Goal: Task Accomplishment & Management: Use online tool/utility

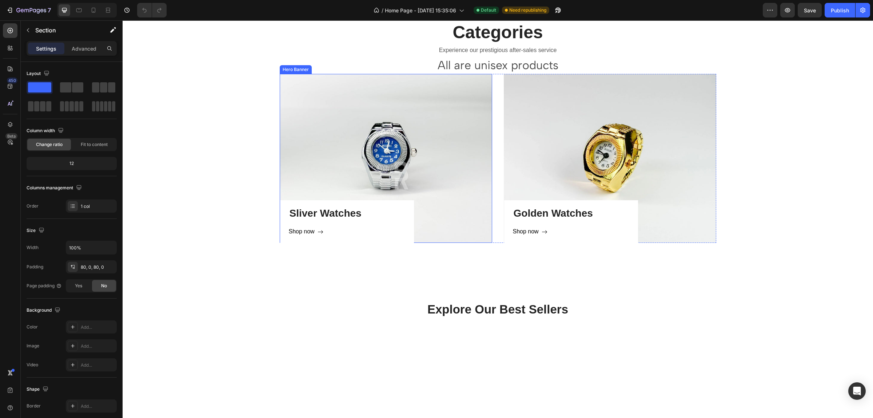
scroll to position [637, 0]
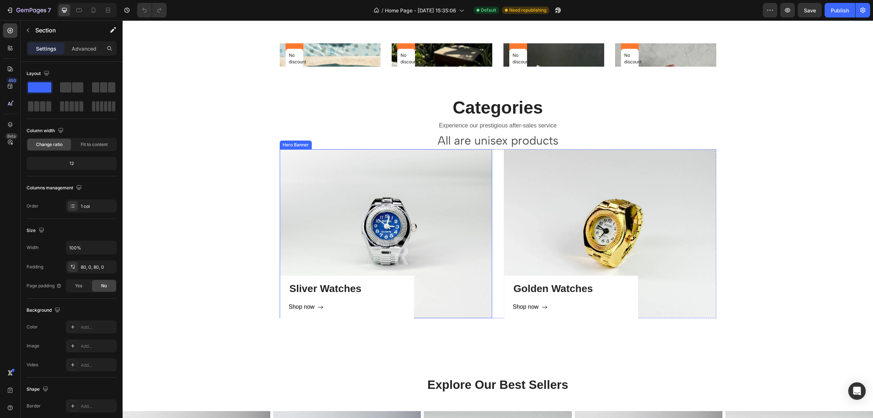
click at [434, 170] on div "Sliver Watches Heading Shop now Button Row" at bounding box center [386, 233] width 213 height 169
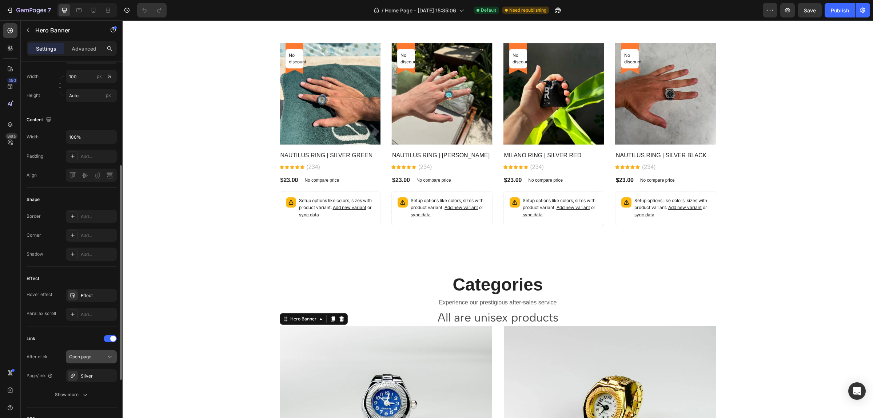
scroll to position [286, 0]
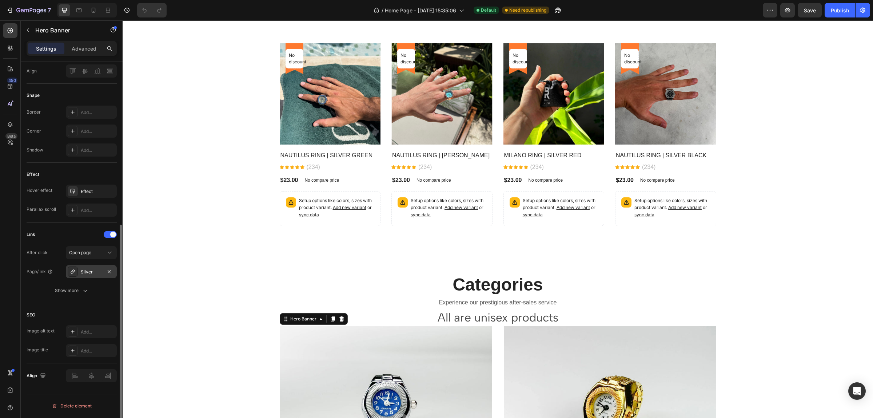
click at [86, 270] on div "Sliver" at bounding box center [91, 272] width 21 height 7
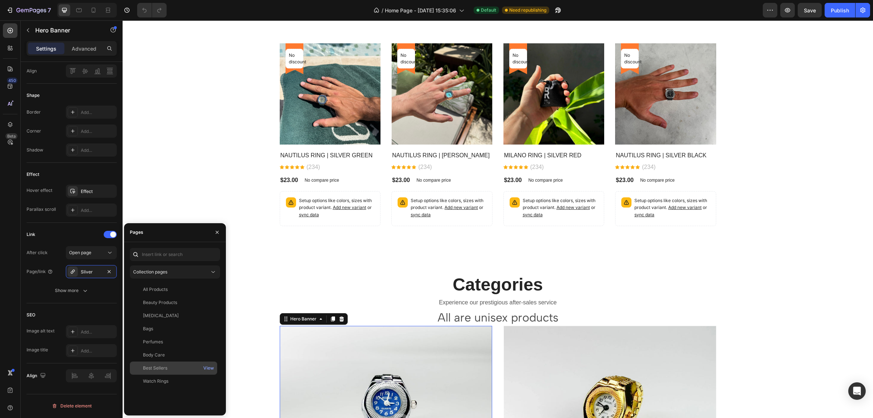
scroll to position [682, 0]
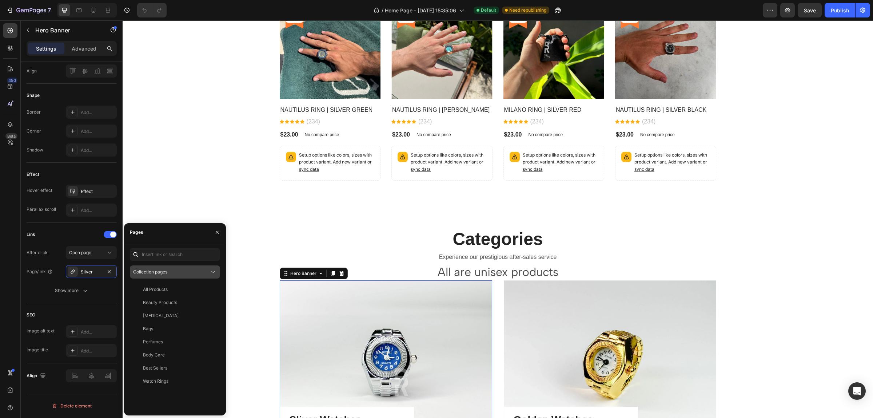
click at [211, 269] on icon at bounding box center [213, 271] width 7 height 7
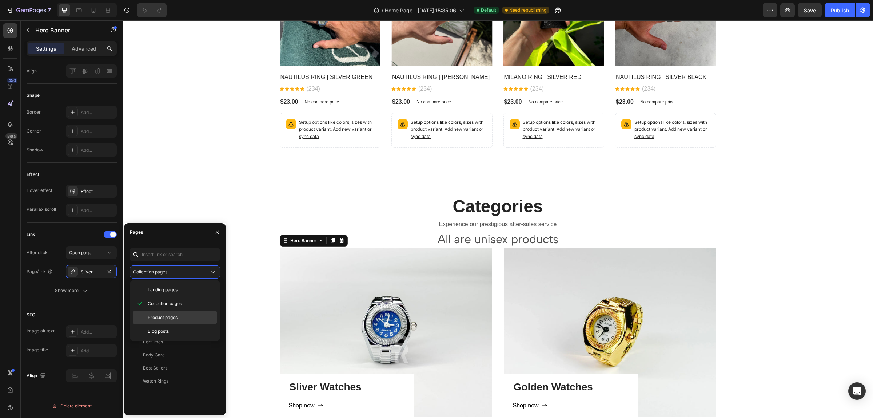
scroll to position [728, 0]
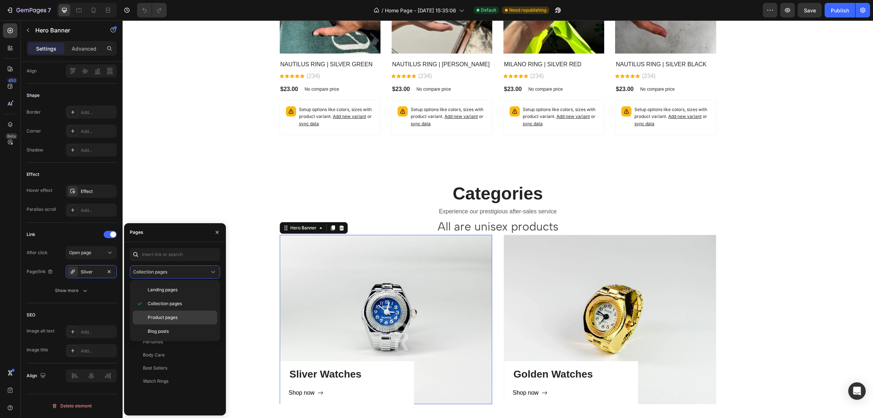
click at [178, 317] on span "Product pages" at bounding box center [163, 317] width 30 height 7
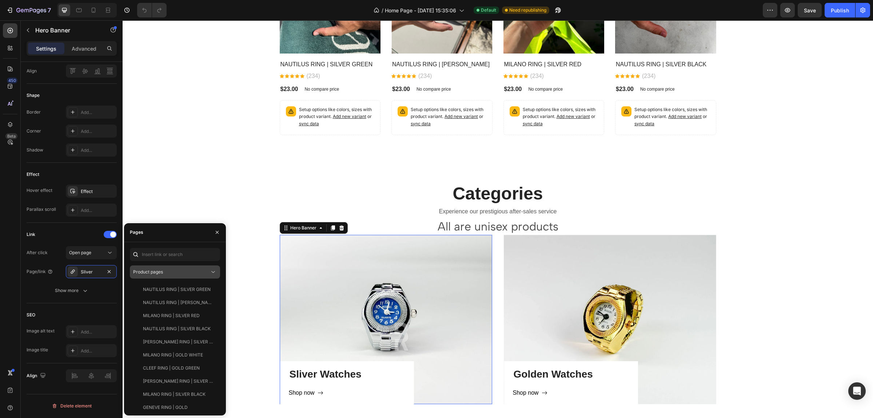
click at [202, 275] on div "Product pages" at bounding box center [175, 271] width 84 height 7
click at [169, 305] on span "Collection pages" at bounding box center [165, 303] width 34 height 7
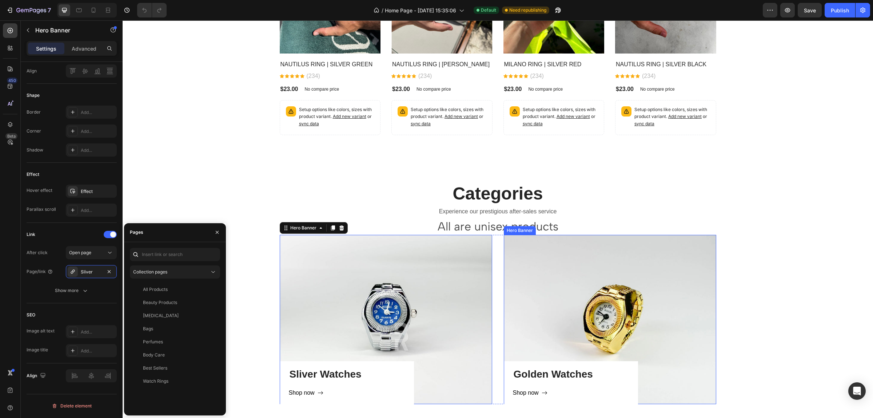
click at [608, 297] on div "Golden Watches Heading Shop now Button Row" at bounding box center [610, 319] width 213 height 169
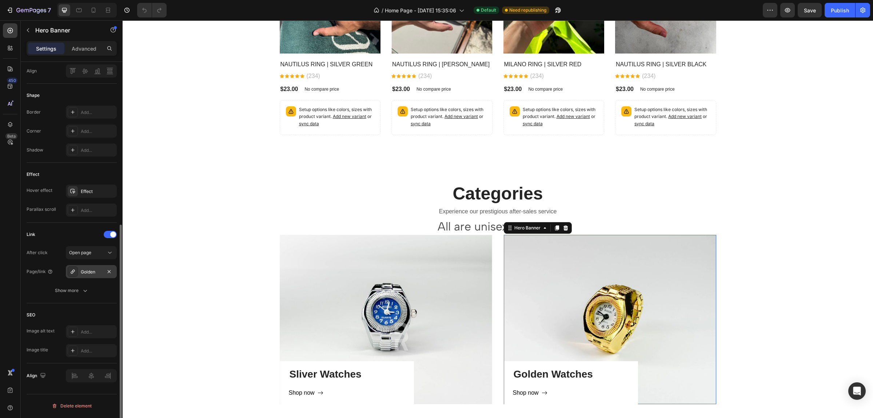
click at [88, 270] on div "Golden" at bounding box center [91, 272] width 21 height 7
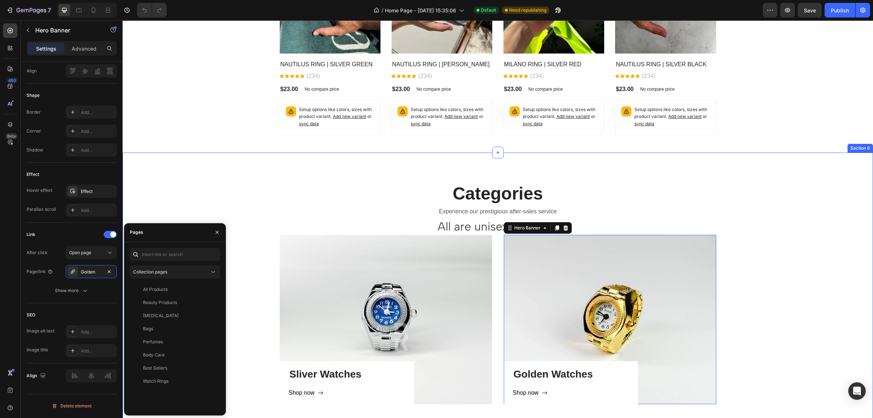
click at [201, 175] on div "Categories Heading Experience our prestigious after-sales service Text block Al…" at bounding box center [498, 292] width 751 height 281
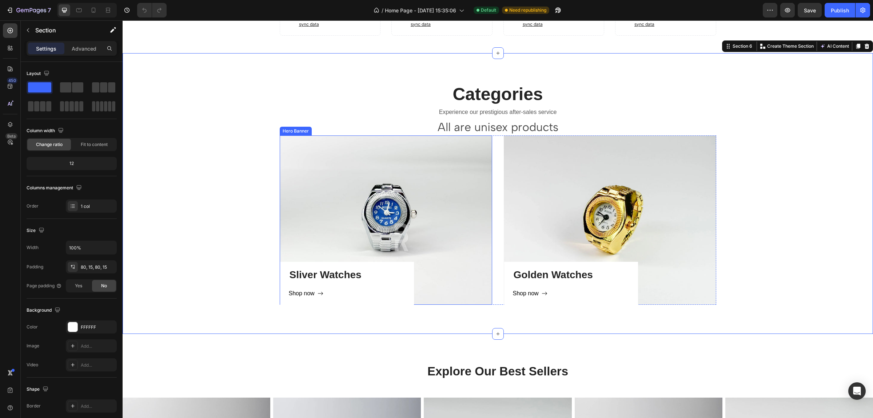
scroll to position [955, 0]
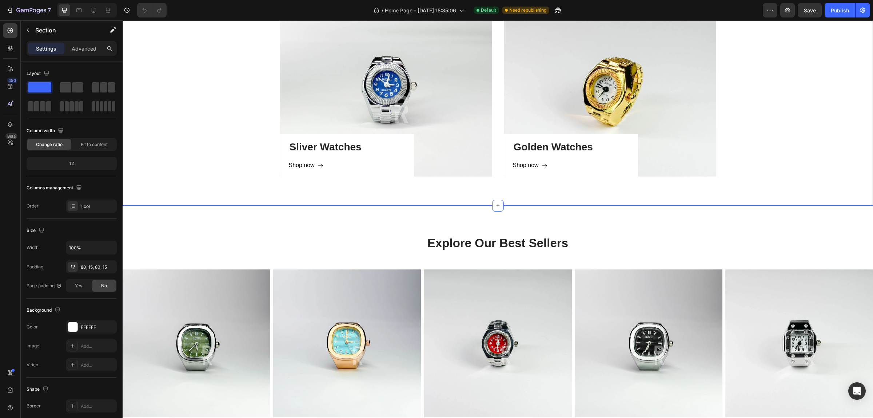
click at [838, 2] on div "7 / Home Page - [DATE] 15:35:06 Default Need republishing Preview Save Publish" at bounding box center [436, 10] width 873 height 21
click at [838, 8] on div "Publish" at bounding box center [840, 11] width 18 height 8
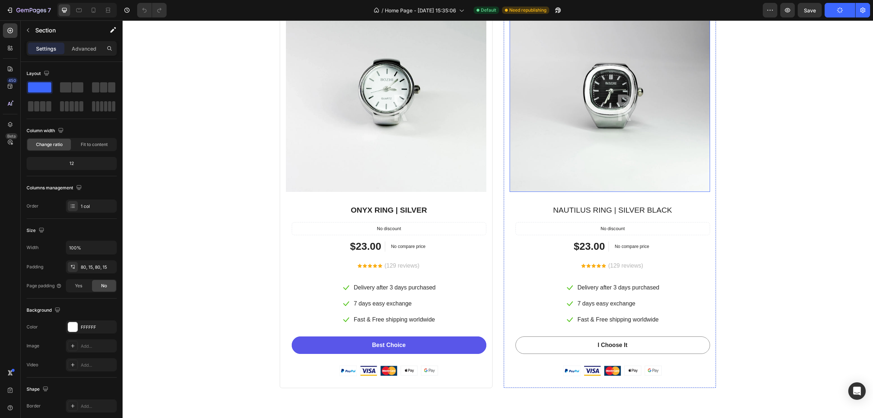
scroll to position [2320, 0]
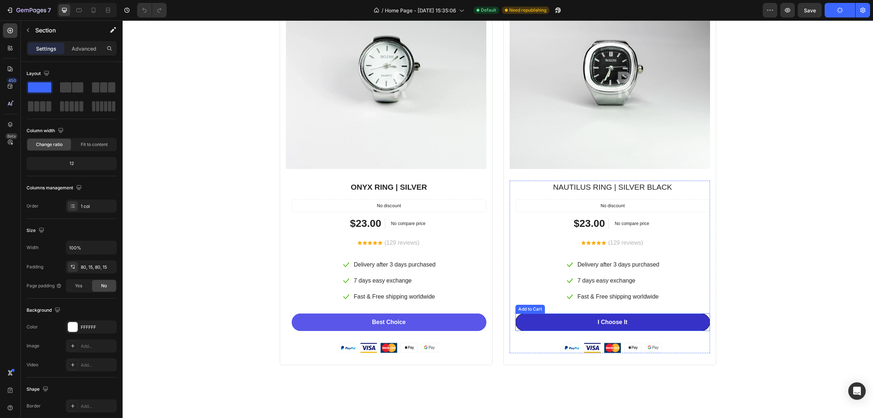
click at [555, 320] on button "I Choose It" at bounding box center [613, 321] width 195 height 17
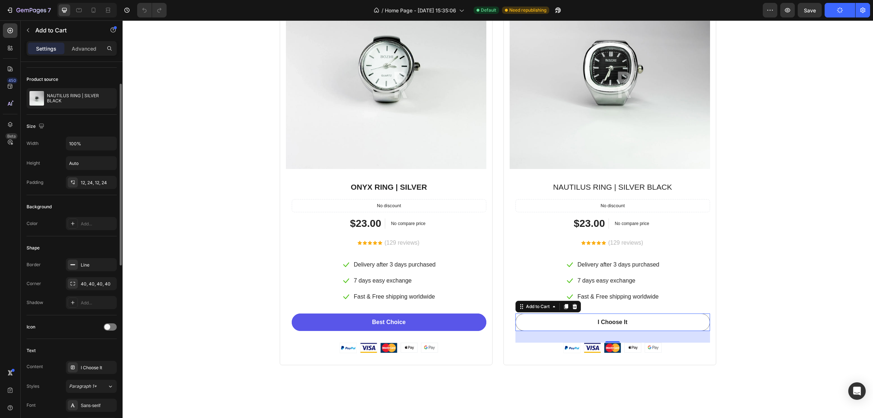
scroll to position [136, 0]
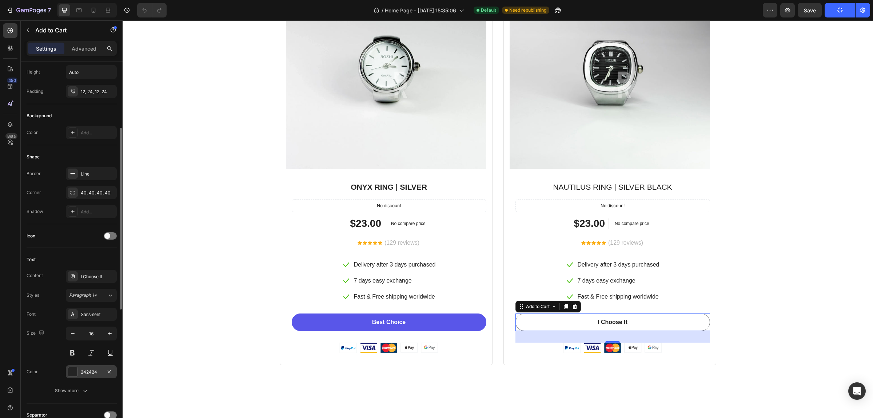
click at [70, 369] on div at bounding box center [72, 371] width 9 height 9
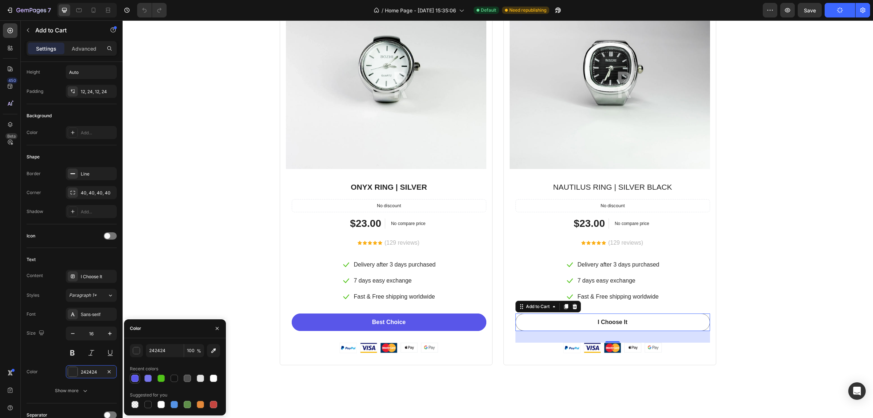
click at [137, 375] on div at bounding box center [134, 377] width 7 height 7
click at [146, 377] on div at bounding box center [147, 377] width 7 height 7
type input "7776ED"
click at [266, 232] on div "Special Deal For Back To School Day’s Only Heading Buy more, save more with our…" at bounding box center [498, 129] width 740 height 472
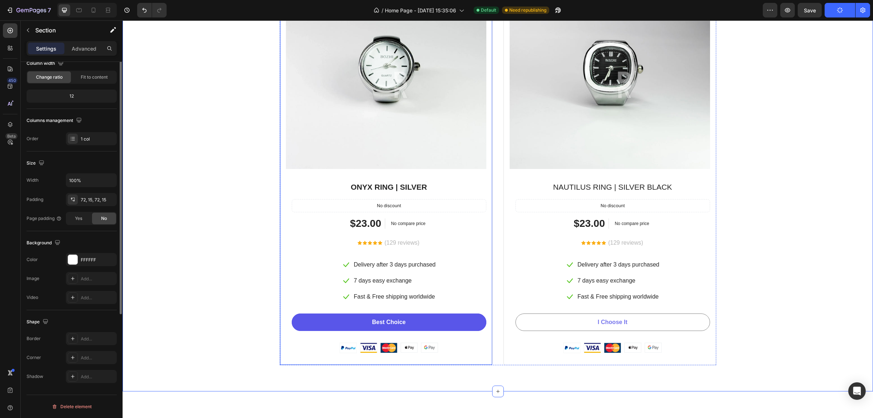
scroll to position [0, 0]
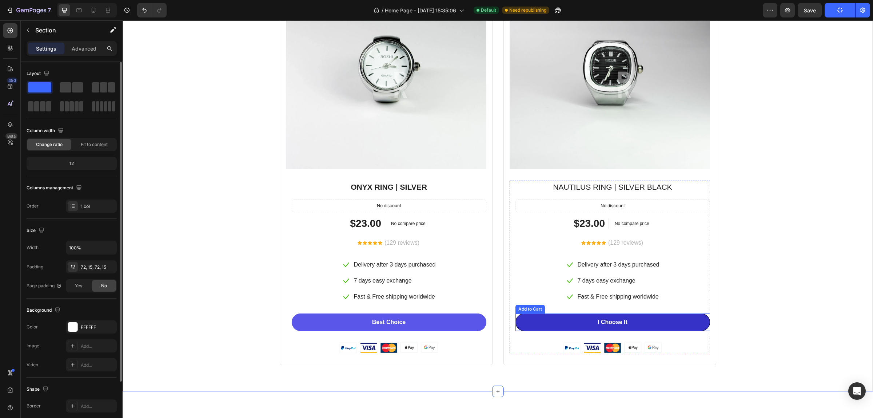
click at [543, 321] on button "I Choose It" at bounding box center [613, 321] width 195 height 17
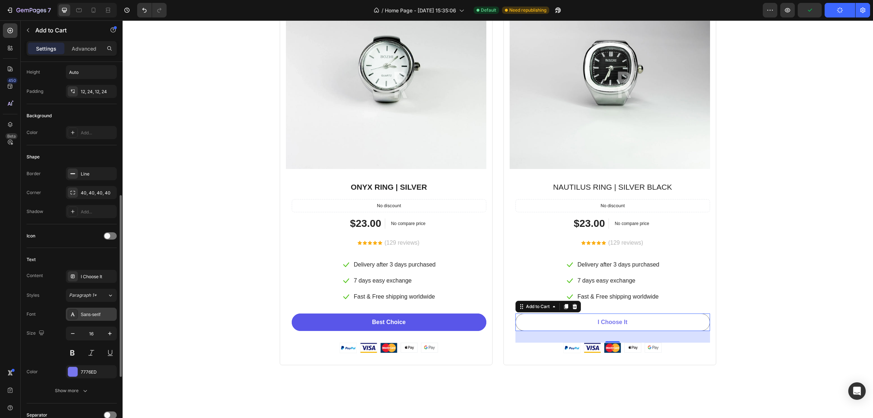
scroll to position [182, 0]
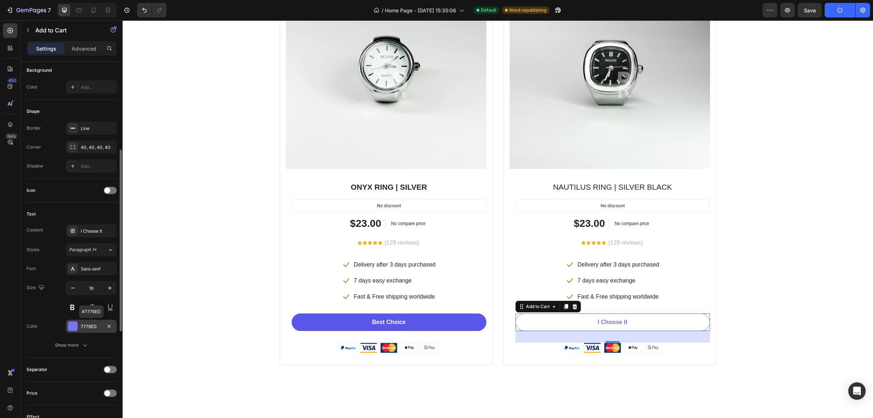
click at [87, 325] on div "7776ED" at bounding box center [91, 326] width 21 height 7
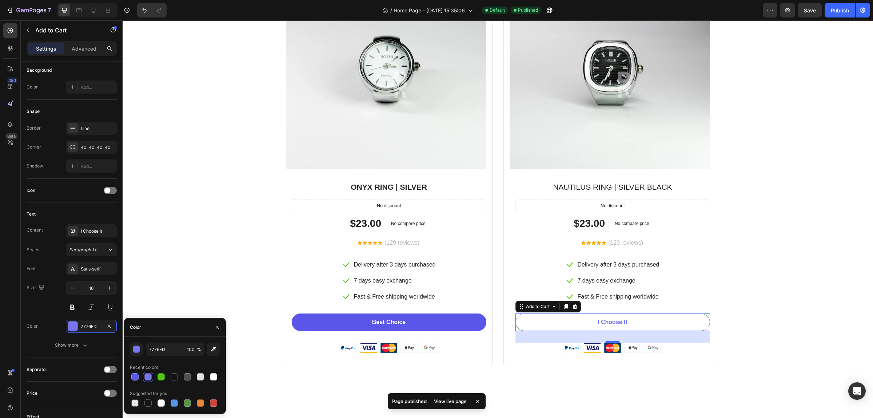
click at [215, 373] on div at bounding box center [213, 376] width 7 height 7
type input "FFFFFF"
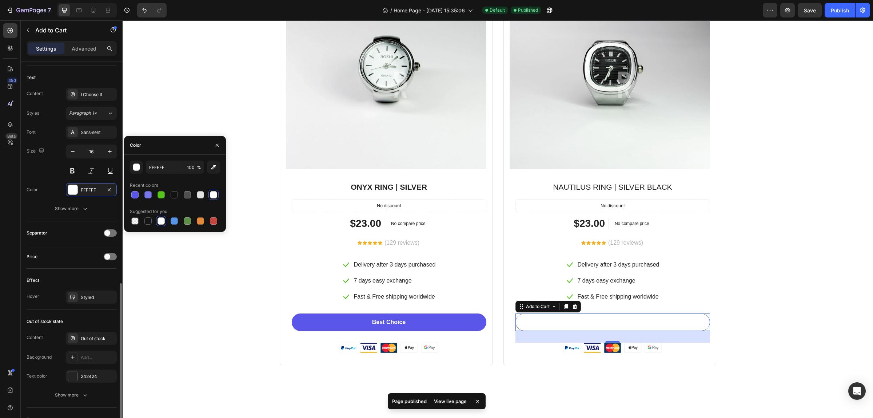
scroll to position [364, 0]
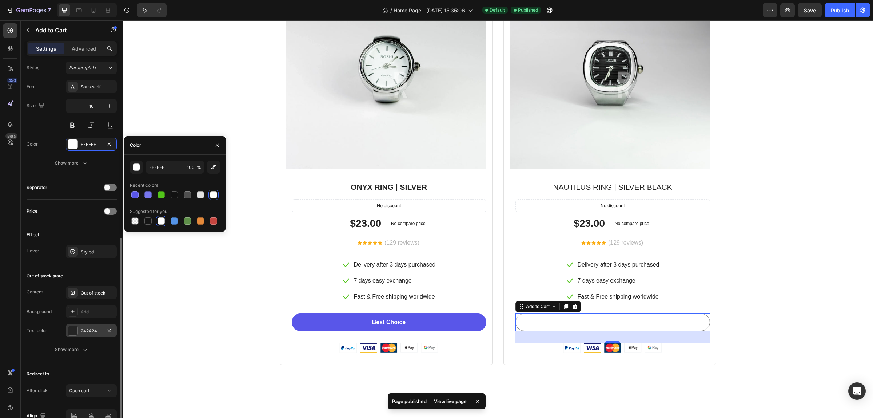
click at [81, 332] on div "242424" at bounding box center [91, 331] width 21 height 7
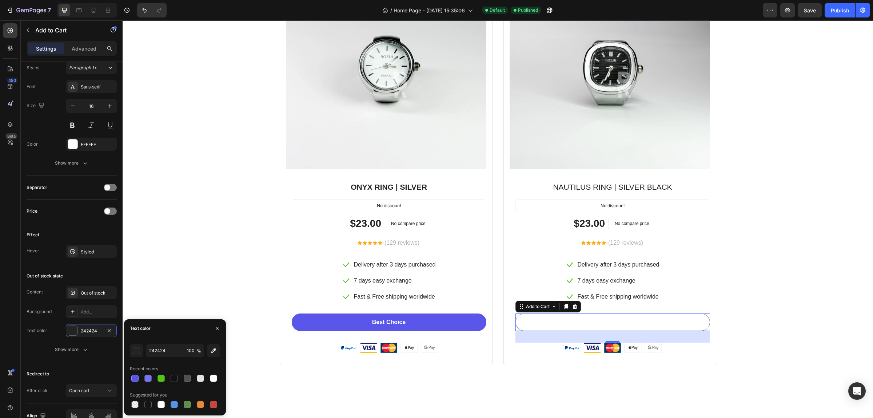
click at [140, 377] on div at bounding box center [175, 378] width 90 height 10
click at [138, 377] on div at bounding box center [134, 377] width 7 height 7
click at [150, 379] on div at bounding box center [147, 377] width 7 height 7
click at [215, 377] on div at bounding box center [213, 377] width 7 height 7
click at [132, 377] on div at bounding box center [134, 377] width 7 height 7
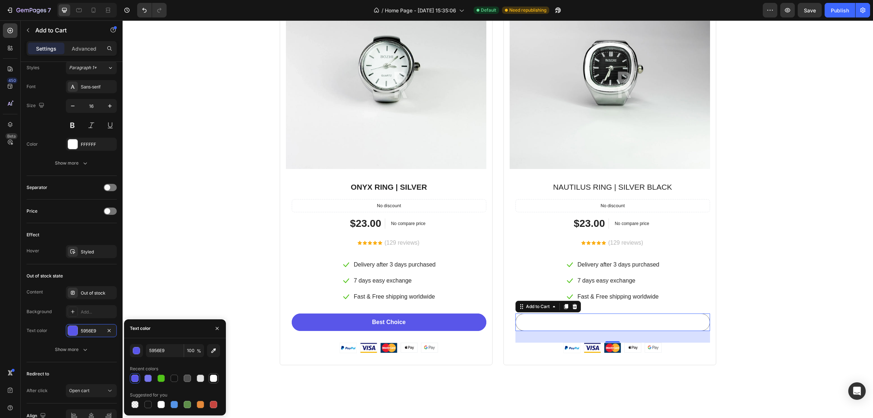
click at [213, 375] on div at bounding box center [213, 377] width 7 height 7
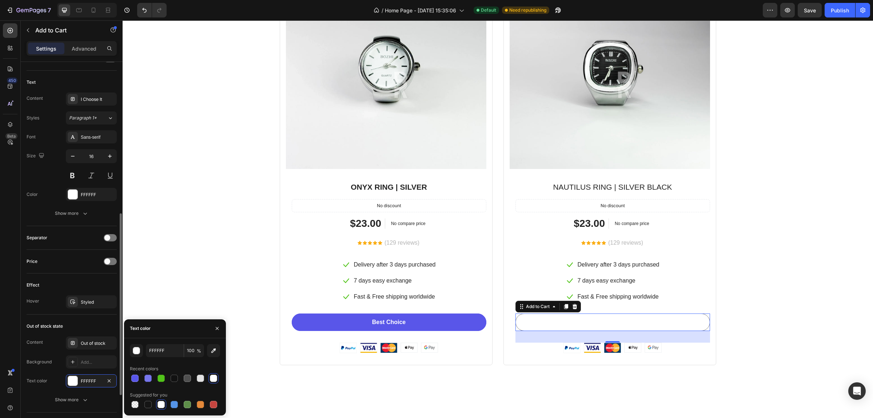
scroll to position [405, 0]
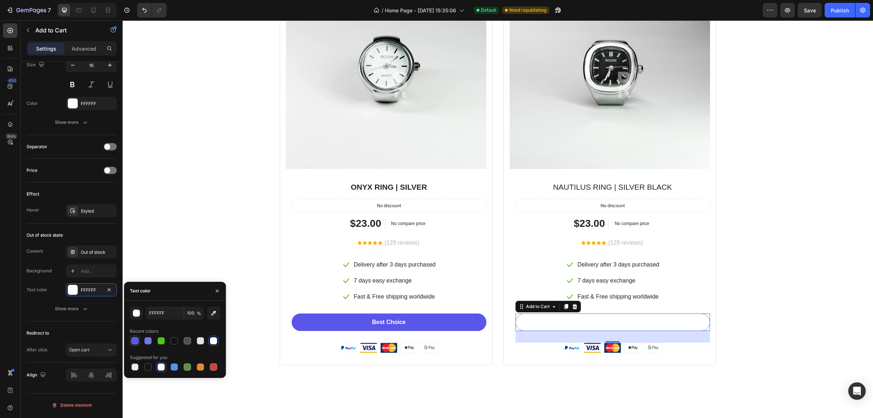
click at [137, 337] on div at bounding box center [134, 340] width 7 height 7
type input "5956E9"
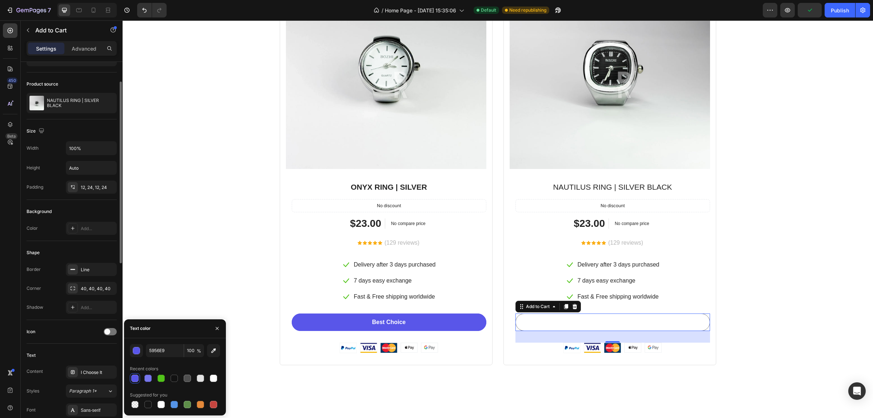
scroll to position [0, 0]
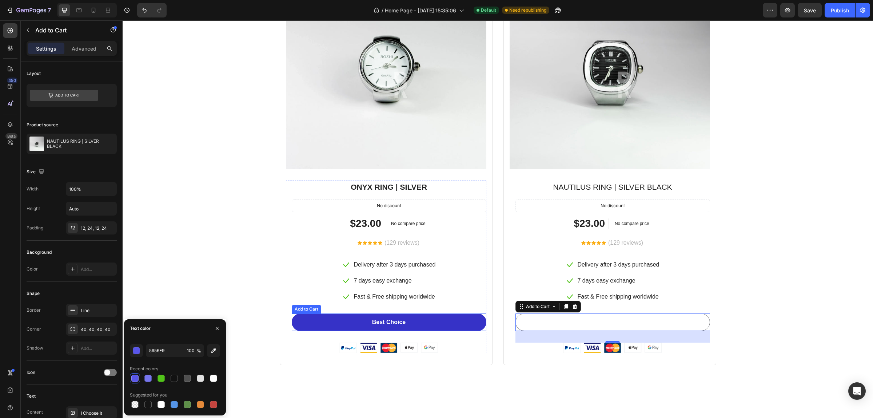
click at [344, 322] on button "Best Choice" at bounding box center [389, 321] width 195 height 17
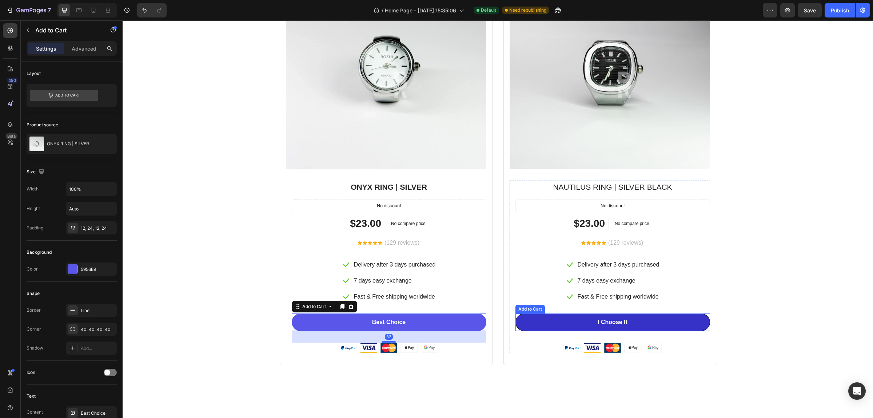
click at [578, 320] on button "I Choose It" at bounding box center [613, 321] width 195 height 17
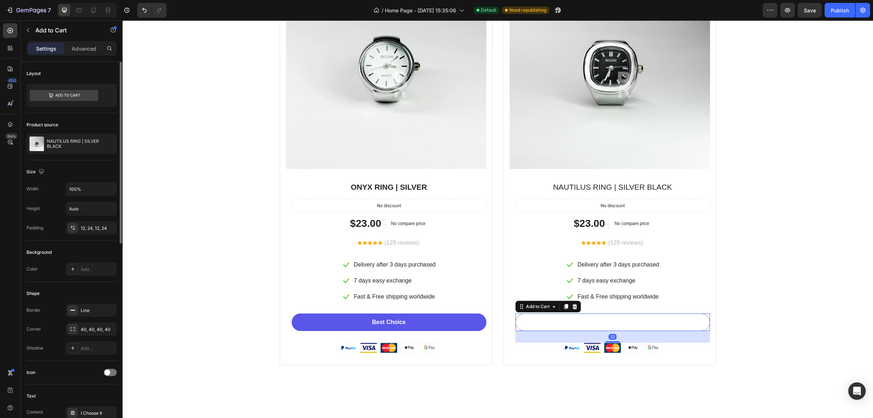
click at [86, 270] on div "Add..." at bounding box center [98, 269] width 34 height 7
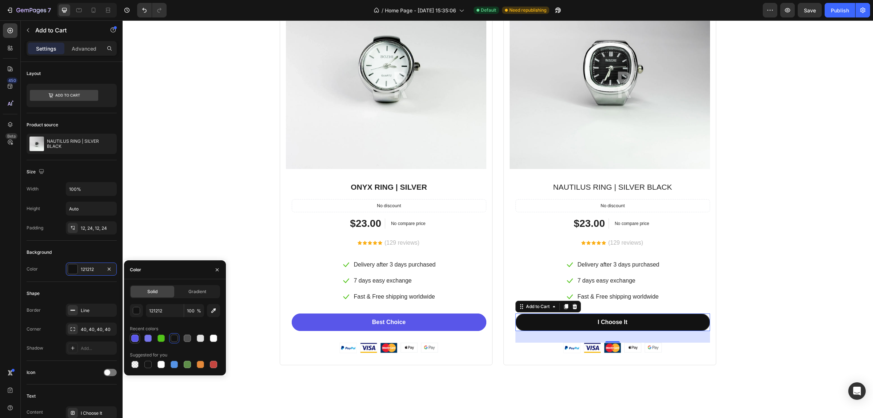
click at [132, 334] on div at bounding box center [135, 338] width 9 height 9
type input "5956E9"
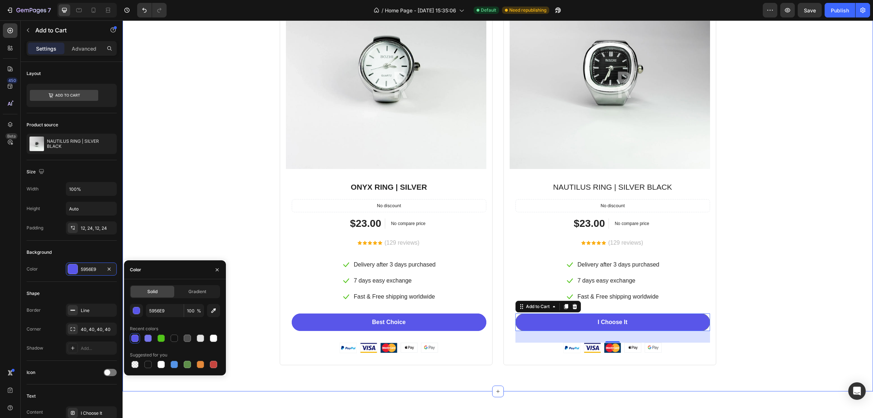
click at [783, 268] on div "Special Deal For Back To School Day’s Only Heading Buy more, save more with our…" at bounding box center [498, 129] width 740 height 472
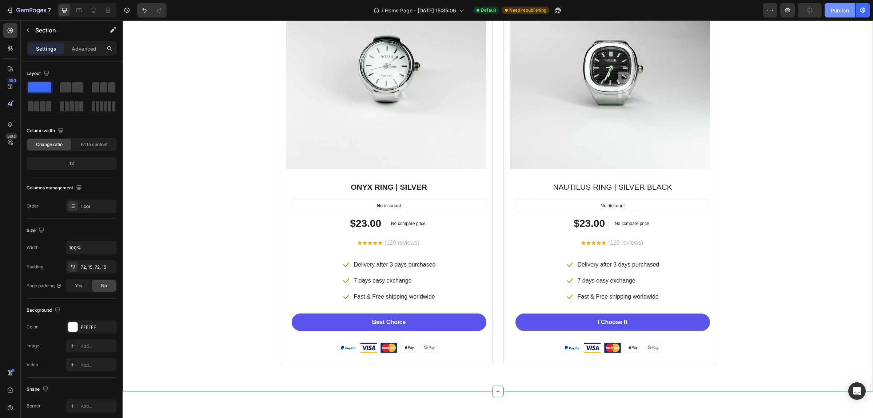
click at [837, 10] on div "Publish" at bounding box center [840, 11] width 18 height 8
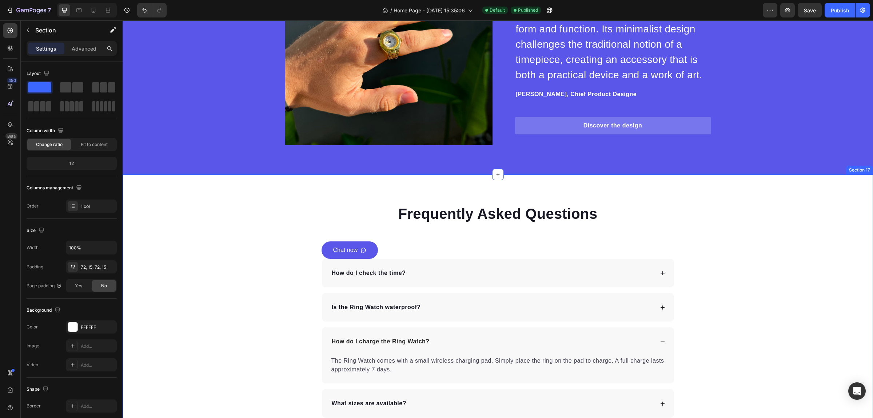
scroll to position [4684, 0]
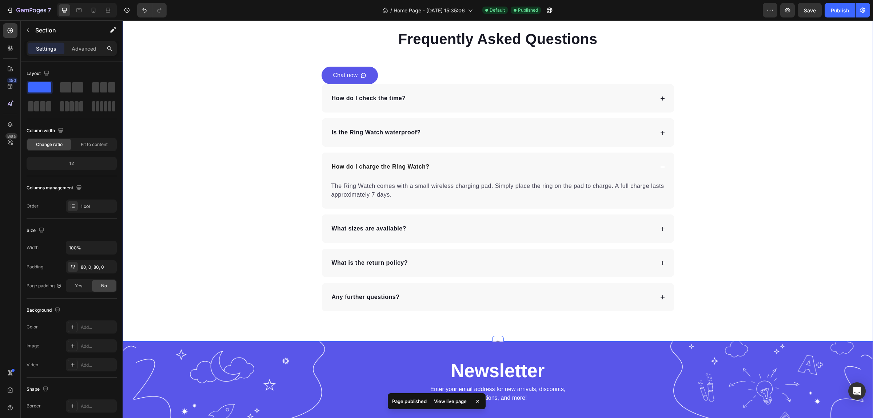
drag, startPoint x: 258, startPoint y: 194, endPoint x: 257, endPoint y: 3, distance: 191.1
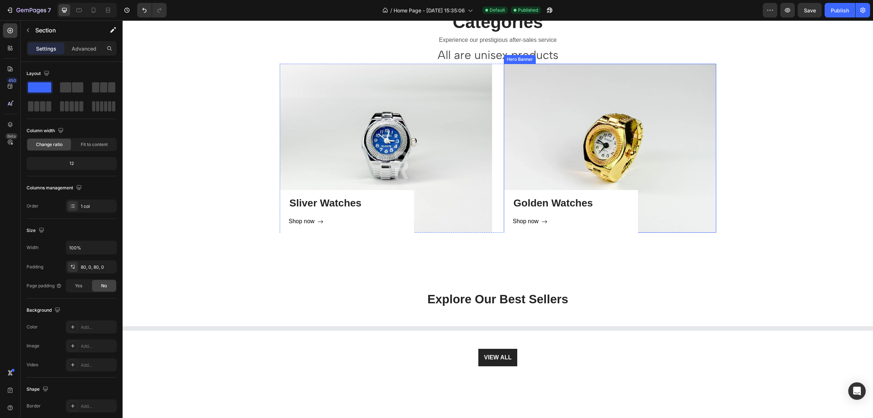
scroll to position [910, 0]
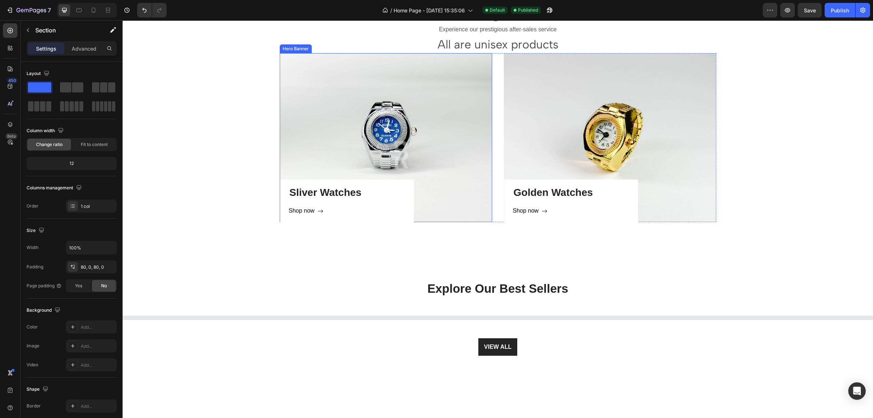
click at [440, 123] on div "Sliver Watches Heading Shop now Button Row" at bounding box center [386, 137] width 213 height 169
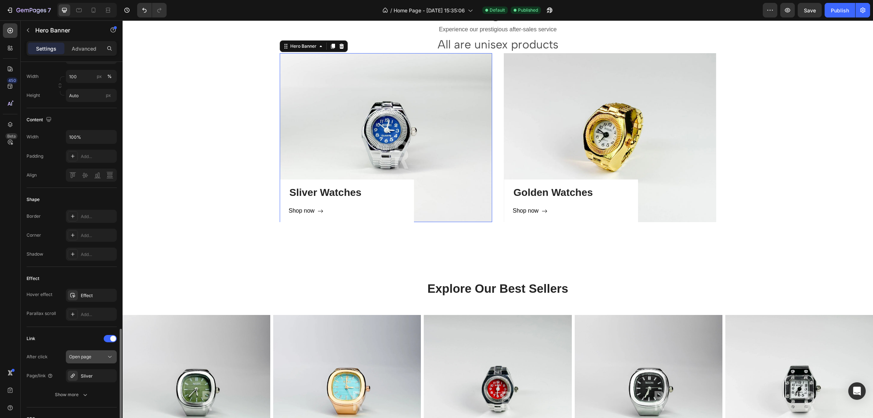
scroll to position [286, 0]
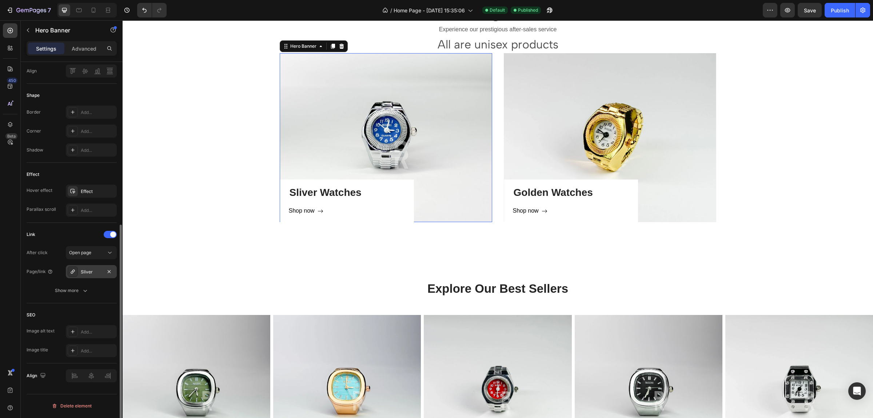
click at [79, 270] on div "Sliver" at bounding box center [91, 271] width 51 height 13
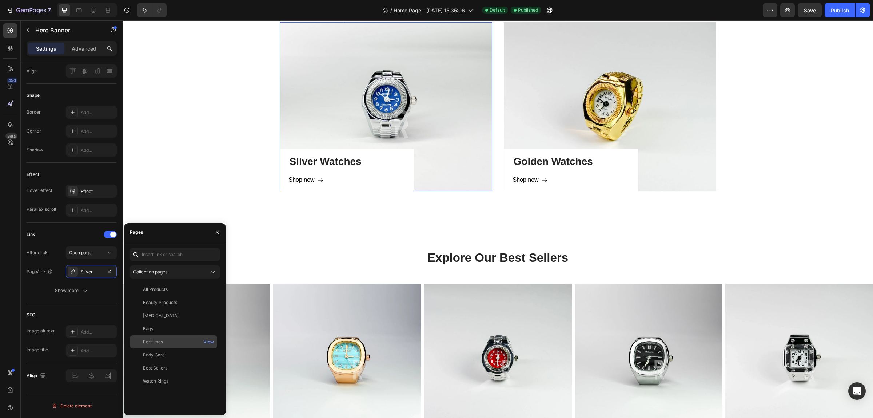
scroll to position [955, 0]
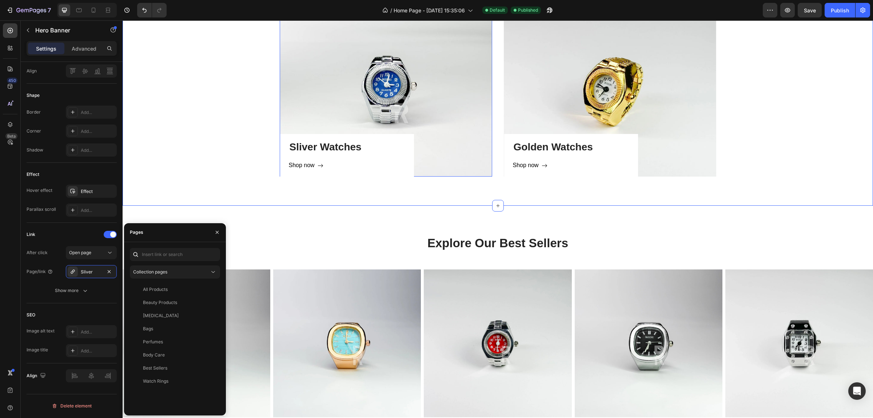
click at [208, 130] on div "Categories Heading Experience our prestigious after-sales service Text block Al…" at bounding box center [498, 65] width 740 height 222
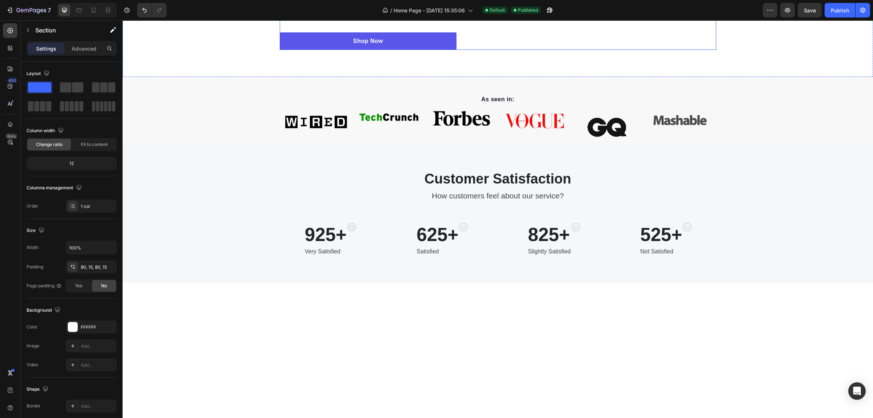
scroll to position [0, 0]
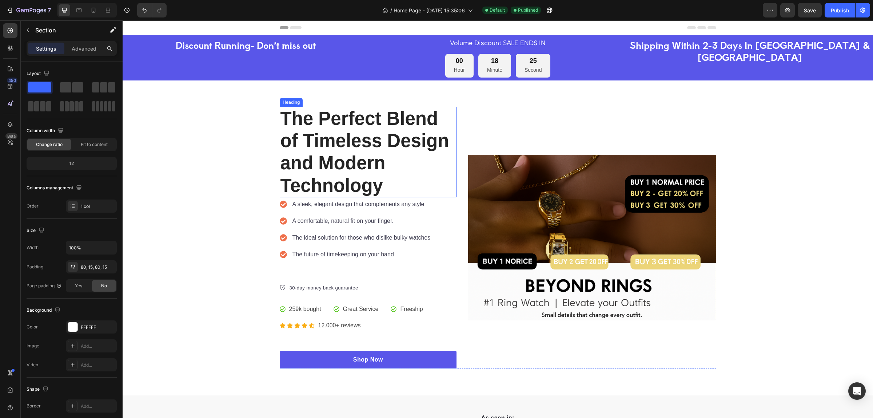
click at [376, 157] on h2 "The Perfect Blend of Timeless Design and Modern Technology" at bounding box center [368, 152] width 177 height 91
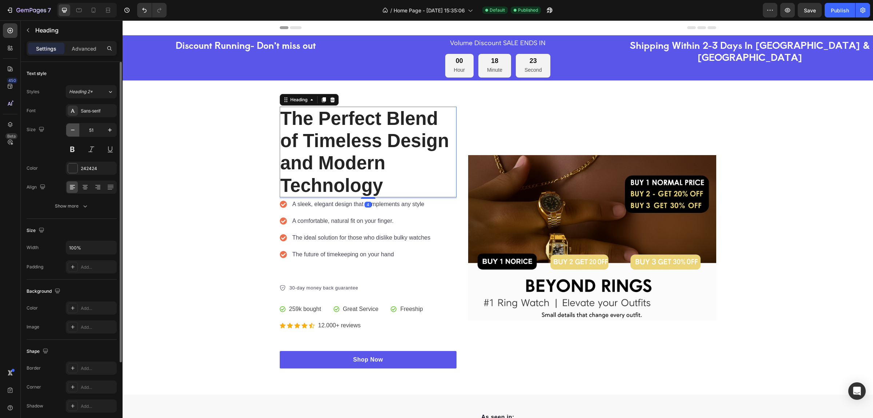
click at [74, 134] on icon "button" at bounding box center [72, 129] width 7 height 7
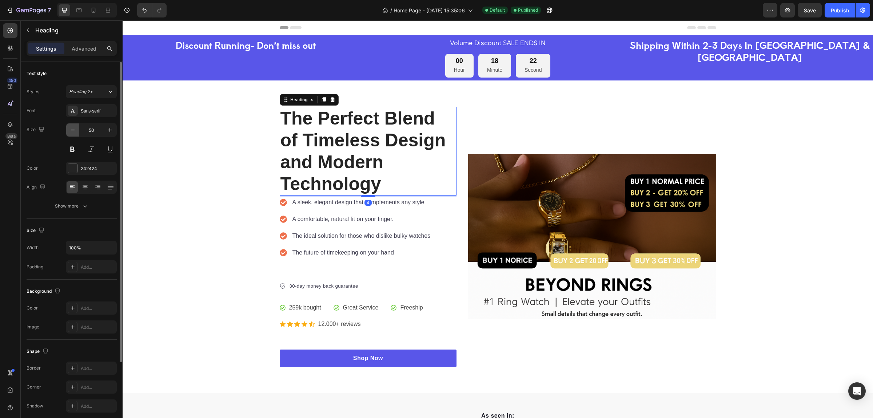
click at [74, 134] on icon "button" at bounding box center [72, 129] width 7 height 7
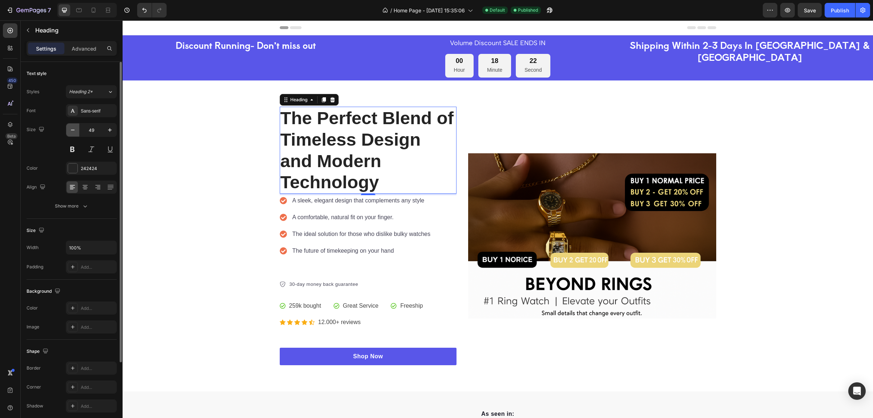
click at [74, 134] on icon "button" at bounding box center [72, 129] width 7 height 7
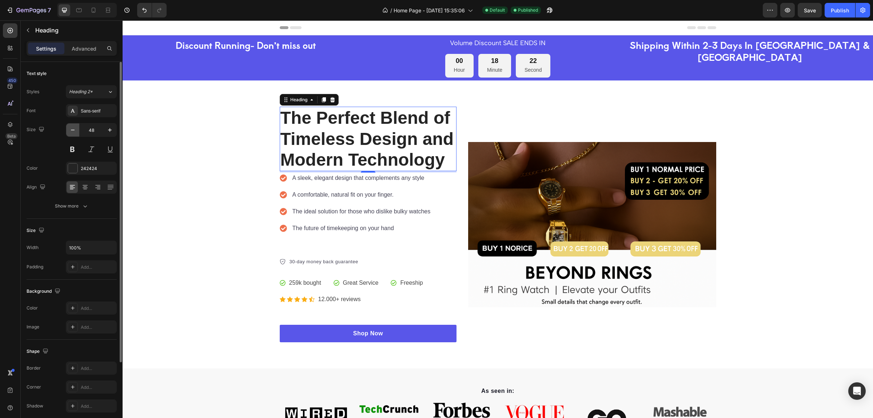
click at [74, 134] on icon "button" at bounding box center [72, 129] width 7 height 7
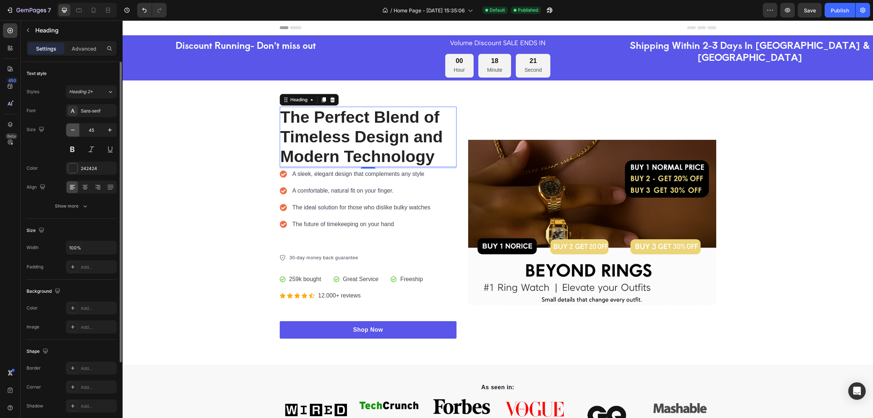
click at [74, 134] on icon "button" at bounding box center [72, 129] width 7 height 7
type input "44"
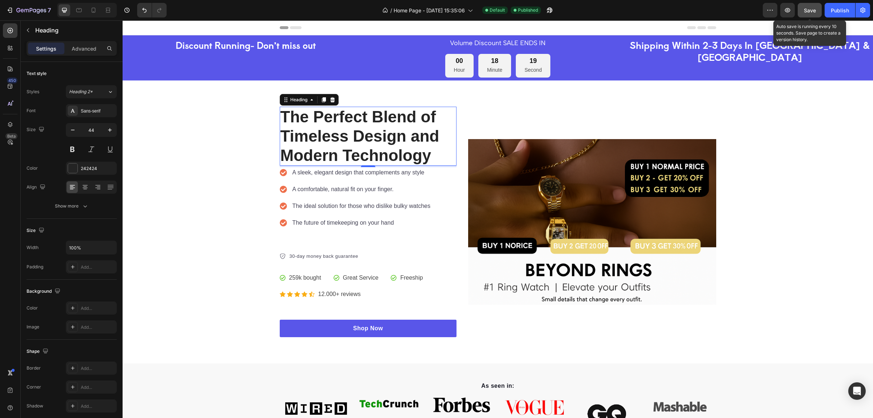
click at [804, 5] on button "Save" at bounding box center [810, 10] width 24 height 15
click at [834, 10] on div "Publish" at bounding box center [840, 11] width 18 height 8
click at [612, 28] on div "Header" at bounding box center [498, 27] width 437 height 15
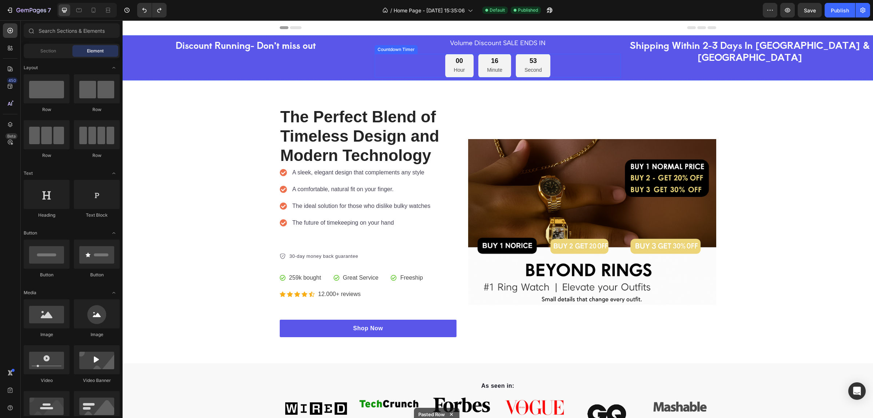
click at [567, 77] on div "00 Hour 16 Minute 53 Second" at bounding box center [498, 66] width 246 height 24
click at [584, 104] on div "The Perfect Blend of Timeless Design and Modern Technology Heading A sleek, ele…" at bounding box center [498, 221] width 751 height 283
click at [728, 335] on div "The Perfect Blend of Timeless Design and Modern Technology Heading A sleek, ele…" at bounding box center [498, 222] width 740 height 230
click at [754, 350] on div "The Perfect Blend of Timeless Design and Modern Technology Heading A sleek, ele…" at bounding box center [498, 221] width 751 height 283
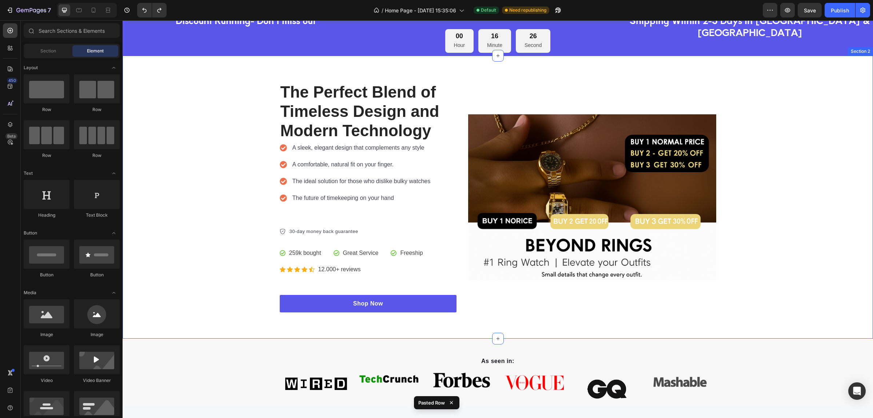
scroll to position [45, 0]
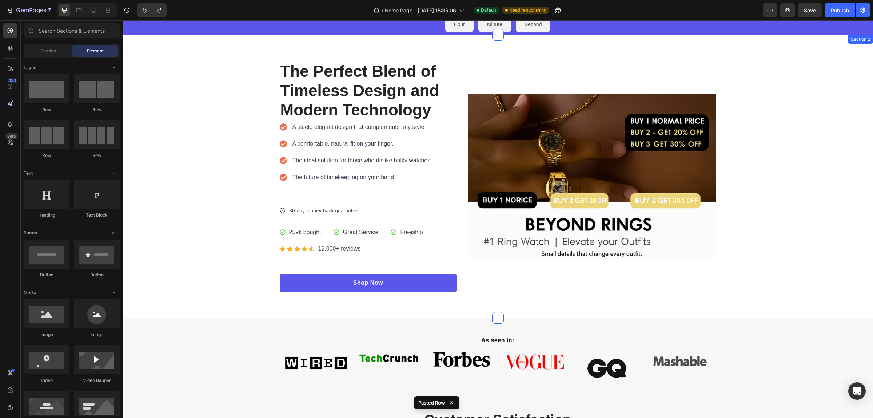
click at [787, 307] on div "The Perfect Blend of Timeless Design and Modern Technology Heading A sleek, ele…" at bounding box center [498, 176] width 751 height 283
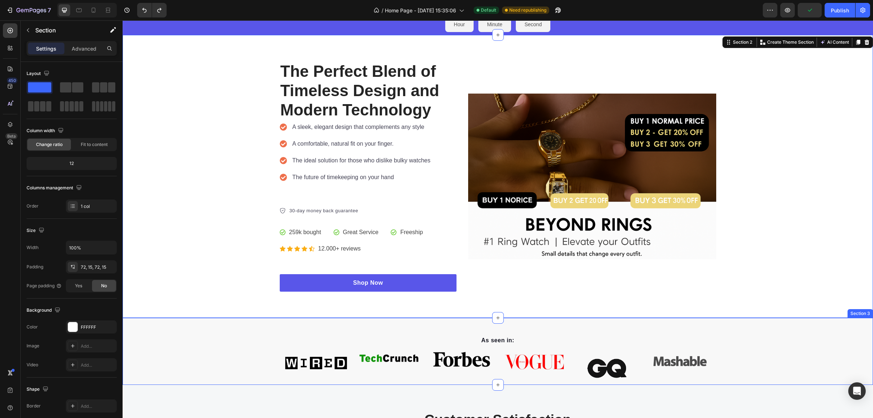
click at [142, 326] on div "As seen in: Text block Image Image Image Image Image Image Carousel Row Section…" at bounding box center [498, 351] width 751 height 67
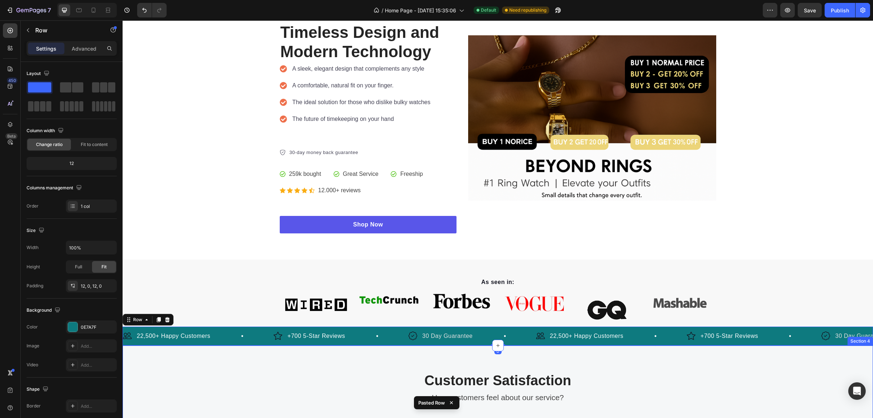
scroll to position [136, 0]
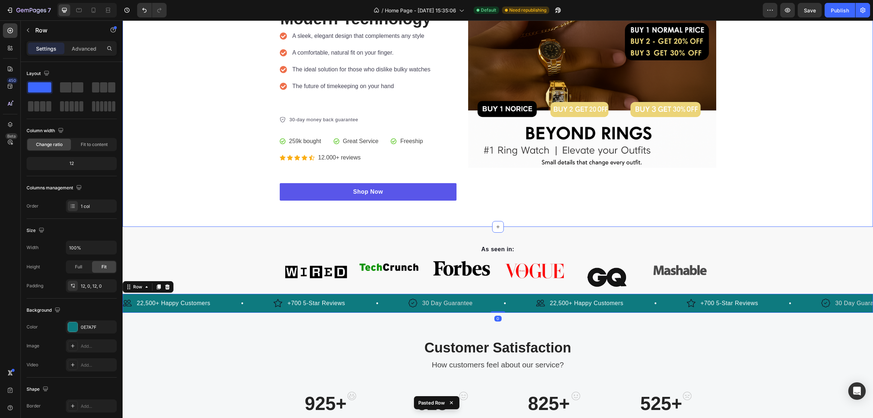
click at [827, 193] on div "The Perfect Blend of Timeless Design and Modern Technology Heading A sleek, ele…" at bounding box center [498, 85] width 740 height 230
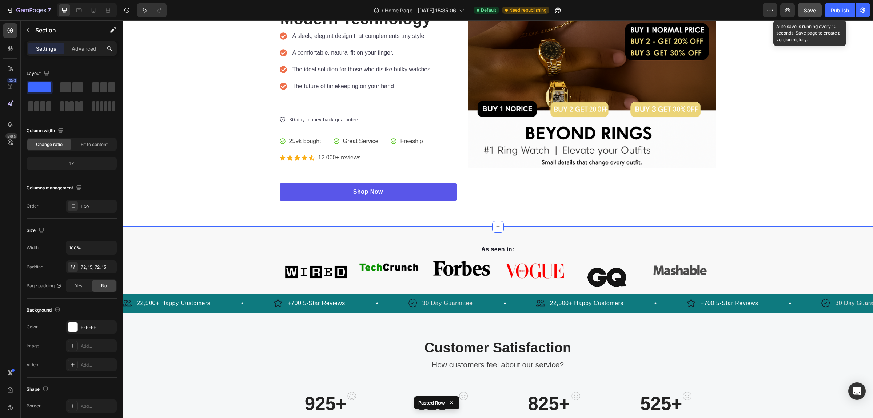
click at [814, 8] on span "Save" at bounding box center [810, 10] width 12 height 6
click at [845, 7] on div "Publish" at bounding box center [840, 11] width 18 height 8
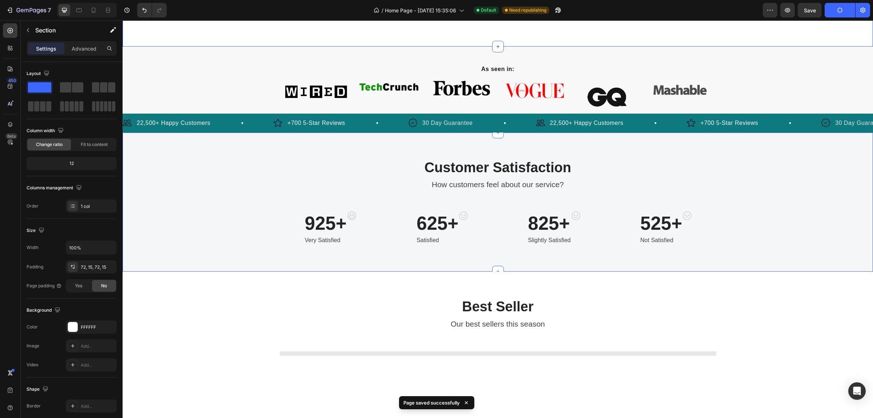
scroll to position [318, 0]
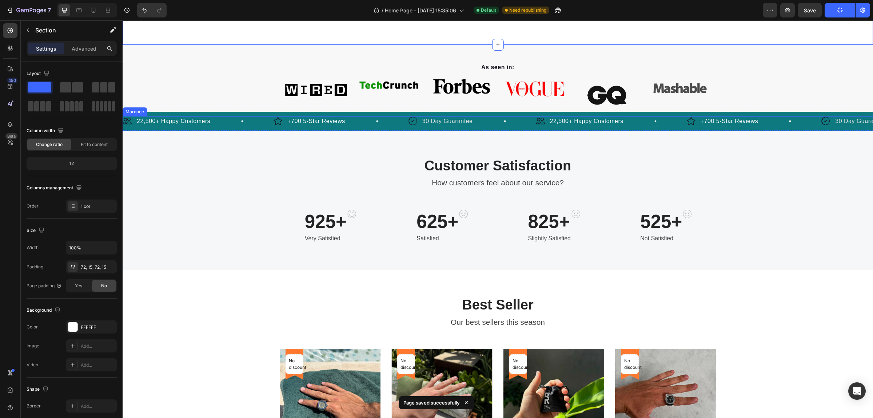
click at [774, 123] on div "Image +700 5-Star Reviews Text Block Row" at bounding box center [754, 121] width 135 height 10
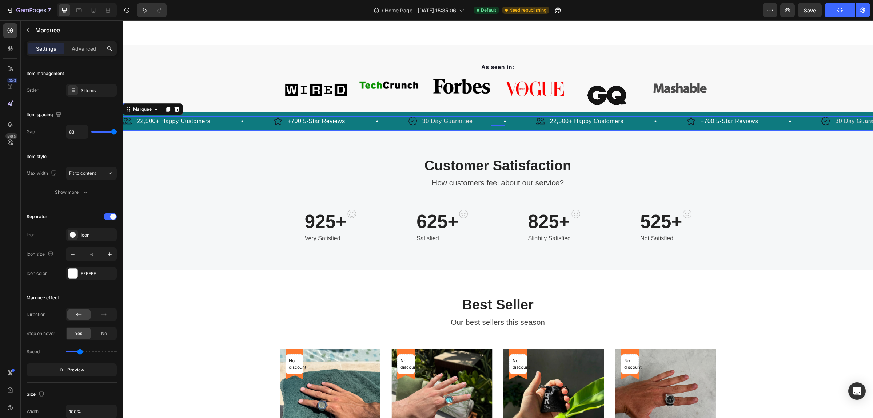
click at [795, 115] on div "Image 22,500+ Happy Customers Text Block Row Image +700 5-Star Reviews Text Blo…" at bounding box center [498, 121] width 751 height 19
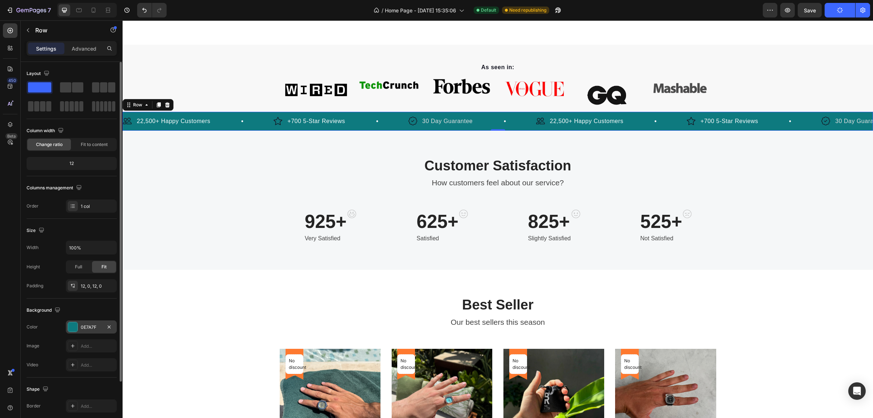
click at [74, 326] on div at bounding box center [72, 326] width 9 height 9
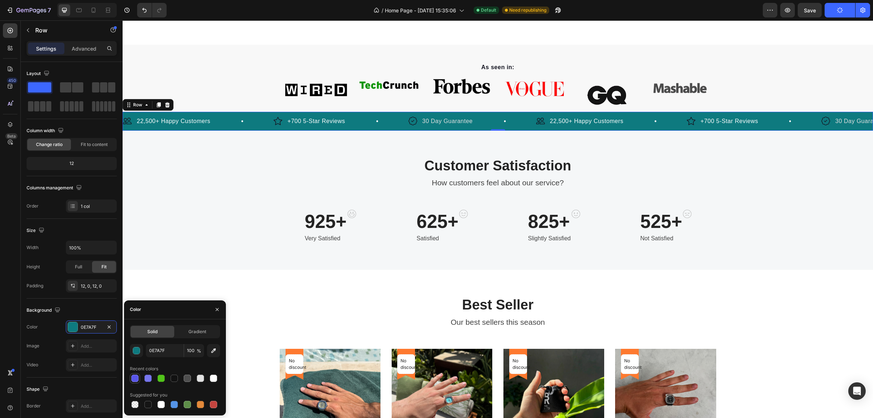
click at [133, 379] on div at bounding box center [134, 377] width 7 height 7
type input "5956E9"
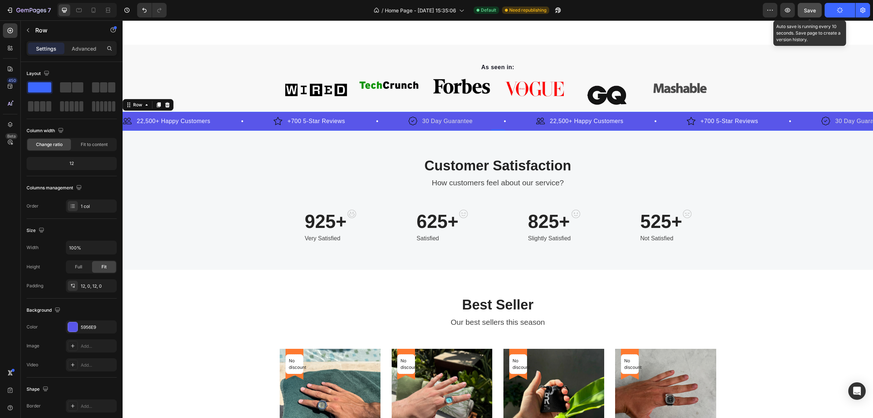
click at [806, 14] on button "Save" at bounding box center [810, 10] width 24 height 15
click at [867, 10] on icon "button" at bounding box center [863, 10] width 7 height 7
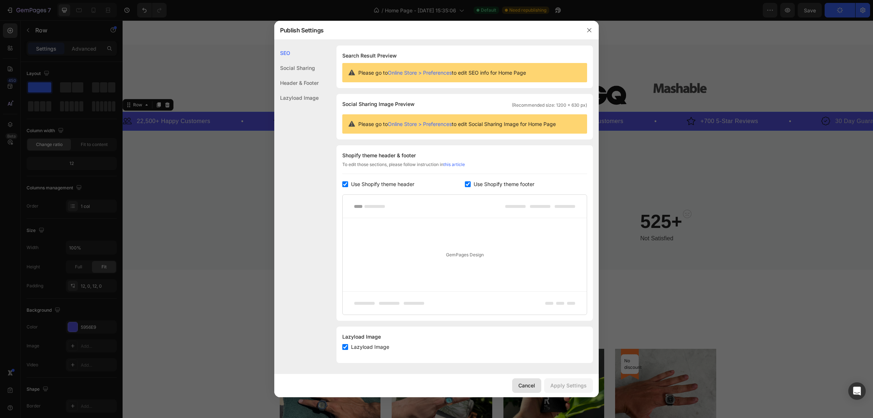
click at [530, 385] on div "Cancel" at bounding box center [527, 385] width 17 height 8
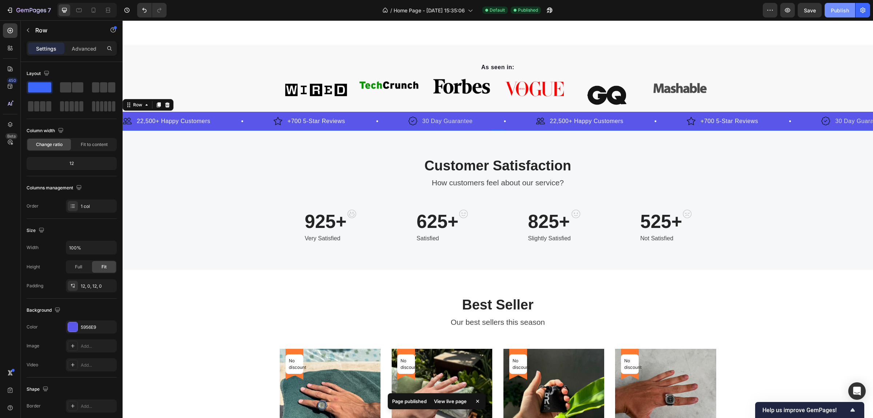
click at [845, 13] on div "Publish" at bounding box center [840, 11] width 18 height 8
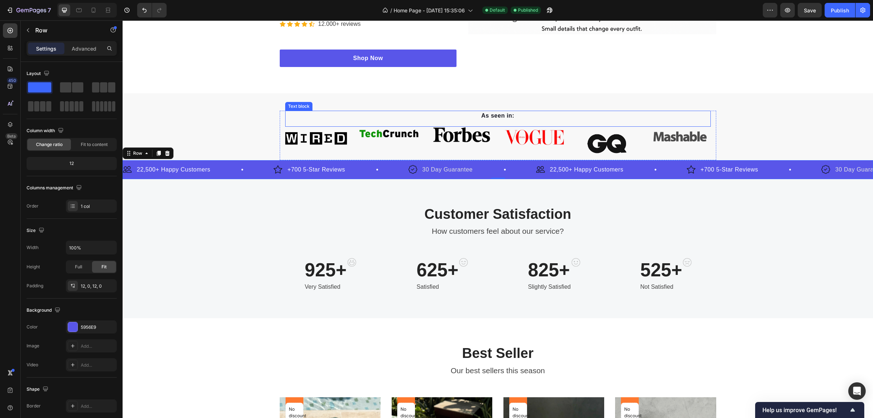
scroll to position [182, 0]
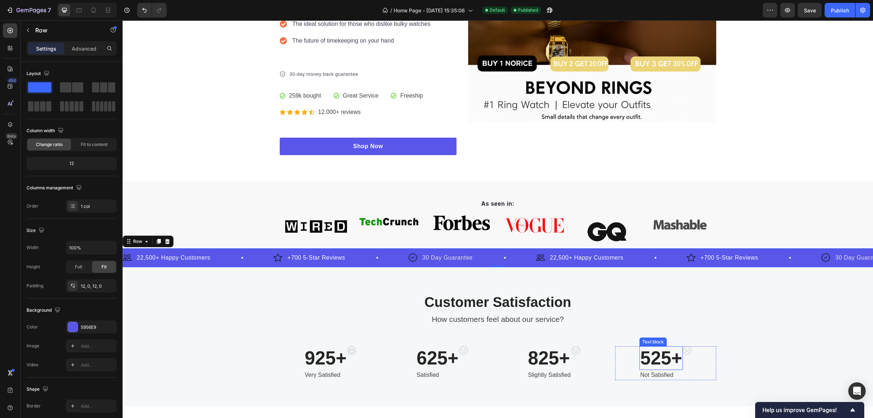
click at [662, 355] on p "525+" at bounding box center [662, 358] width 42 height 22
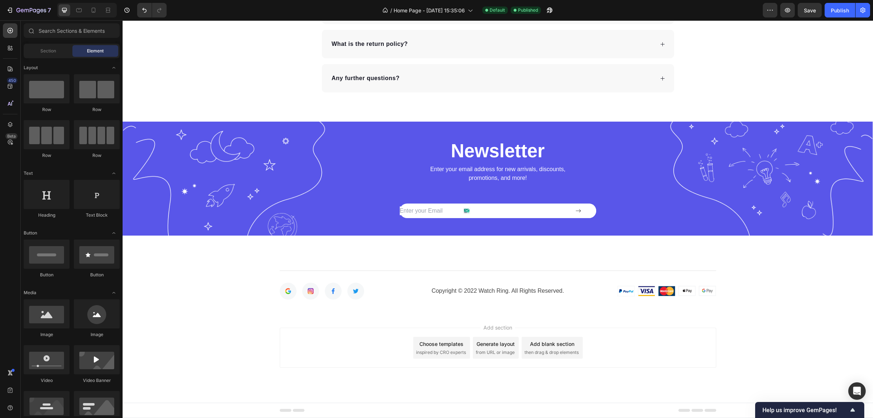
scroll to position [4892, 0]
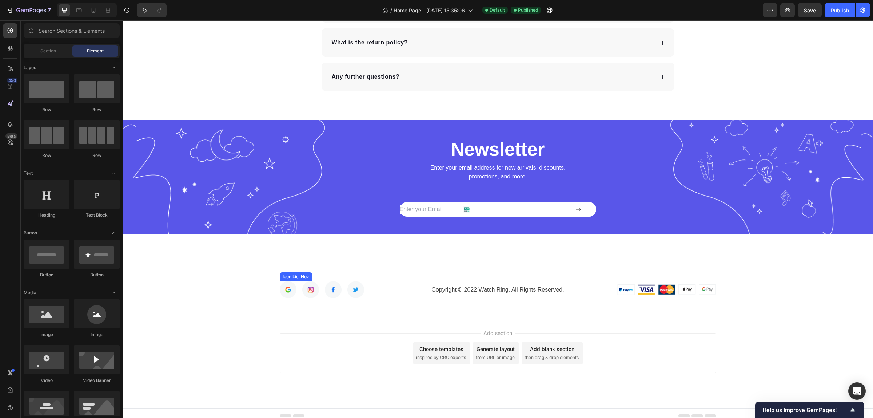
click at [378, 285] on div "Image Image Image Image" at bounding box center [331, 289] width 103 height 17
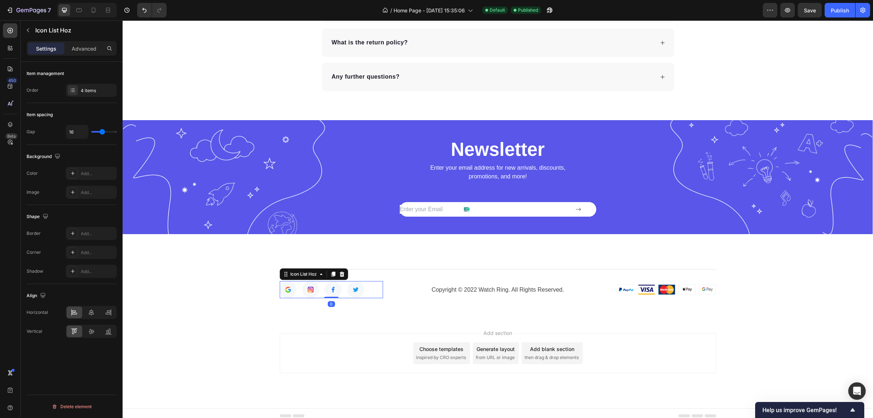
click at [368, 286] on div "Image Image Image Image" at bounding box center [331, 289] width 103 height 17
click at [370, 288] on div "Image Image Image Image" at bounding box center [331, 289] width 103 height 17
click at [366, 288] on div "Image Image Image Image" at bounding box center [331, 289] width 103 height 17
click at [94, 91] on div "4 items" at bounding box center [98, 90] width 34 height 7
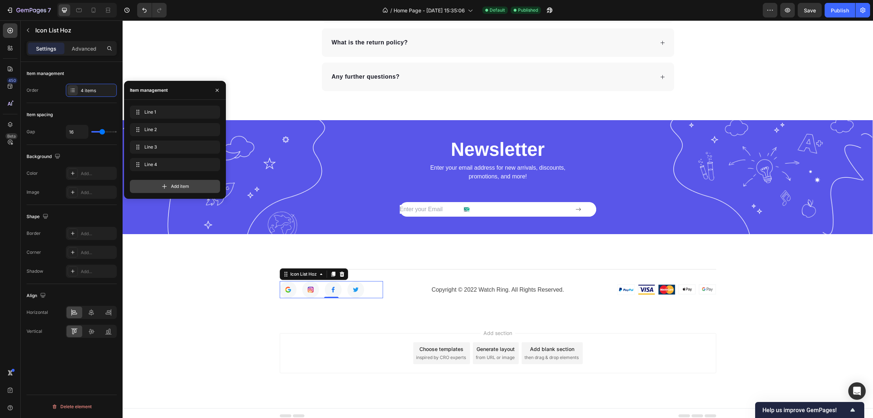
click at [166, 185] on icon at bounding box center [164, 186] width 7 height 7
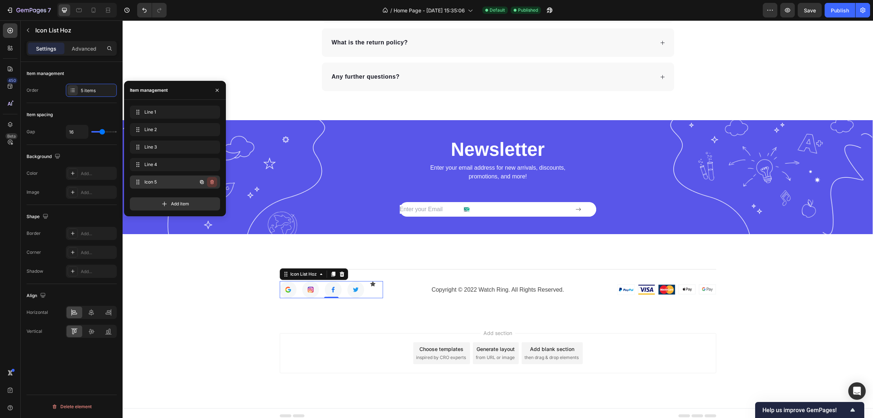
click at [213, 182] on icon "button" at bounding box center [213, 183] width 0 height 2
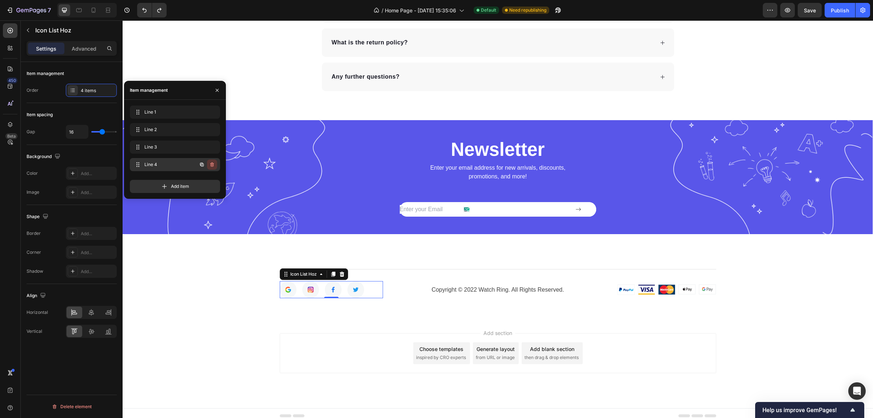
click at [211, 166] on icon "button" at bounding box center [212, 165] width 6 height 6
click at [211, 110] on icon "button" at bounding box center [212, 112] width 6 height 6
click at [211, 110] on div "Delete" at bounding box center [207, 112] width 13 height 7
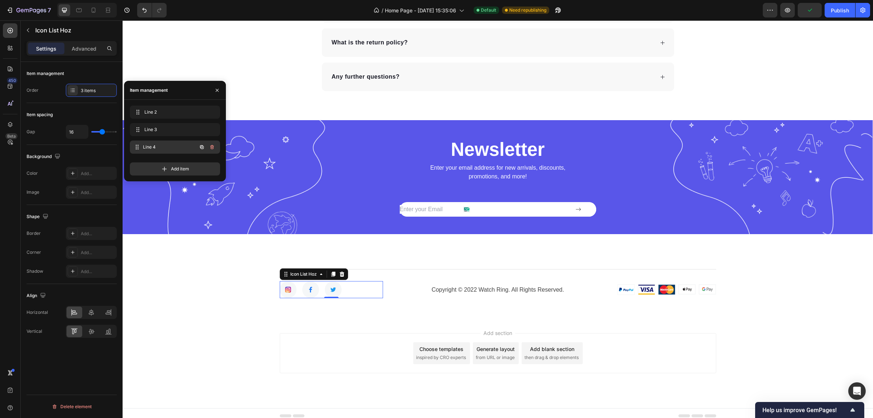
click at [170, 147] on span "Line 4" at bounding box center [170, 147] width 54 height 7
click at [151, 147] on span "Line 4" at bounding box center [164, 147] width 41 height 7
click at [158, 144] on span "Line 4" at bounding box center [164, 147] width 41 height 7
click at [325, 293] on img at bounding box center [333, 289] width 17 height 17
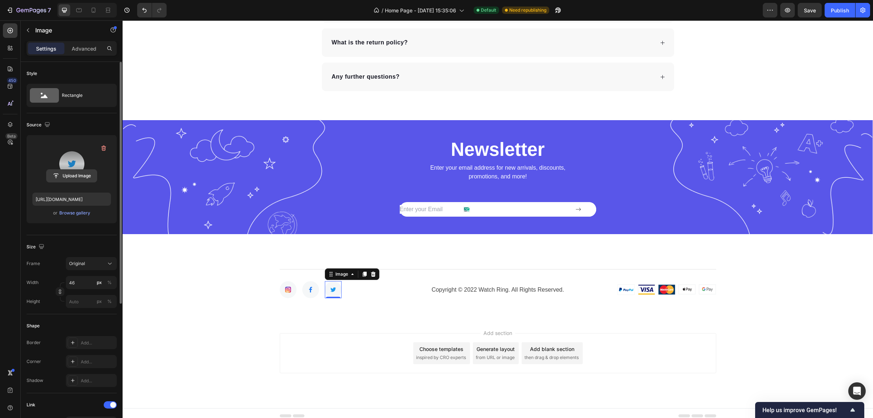
click at [79, 177] on input "file" at bounding box center [72, 176] width 50 height 12
drag, startPoint x: 80, startPoint y: 164, endPoint x: 58, endPoint y: 172, distance: 24.1
click at [58, 172] on input "file" at bounding box center [72, 176] width 50 height 12
click at [69, 217] on button "Browse gallery" at bounding box center [75, 212] width 32 height 7
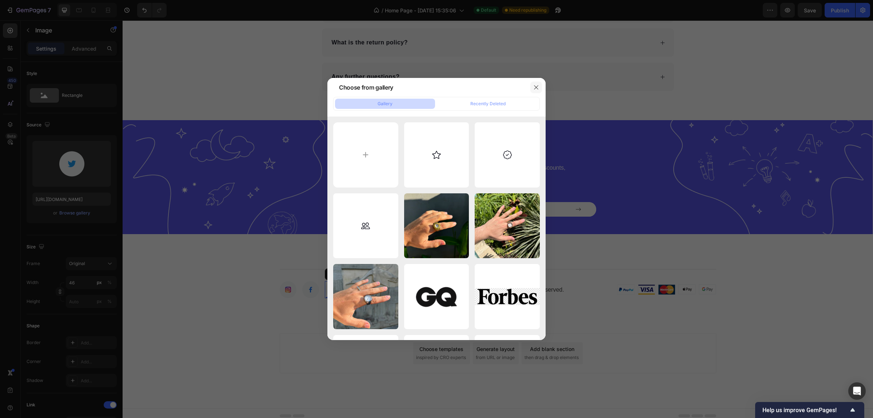
click at [537, 88] on icon "button" at bounding box center [537, 87] width 6 height 6
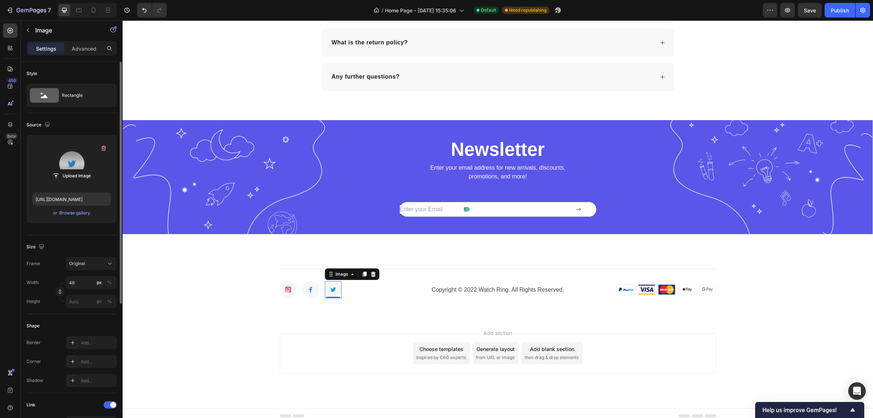
click at [81, 161] on label at bounding box center [71, 164] width 79 height 46
click at [81, 170] on input "file" at bounding box center [72, 176] width 50 height 12
click at [68, 173] on input "file" at bounding box center [72, 176] width 50 height 12
click at [81, 202] on input "[URL][DOMAIN_NAME]" at bounding box center [71, 199] width 79 height 13
click at [79, 163] on input "file" at bounding box center [72, 164] width 50 height 12
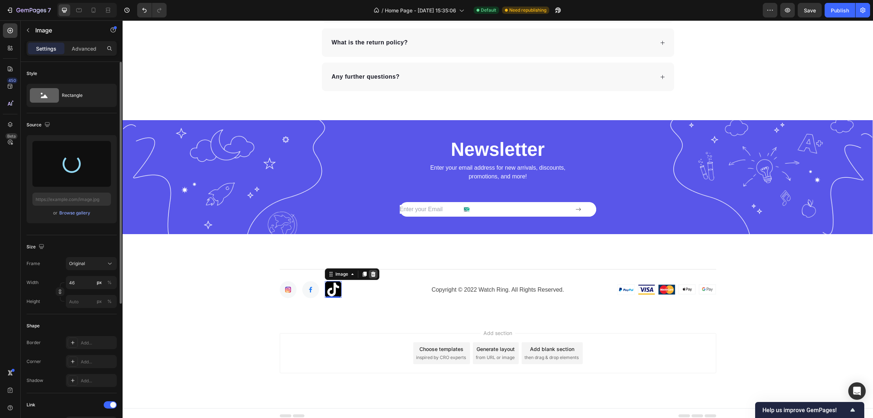
type input "[URL][DOMAIN_NAME]"
click at [86, 283] on input "46" at bounding box center [91, 282] width 51 height 13
type input "4"
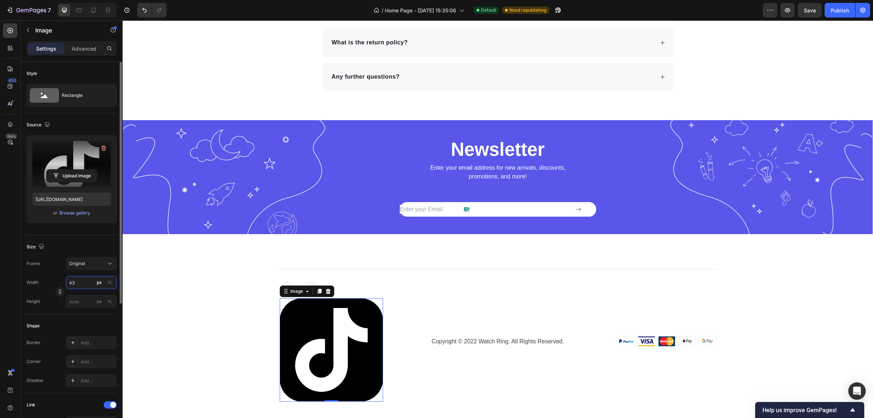
type input "4"
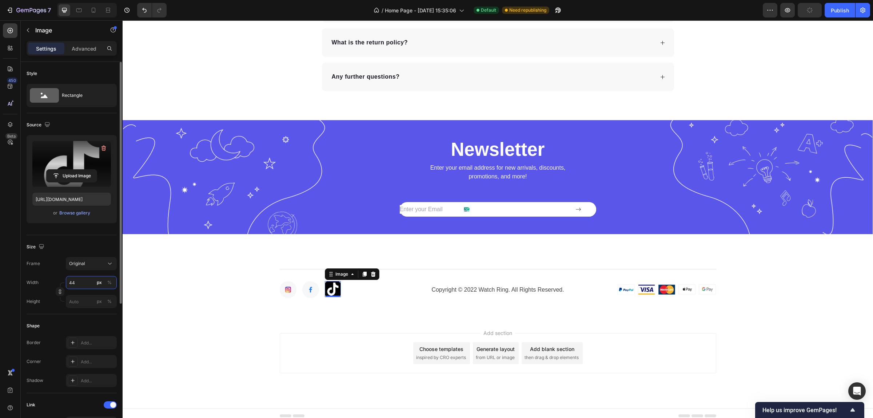
type input "4"
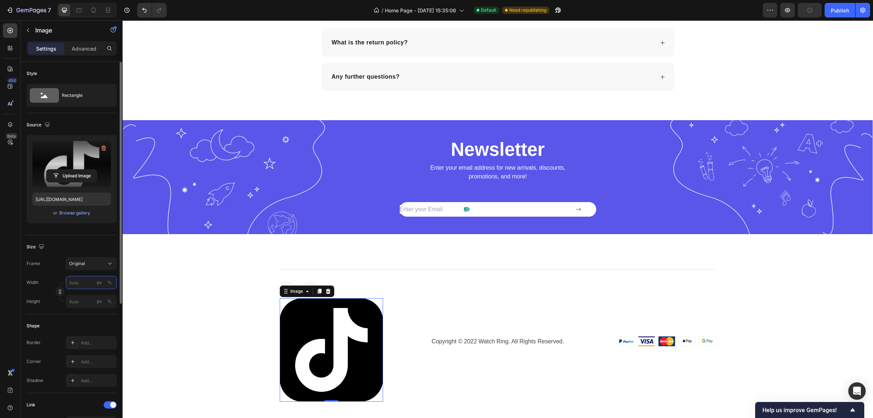
type input "4"
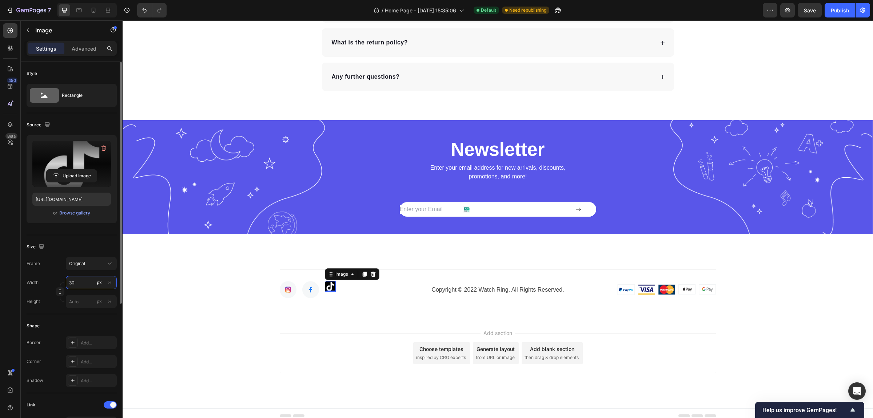
type input "3"
type input "4"
type input "35"
click at [96, 261] on div "Original" at bounding box center [87, 263] width 36 height 7
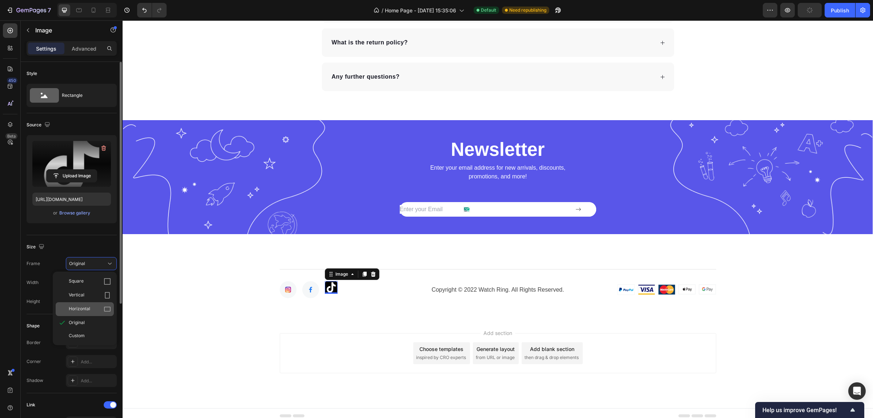
click at [101, 309] on div "Horizontal" at bounding box center [90, 308] width 42 height 7
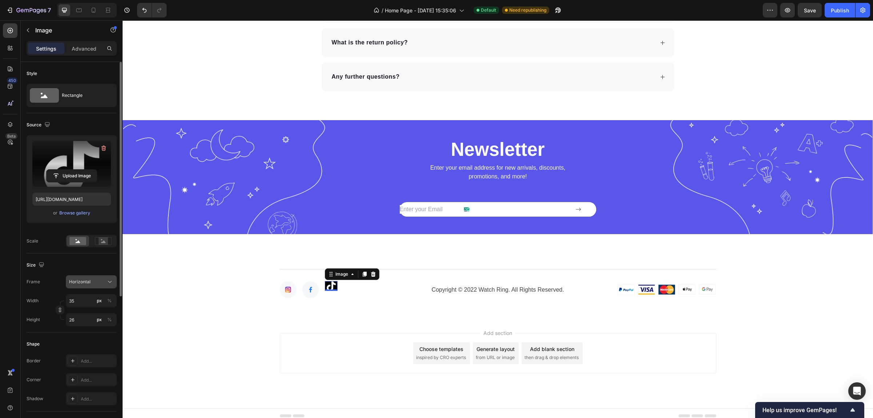
click at [97, 280] on div "Horizontal" at bounding box center [87, 281] width 36 height 7
click at [106, 314] on icon at bounding box center [107, 313] width 5 height 7
click at [100, 279] on div "Vertical" at bounding box center [87, 281] width 36 height 7
click at [101, 294] on div "Square" at bounding box center [85, 300] width 58 height 14
type input "35"
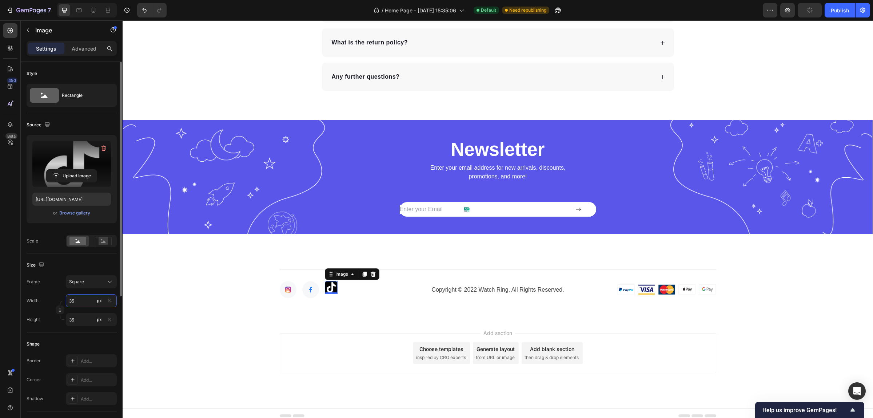
click at [88, 299] on input "35" at bounding box center [91, 300] width 51 height 13
click at [84, 321] on p "Full 100%" at bounding box center [90, 318] width 42 height 7
type input "100"
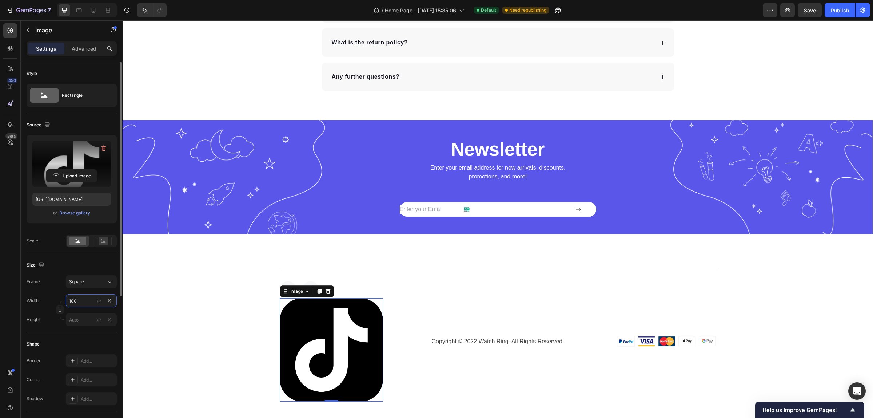
click at [84, 297] on input "100" at bounding box center [91, 300] width 51 height 13
click at [90, 266] on div "Size" at bounding box center [72, 265] width 90 height 12
type input "35"
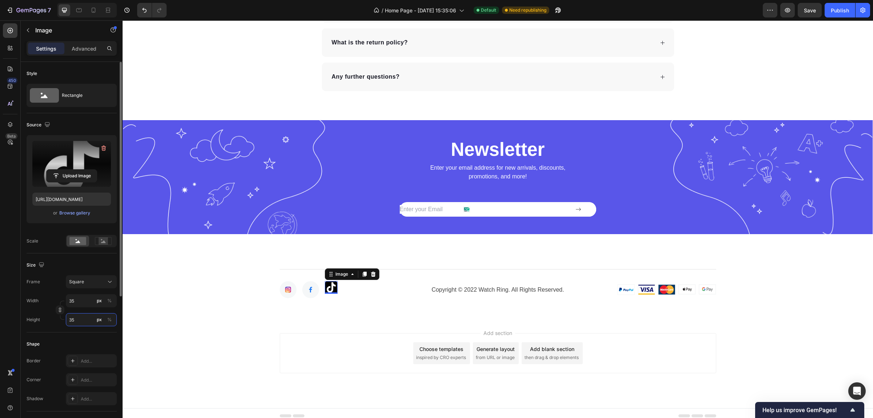
click at [81, 318] on input "35" at bounding box center [91, 319] width 51 height 13
click at [97, 263] on div "Size" at bounding box center [72, 265] width 90 height 12
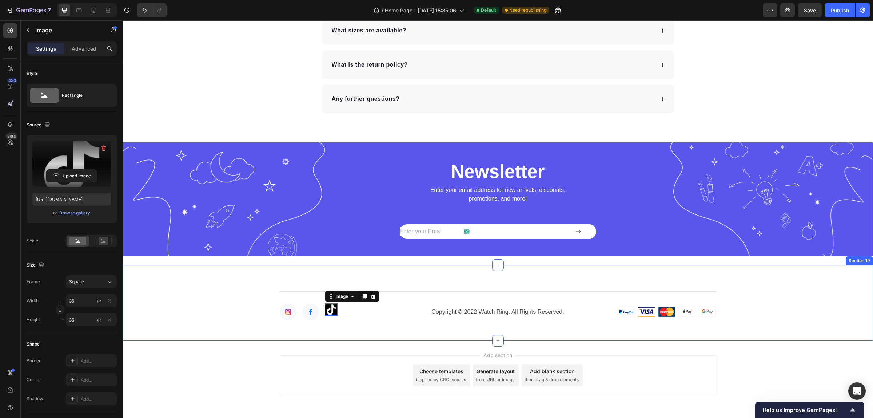
scroll to position [4853, 0]
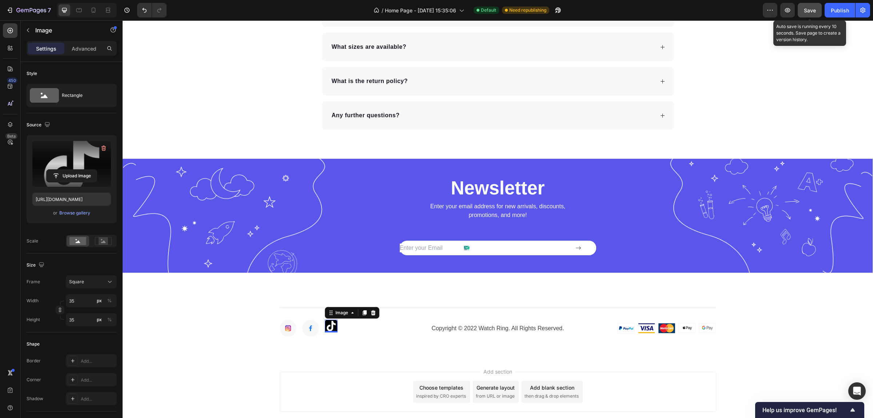
click at [810, 7] on div "Save" at bounding box center [810, 11] width 12 height 8
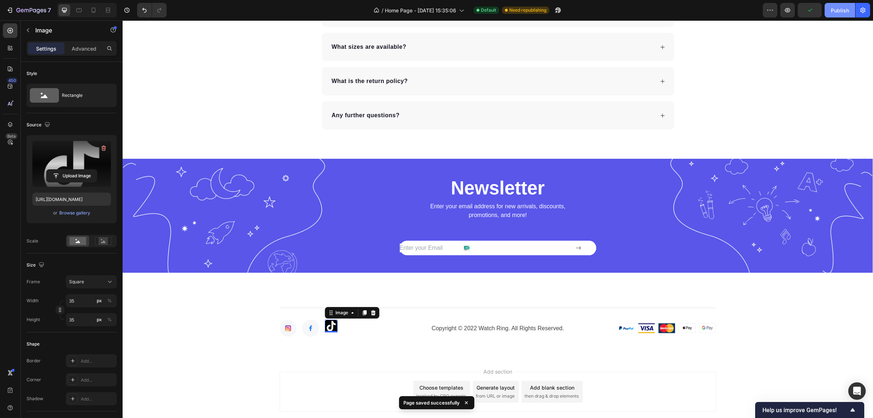
click at [841, 7] on div "Publish" at bounding box center [840, 11] width 18 height 8
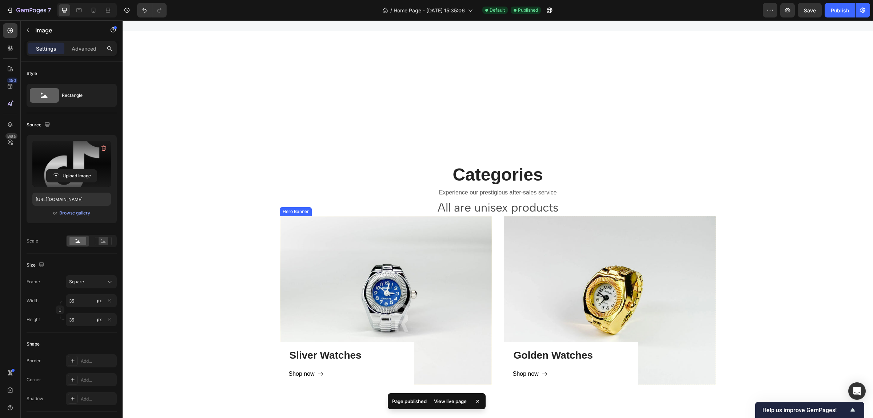
scroll to position [694, 0]
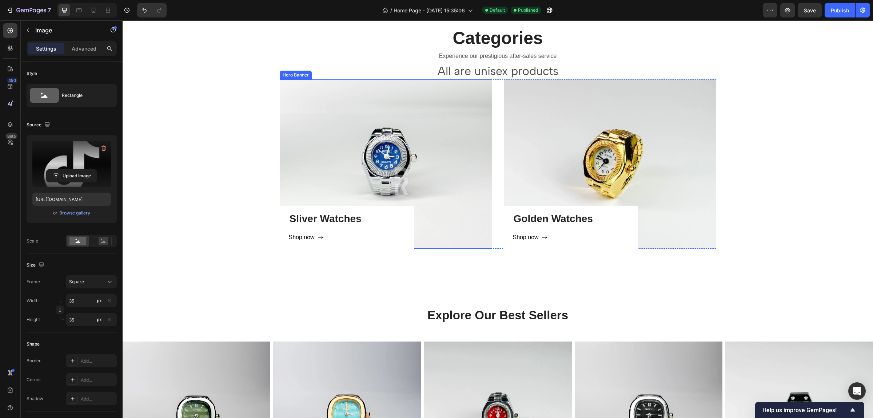
click at [434, 186] on div "Sliver Watches Heading Shop now Button Row" at bounding box center [386, 163] width 213 height 169
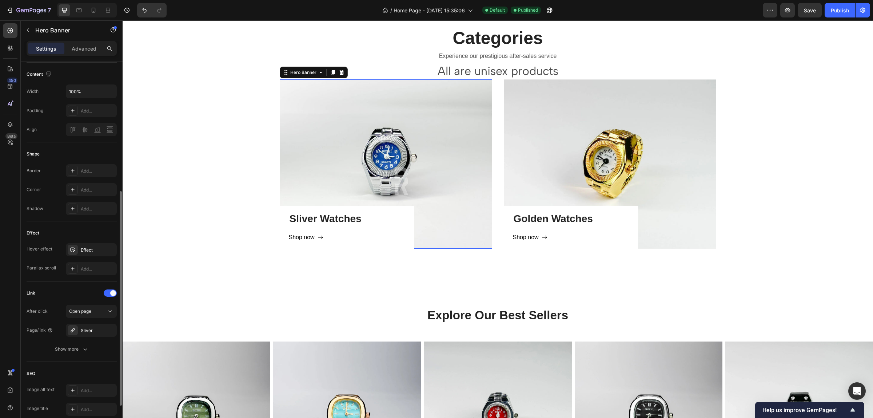
scroll to position [286, 0]
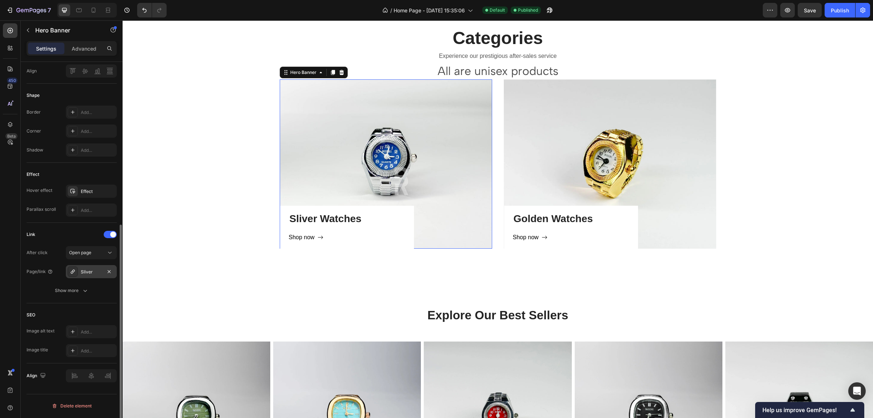
click at [88, 270] on div "Sliver" at bounding box center [91, 272] width 21 height 7
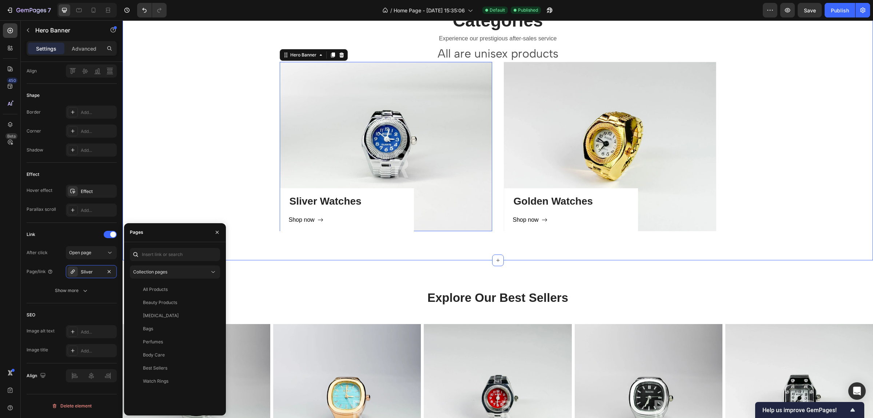
scroll to position [649, 0]
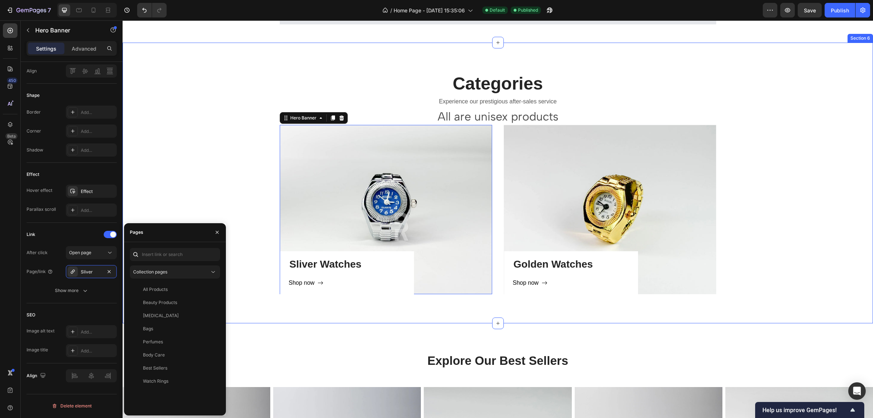
drag, startPoint x: 752, startPoint y: 182, endPoint x: 752, endPoint y: 104, distance: 78.2
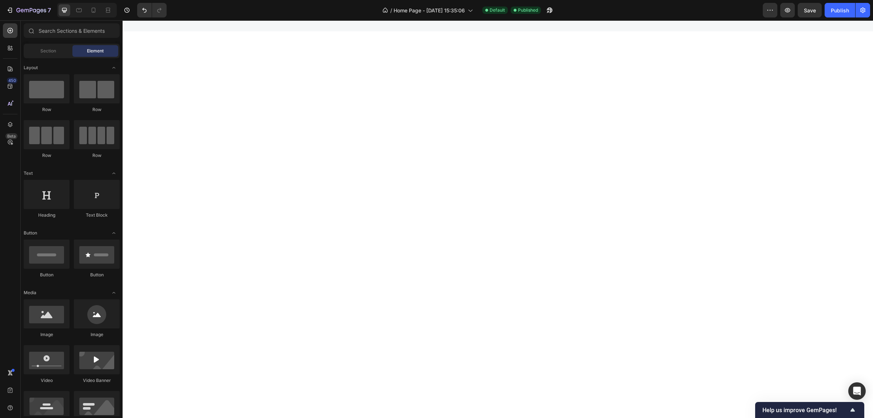
scroll to position [0, 0]
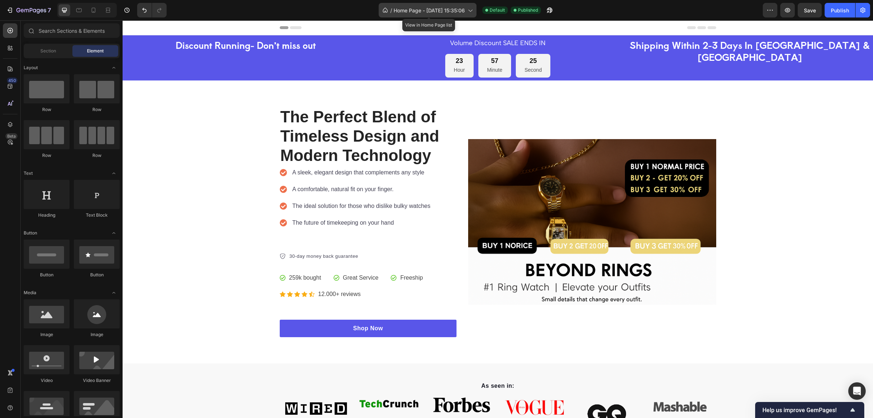
click at [423, 8] on span "Home Page - [DATE] 15:35:06" at bounding box center [429, 11] width 71 height 8
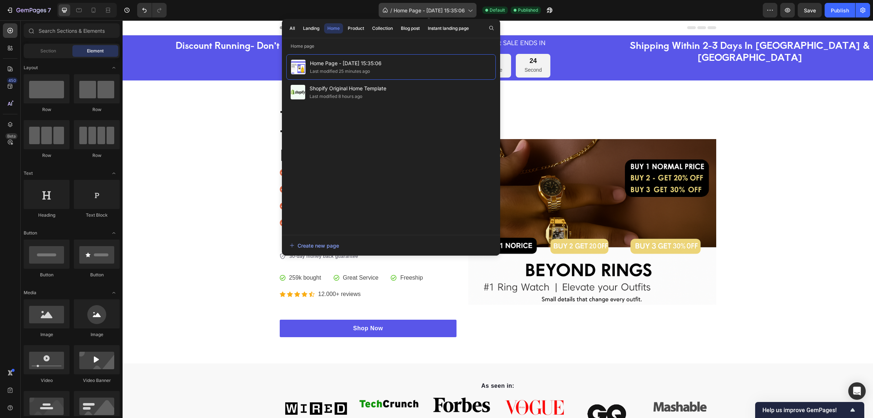
click at [423, 8] on span "Home Page - [DATE] 15:35:06" at bounding box center [429, 11] width 71 height 8
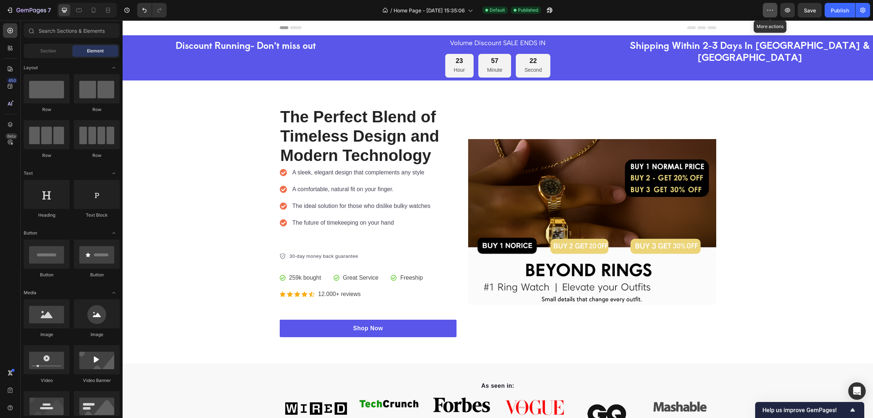
click at [769, 4] on button "button" at bounding box center [770, 10] width 15 height 15
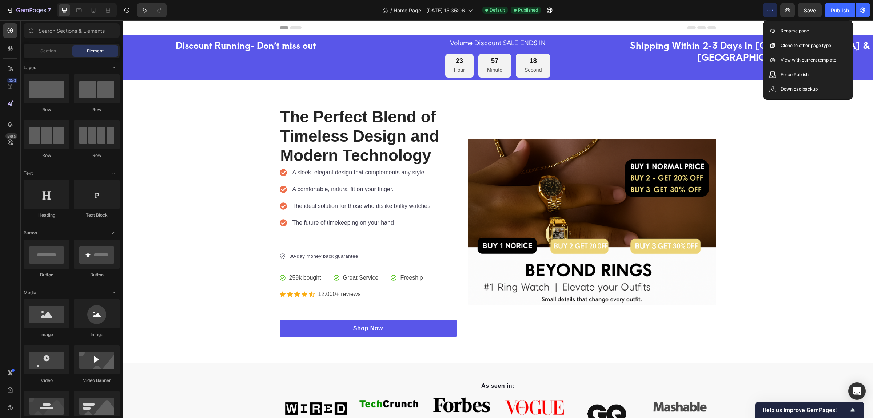
click at [769, 8] on icon "button" at bounding box center [770, 10] width 7 height 7
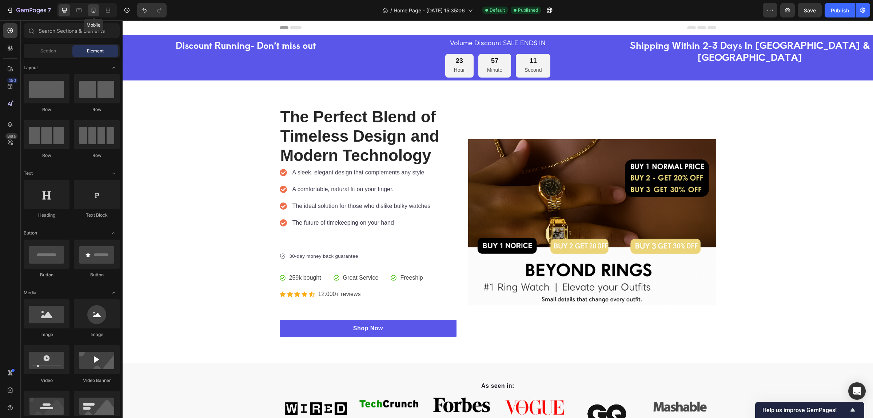
click at [93, 15] on div at bounding box center [94, 10] width 12 height 12
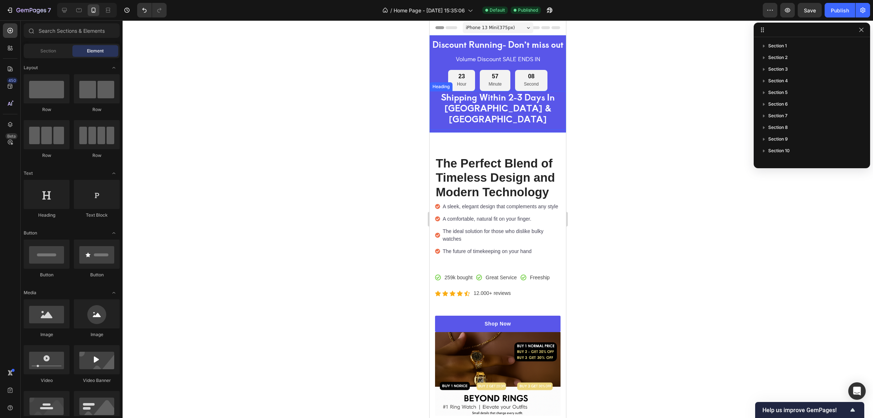
click at [502, 114] on h2 "Shipping Within 2-3 Days In [GEOGRAPHIC_DATA] & [GEOGRAPHIC_DATA]" at bounding box center [498, 108] width 136 height 34
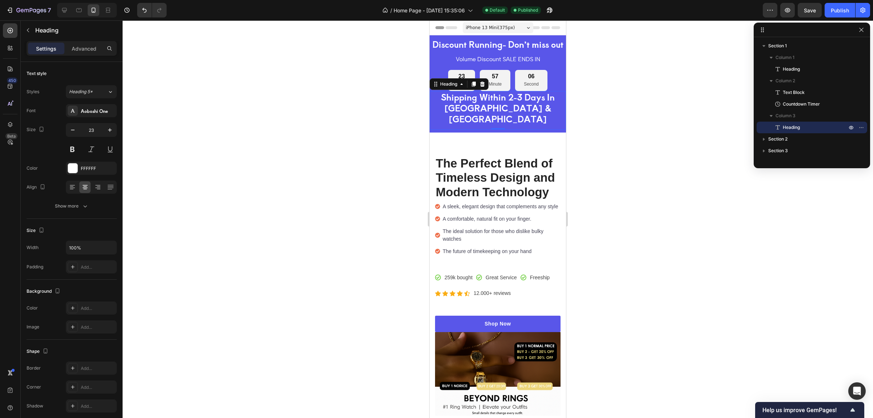
click at [508, 114] on h2 "Shipping Within 2-3 Days In [GEOGRAPHIC_DATA] & [GEOGRAPHIC_DATA]" at bounding box center [498, 108] width 136 height 34
click at [547, 91] on div "23 Hour 57 Minute 01 Second" at bounding box center [498, 80] width 136 height 21
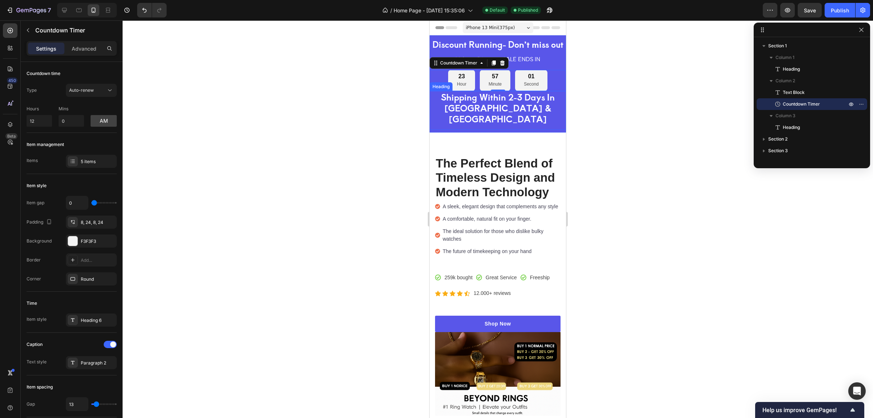
click at [508, 114] on p "Shipping Within 2-3 Days In [GEOGRAPHIC_DATA] & [GEOGRAPHIC_DATA]" at bounding box center [498, 108] width 135 height 33
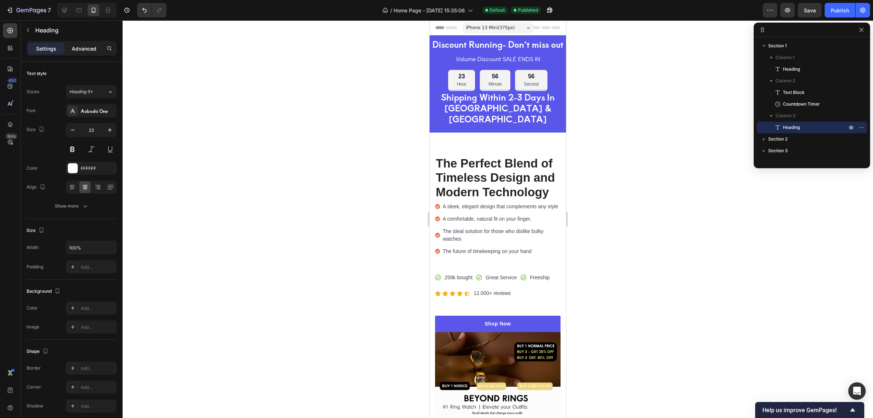
click at [79, 48] on p "Advanced" at bounding box center [84, 49] width 25 height 8
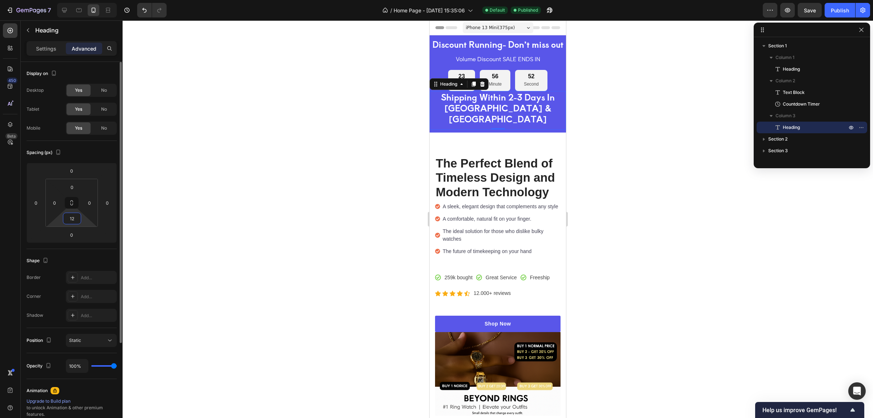
click at [73, 219] on input "12" at bounding box center [72, 218] width 15 height 11
click at [75, 221] on input "12" at bounding box center [72, 218] width 15 height 11
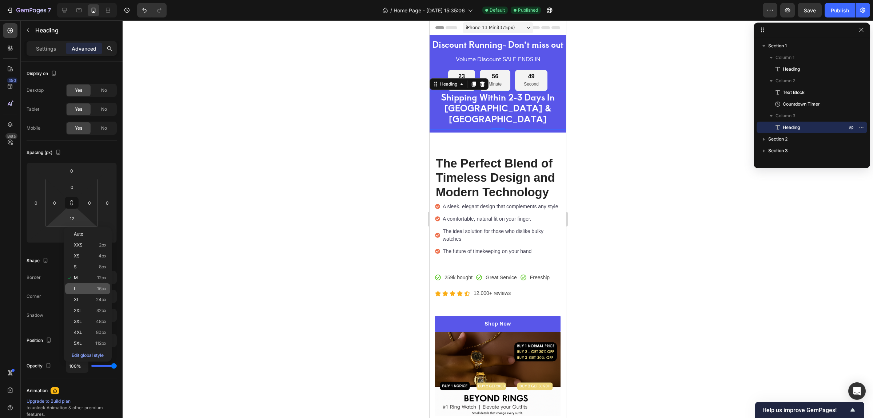
click at [83, 288] on p "L 16px" at bounding box center [90, 288] width 33 height 5
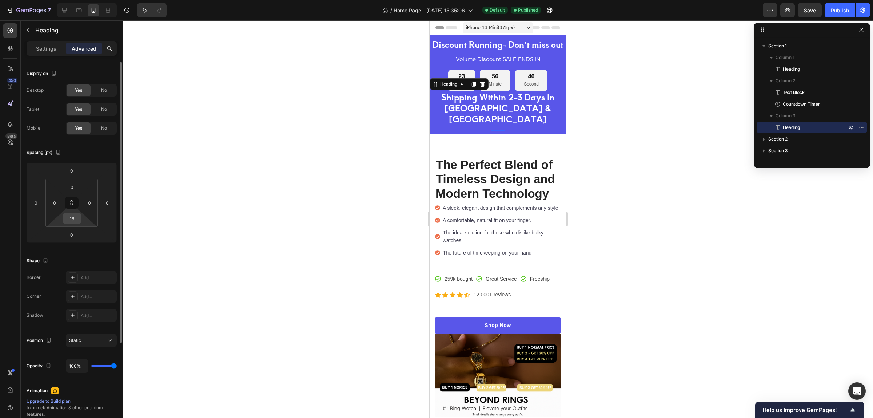
click at [78, 220] on input "16" at bounding box center [72, 218] width 15 height 11
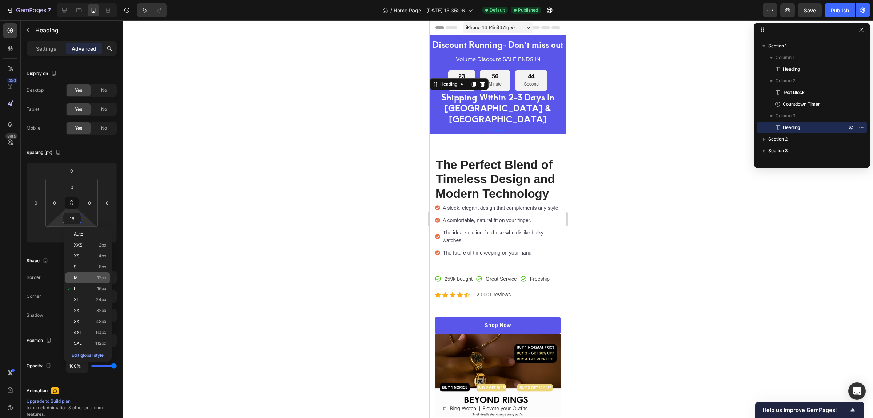
click at [85, 279] on p "M 12px" at bounding box center [90, 277] width 33 height 5
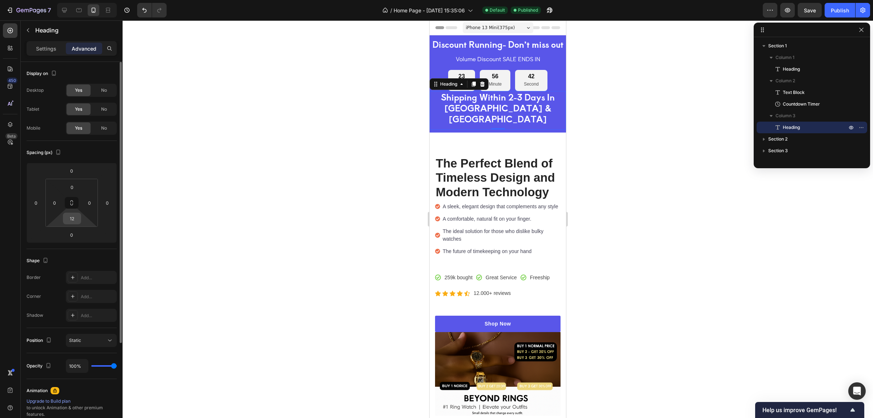
click at [77, 222] on input "12" at bounding box center [72, 218] width 15 height 11
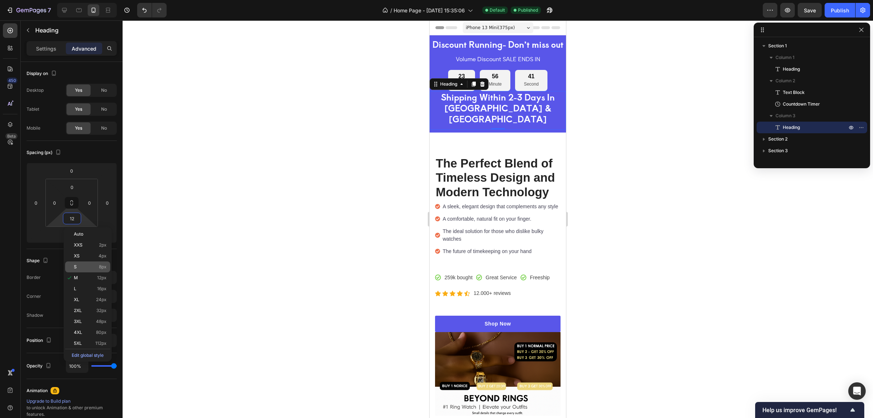
click at [82, 264] on div "S 8px" at bounding box center [87, 266] width 45 height 11
type input "8"
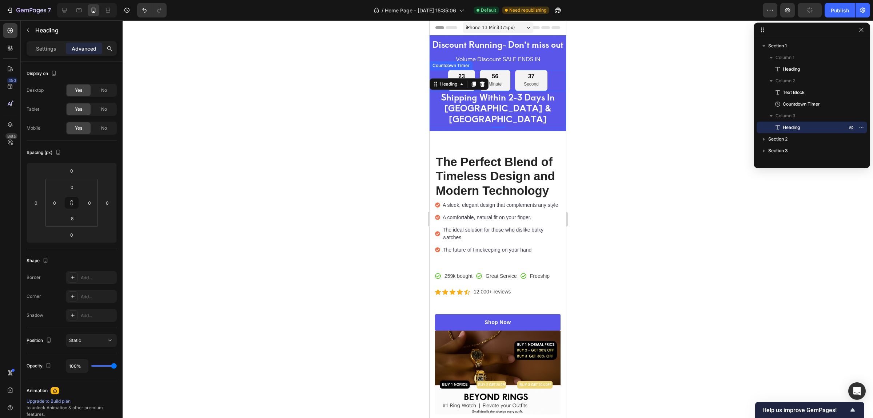
click at [546, 91] on div "23 Hour 56 Minute 37 Second" at bounding box center [498, 80] width 136 height 21
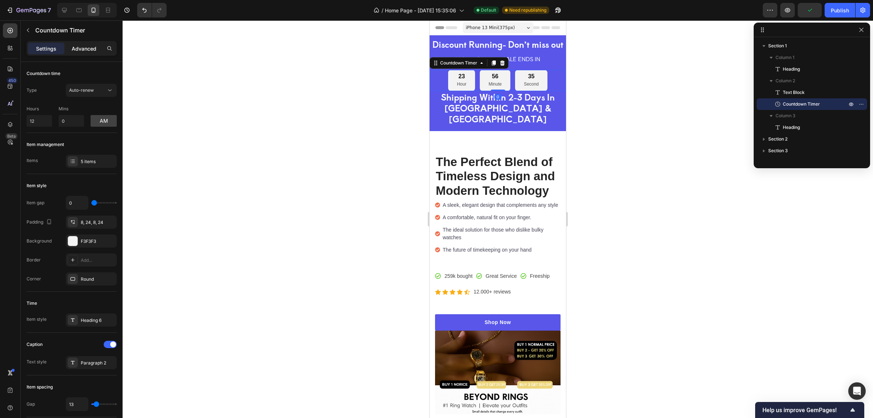
click at [74, 44] on div "Advanced" at bounding box center [84, 49] width 36 height 12
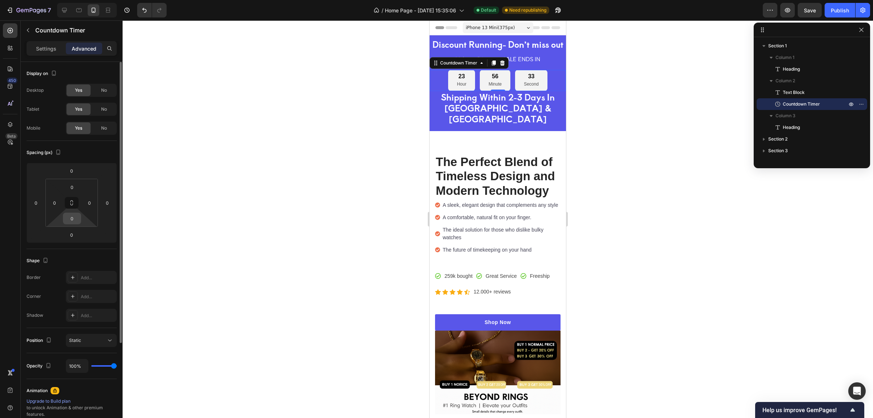
click at [73, 221] on input "0" at bounding box center [72, 218] width 15 height 11
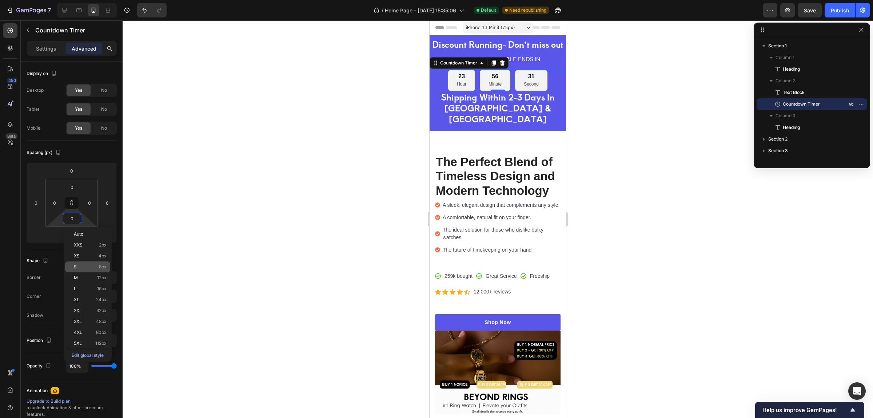
click at [87, 265] on p "S 8px" at bounding box center [90, 266] width 33 height 5
type input "8"
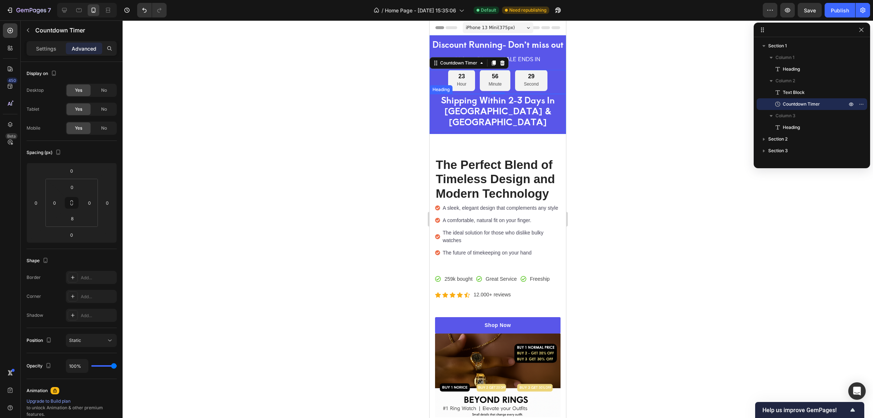
click at [489, 110] on p "Shipping Within 2-3 Days In [GEOGRAPHIC_DATA] & [GEOGRAPHIC_DATA]" at bounding box center [498, 111] width 135 height 33
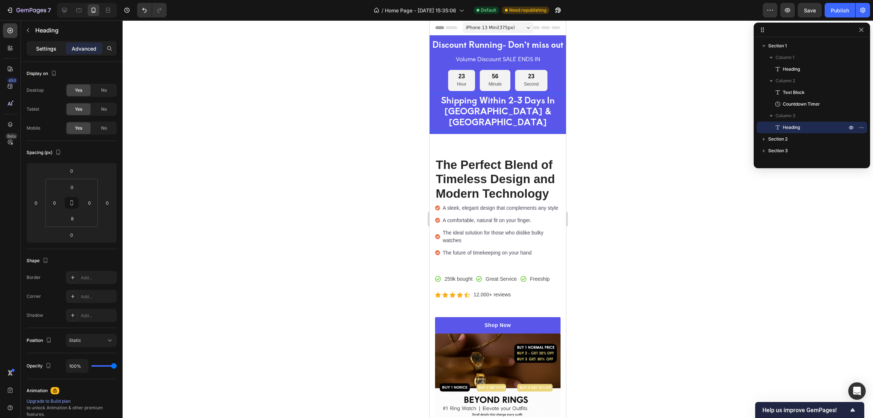
click at [48, 44] on div "Settings" at bounding box center [46, 49] width 36 height 12
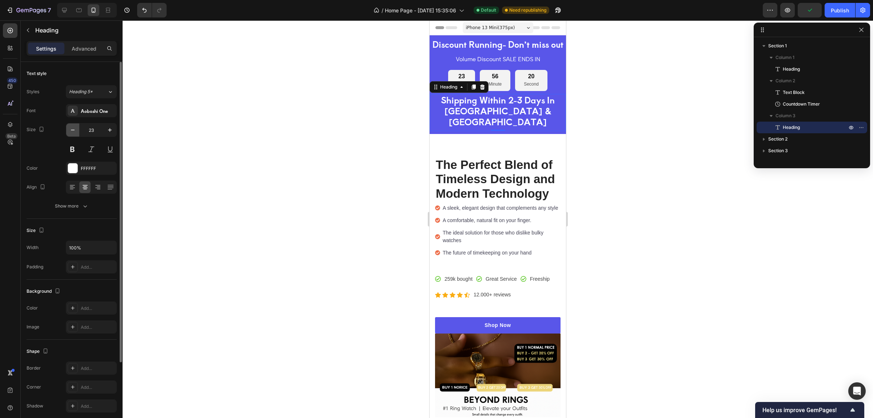
click at [71, 127] on icon "button" at bounding box center [72, 129] width 7 height 7
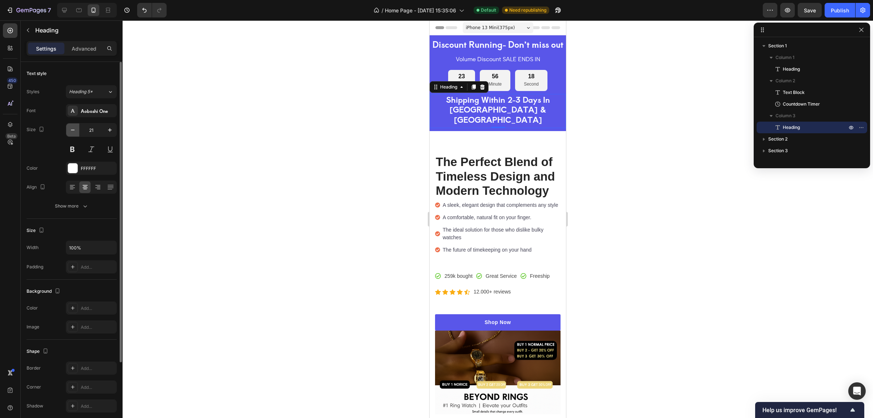
click at [71, 127] on icon "button" at bounding box center [72, 129] width 7 height 7
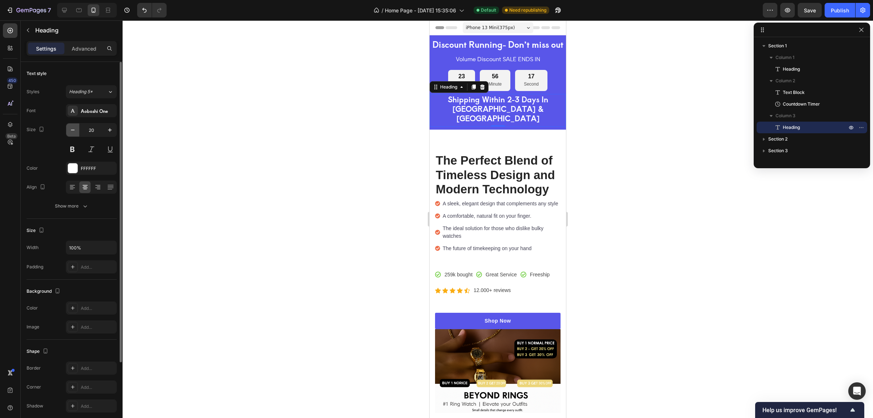
click at [71, 127] on icon "button" at bounding box center [72, 129] width 7 height 7
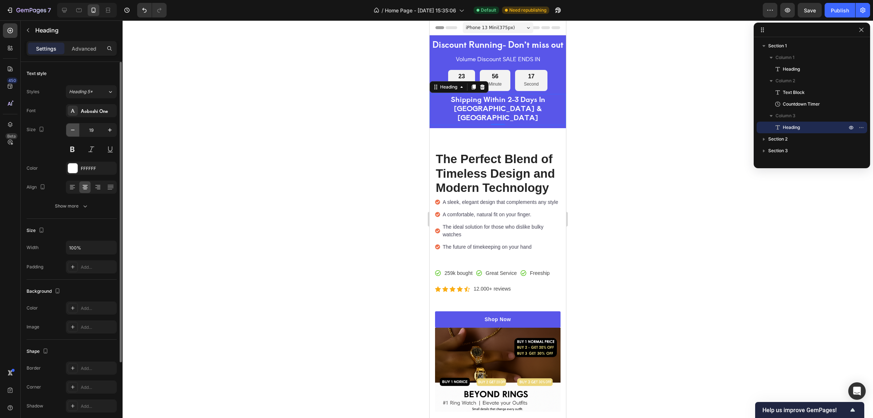
click at [71, 127] on icon "button" at bounding box center [72, 129] width 7 height 7
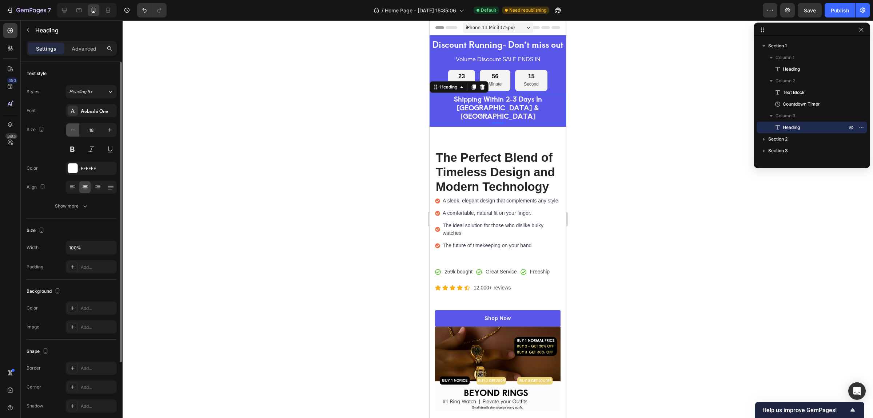
click at [71, 127] on icon "button" at bounding box center [72, 129] width 7 height 7
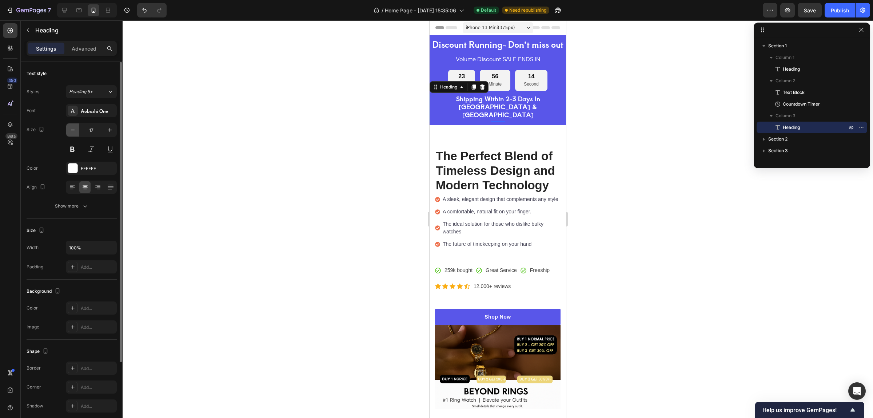
click at [71, 127] on icon "button" at bounding box center [72, 129] width 7 height 7
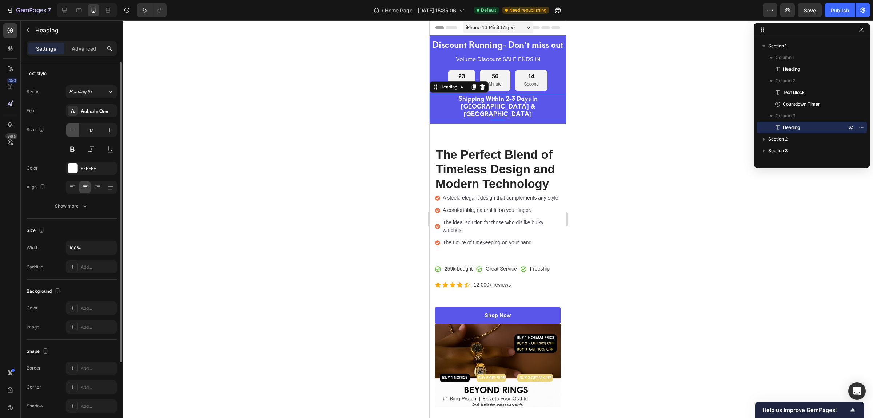
type input "16"
click at [519, 50] on h2 "Discount Running- Don’t miss out" at bounding box center [498, 44] width 136 height 12
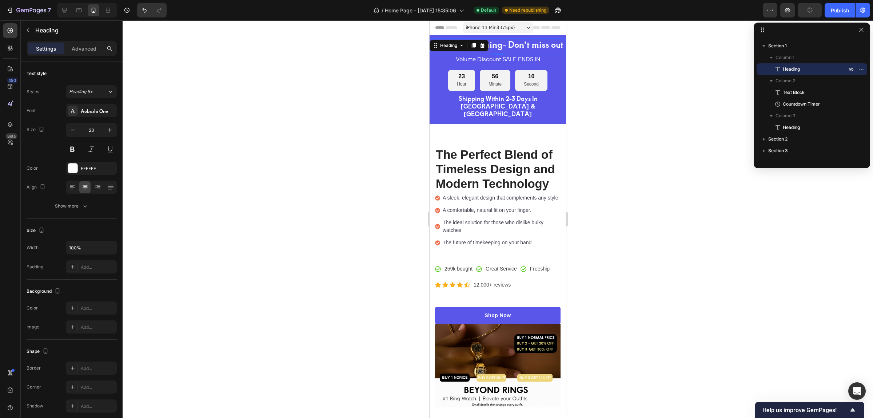
click at [513, 46] on h2 "Discount Running- Don’t miss out" at bounding box center [498, 44] width 136 height 12
click at [70, 128] on icon "button" at bounding box center [72, 129] width 7 height 7
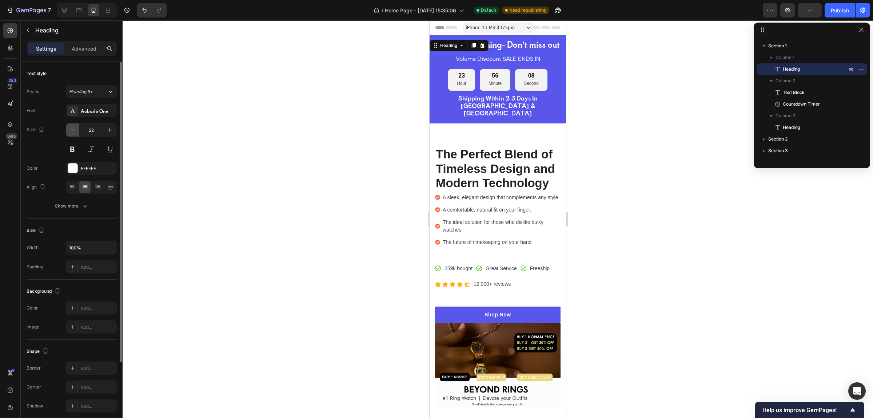
click at [70, 128] on icon "button" at bounding box center [72, 129] width 7 height 7
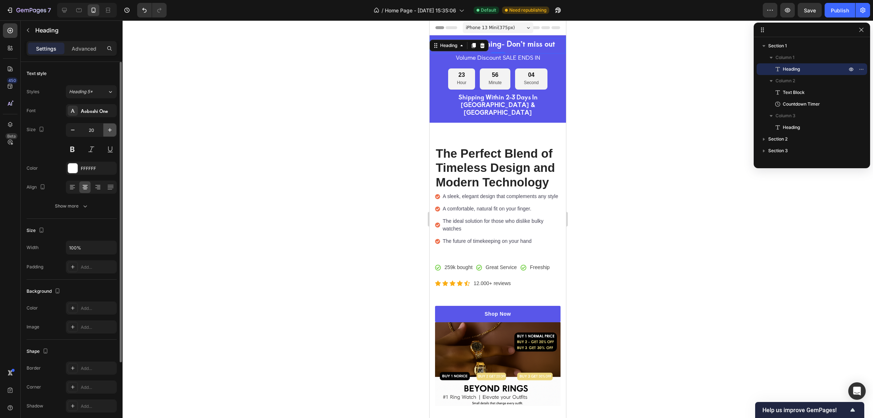
click at [106, 132] on icon "button" at bounding box center [109, 129] width 7 height 7
type input "22"
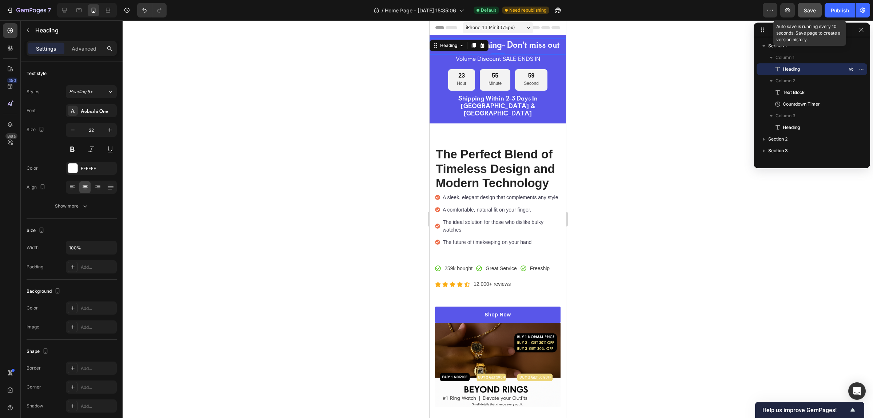
click at [804, 9] on button "Save" at bounding box center [810, 10] width 24 height 15
click at [657, 88] on div at bounding box center [498, 218] width 751 height 397
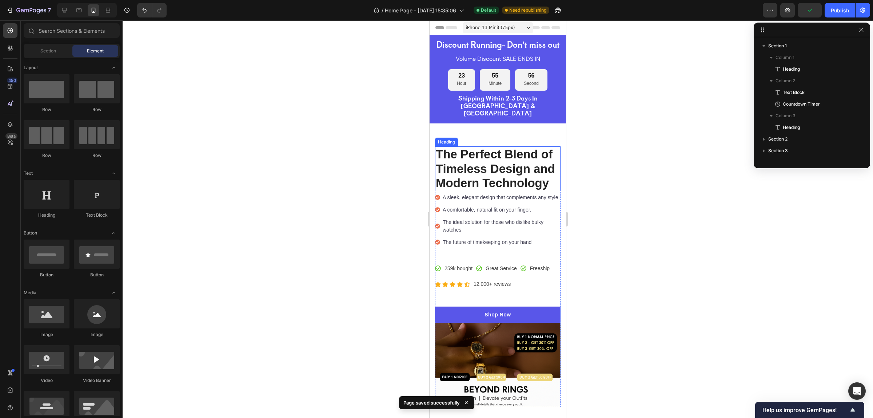
click at [521, 164] on h2 "The Perfect Blend of Timeless Design and Modern Technology" at bounding box center [498, 168] width 126 height 45
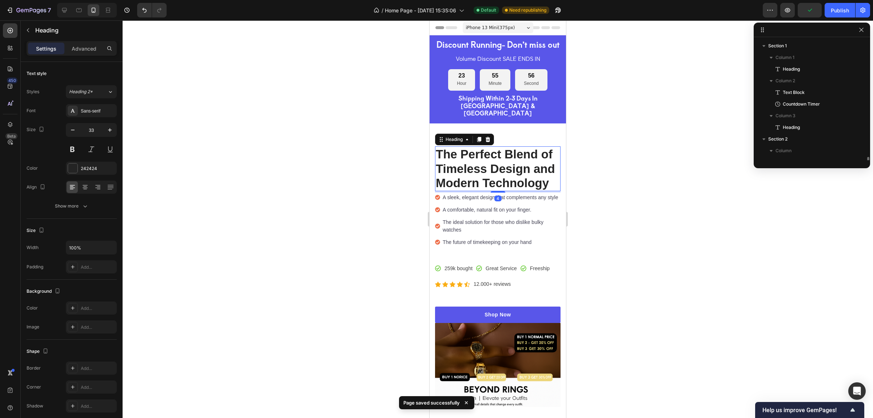
scroll to position [91, 0]
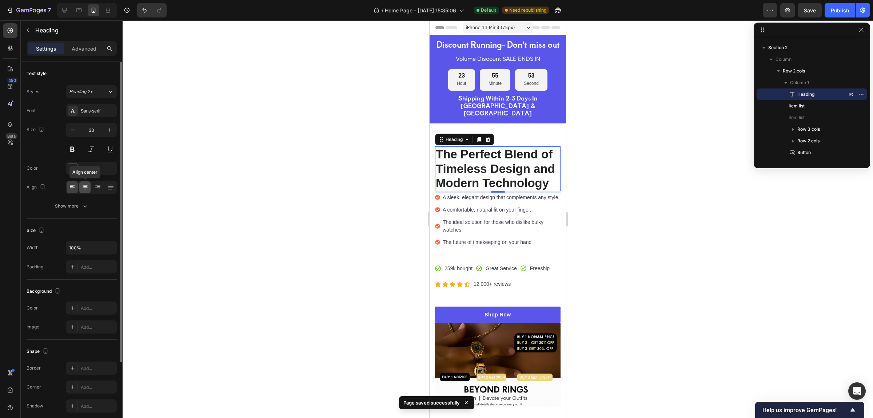
click at [84, 186] on icon at bounding box center [85, 186] width 7 height 7
click at [95, 185] on icon at bounding box center [97, 186] width 7 height 7
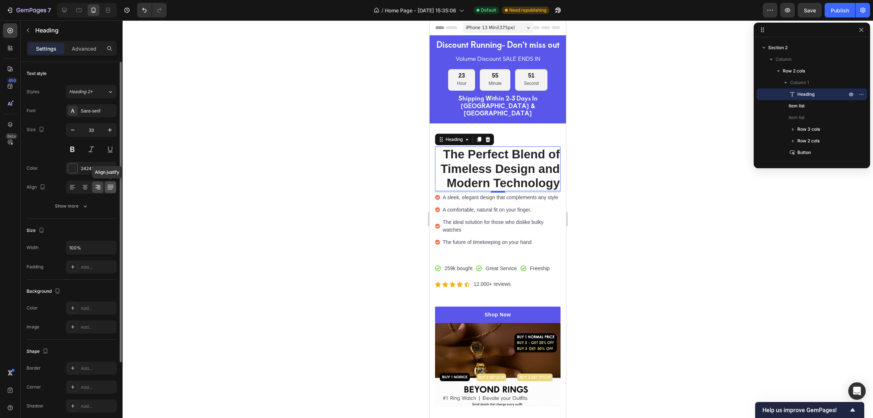
click at [109, 186] on icon at bounding box center [110, 186] width 7 height 7
click at [75, 187] on icon at bounding box center [72, 186] width 7 height 7
click at [84, 187] on icon at bounding box center [85, 186] width 4 height 1
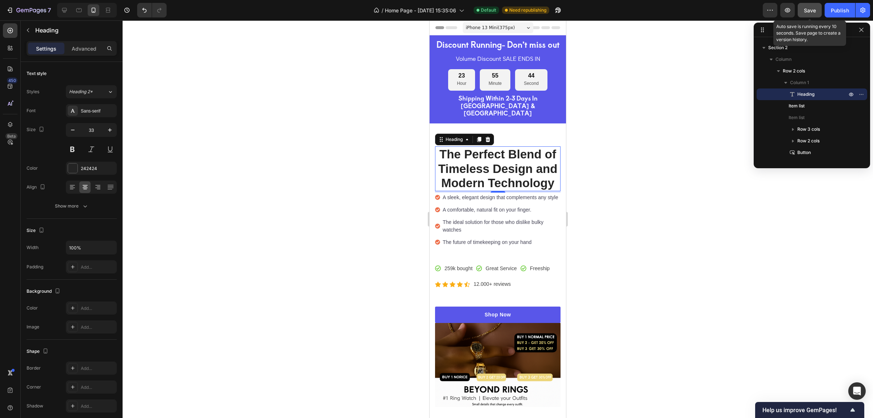
click at [809, 9] on span "Save" at bounding box center [810, 10] width 12 height 6
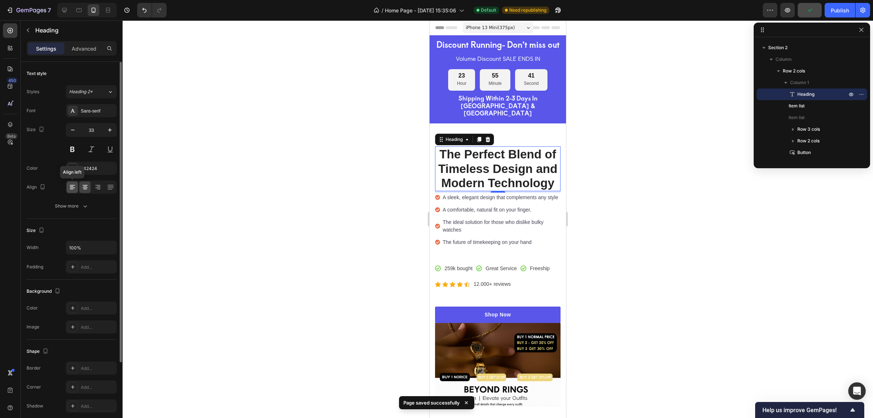
click at [67, 188] on div at bounding box center [72, 187] width 11 height 12
click at [83, 187] on icon at bounding box center [85, 186] width 7 height 7
click at [74, 185] on icon at bounding box center [72, 186] width 7 height 7
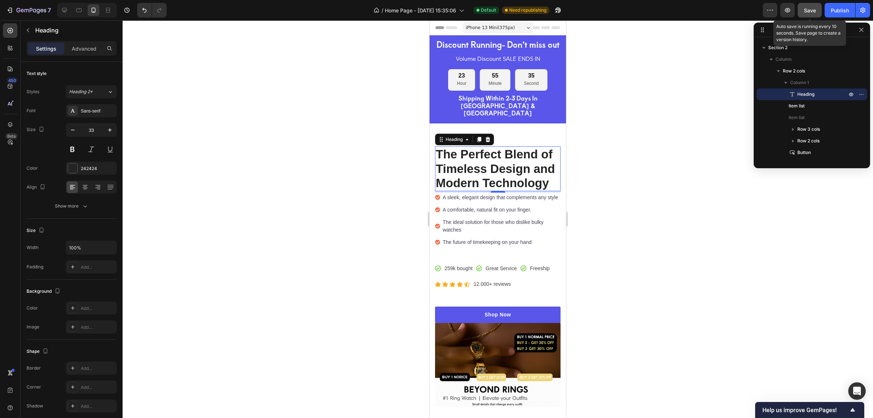
click at [809, 13] on span "Save" at bounding box center [810, 10] width 12 height 6
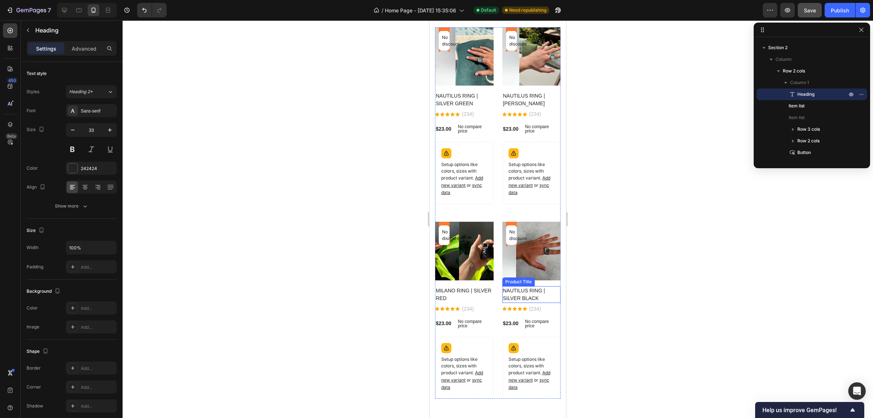
scroll to position [728, 0]
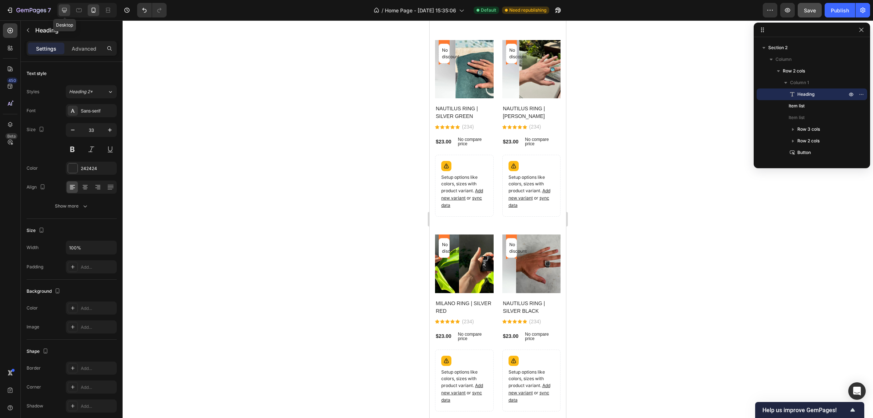
click at [67, 11] on icon at bounding box center [64, 10] width 7 height 7
type input "44"
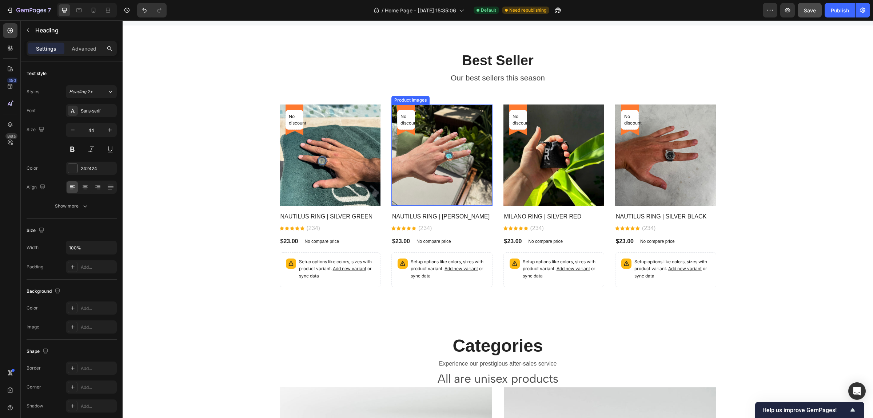
scroll to position [637, 0]
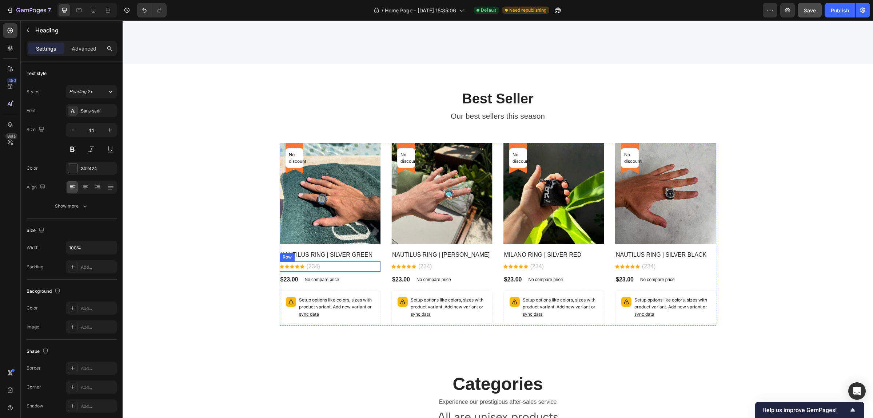
click at [319, 290] on div "Setup options like colors, sizes with product variant. Add new variant or sync …" at bounding box center [330, 307] width 101 height 35
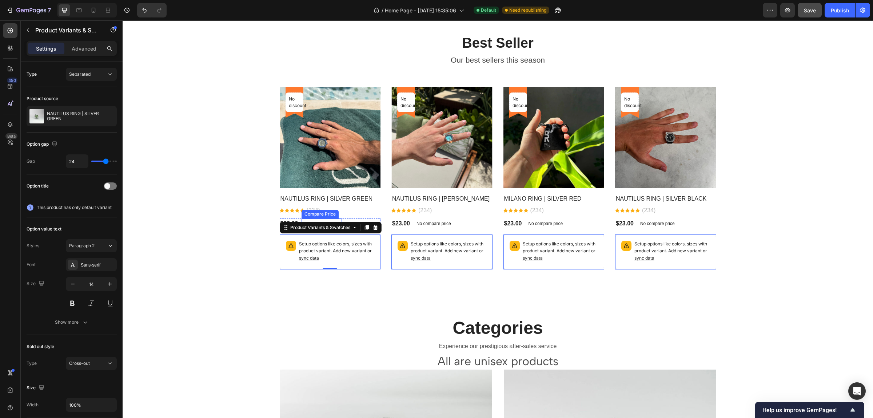
click at [315, 214] on div "Compare Price" at bounding box center [320, 214] width 34 height 7
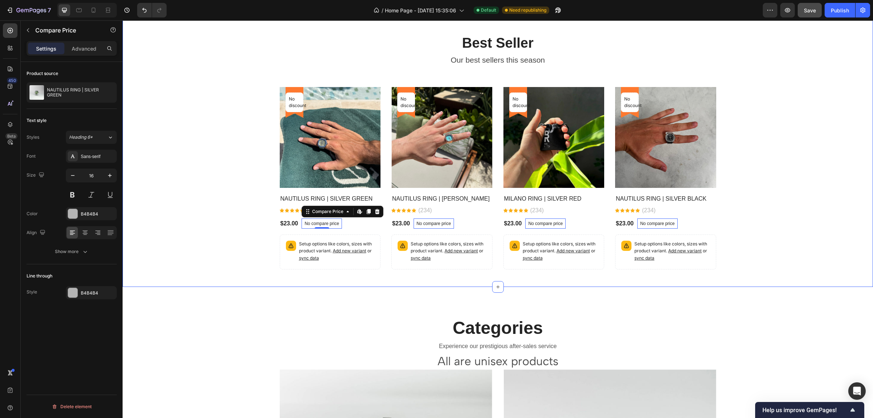
click at [258, 217] on div "Best Seller Heading Our best sellers this season Text block No discount Not be …" at bounding box center [498, 151] width 740 height 235
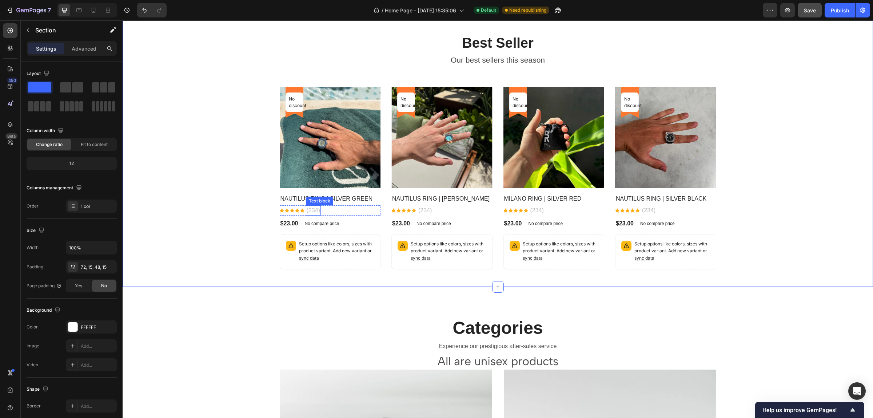
click at [308, 209] on p "(234)" at bounding box center [313, 210] width 13 height 9
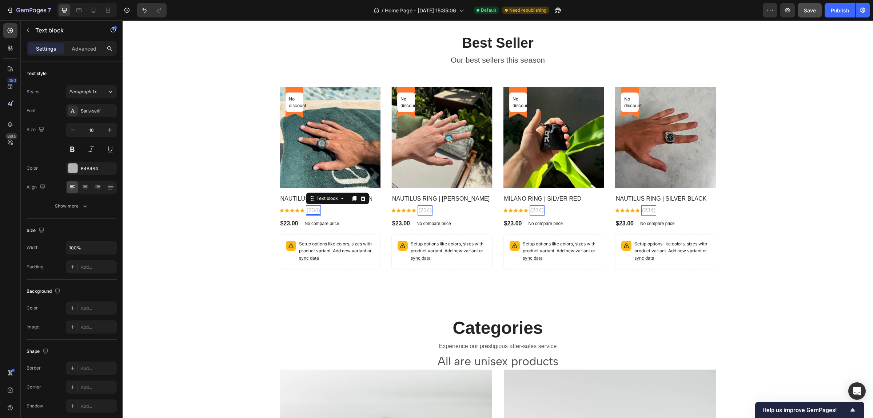
click at [313, 210] on p "(234)" at bounding box center [313, 210] width 13 height 9
click at [317, 211] on p "(234)" at bounding box center [313, 210] width 13 height 9
click at [315, 210] on p "(234)" at bounding box center [313, 210] width 13 height 9
click at [429, 210] on p "(2346)" at bounding box center [427, 210] width 17 height 9
click at [421, 210] on p "(2346)" at bounding box center [427, 210] width 17 height 9
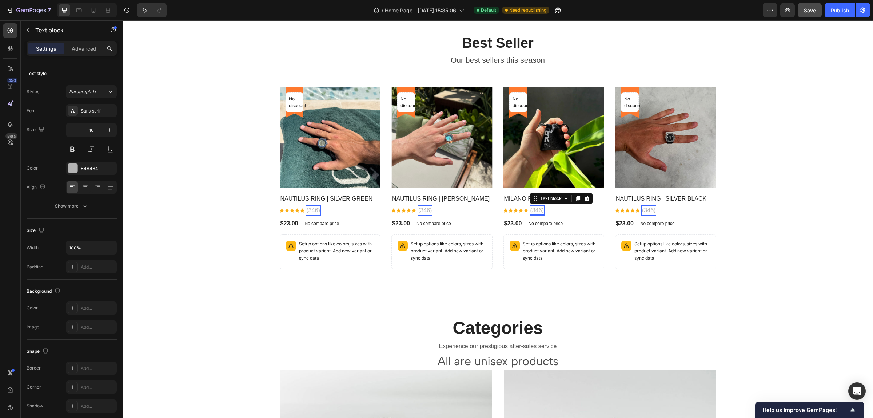
click at [535, 211] on p "(346)" at bounding box center [537, 210] width 13 height 9
click at [653, 210] on p "(3436)" at bounding box center [650, 210] width 17 height 9
click at [644, 210] on p "(3436)" at bounding box center [650, 210] width 17 height 9
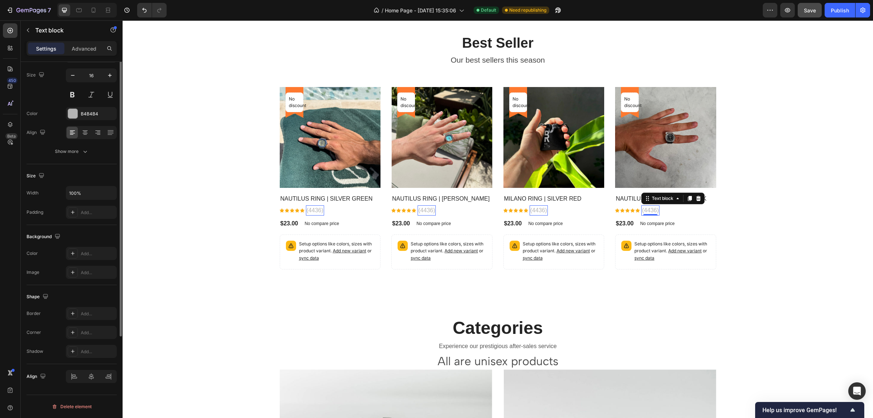
scroll to position [0, 0]
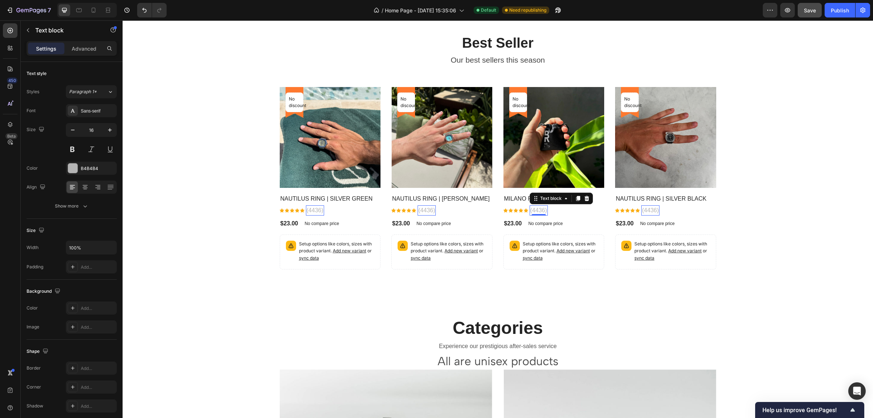
click at [535, 211] on p "(4436)" at bounding box center [539, 210] width 17 height 9
click at [549, 198] on div "Text block" at bounding box center [551, 198] width 24 height 7
click at [654, 206] on p "(4436)" at bounding box center [650, 210] width 17 height 9
drag, startPoint x: 650, startPoint y: 209, endPoint x: 641, endPoint y: 210, distance: 9.6
click at [650, 209] on p "(4436)" at bounding box center [650, 210] width 17 height 9
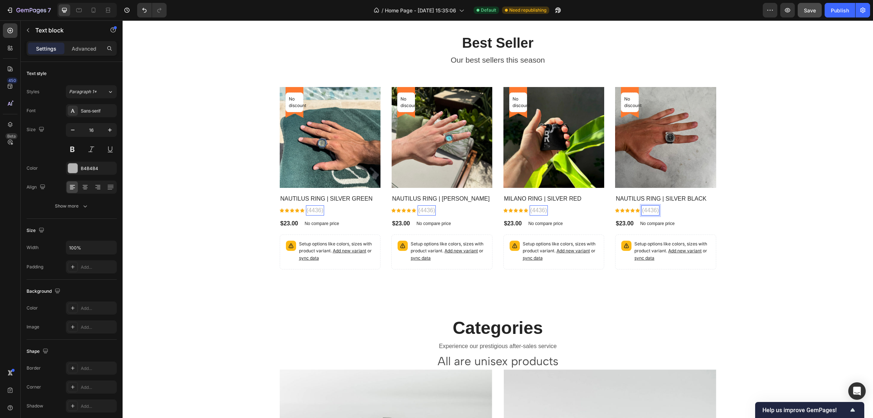
click at [652, 211] on p "(4436)" at bounding box center [650, 210] width 17 height 9
click at [656, 210] on div "Icon Icon Icon Icon Icon Icon List Hoz (4436) Text block 0 Row" at bounding box center [665, 210] width 101 height 10
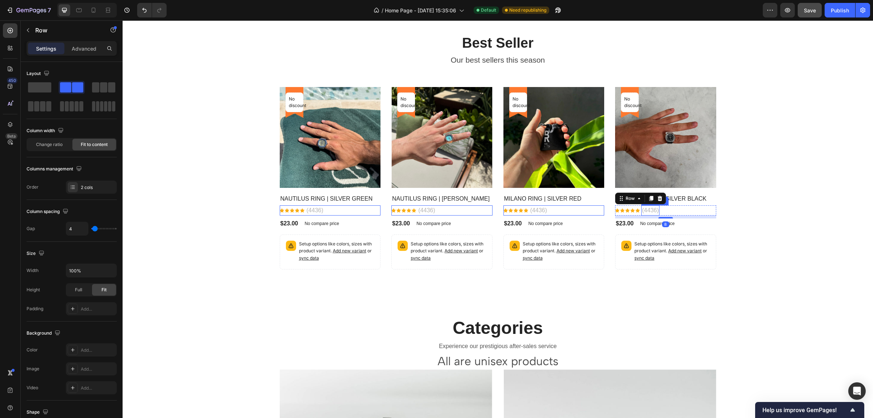
click at [653, 208] on p "(4436)" at bounding box center [650, 210] width 17 height 9
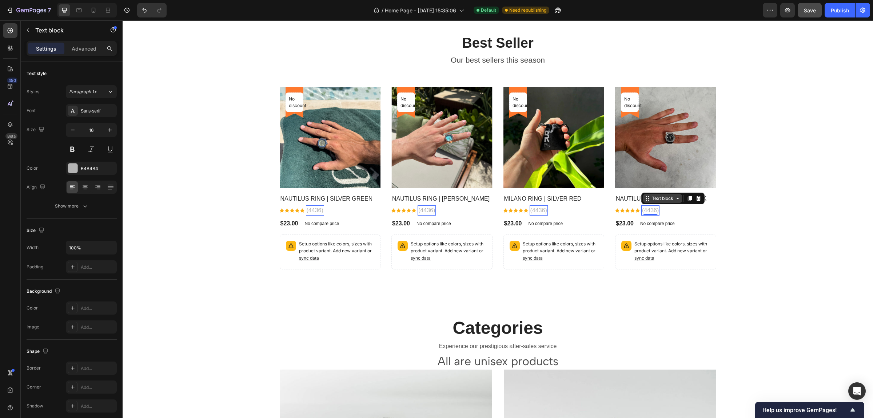
click at [675, 200] on icon at bounding box center [678, 198] width 6 height 6
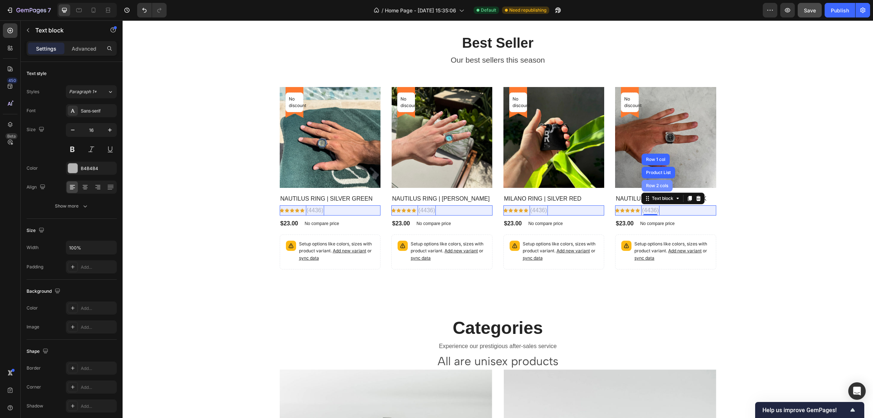
click at [659, 188] on div "Row 2 cols" at bounding box center [657, 186] width 31 height 12
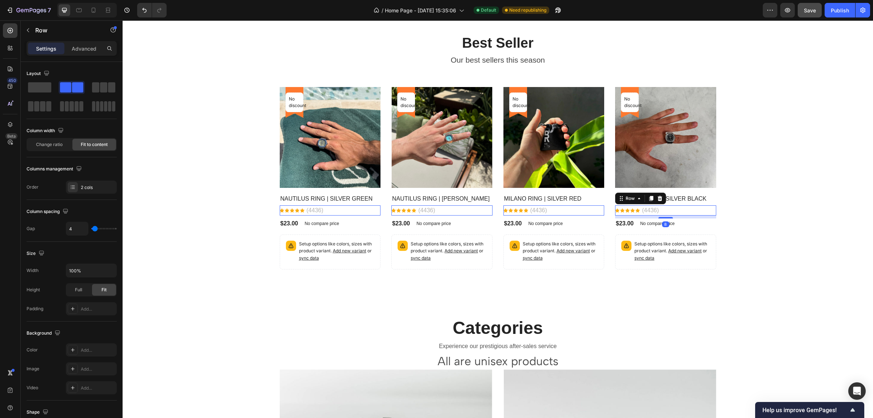
click at [659, 207] on div "Icon Icon Icon Icon Icon Icon List Hoz (4436) Text block Row 8" at bounding box center [665, 210] width 101 height 10
click at [651, 209] on p "(4436)" at bounding box center [650, 210] width 17 height 9
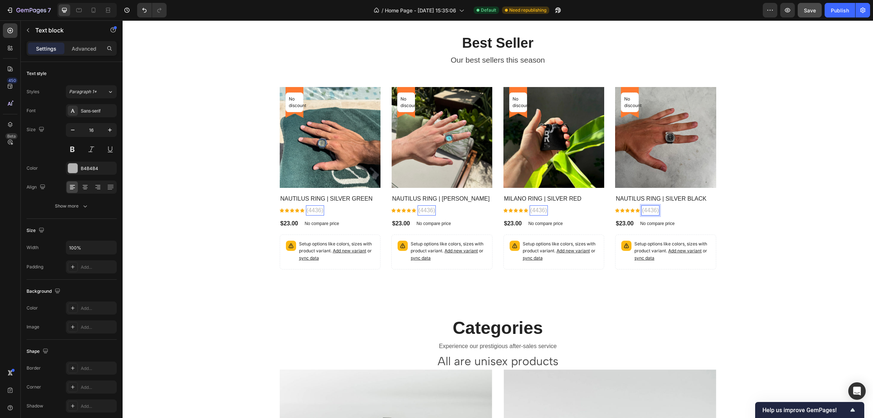
click at [649, 213] on p "(4436)" at bounding box center [650, 210] width 17 height 9
click at [659, 209] on div "Icon Icon Icon Icon Icon Icon List Hoz (4436) Text block 0 Row" at bounding box center [665, 210] width 101 height 10
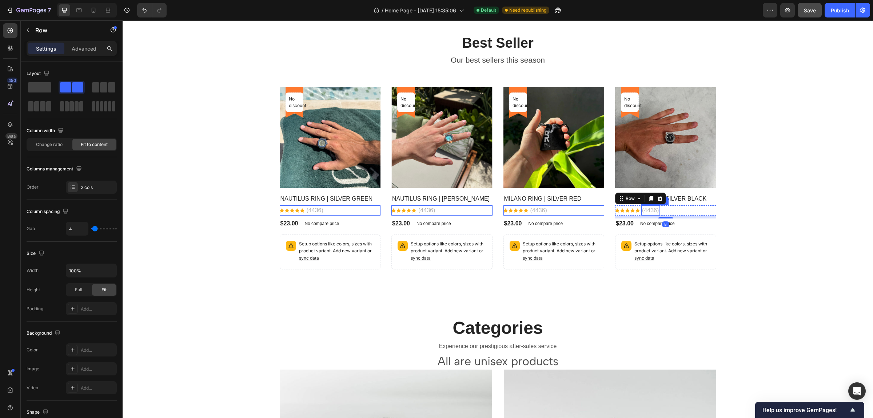
click at [653, 209] on p "(4436)" at bounding box center [650, 210] width 17 height 9
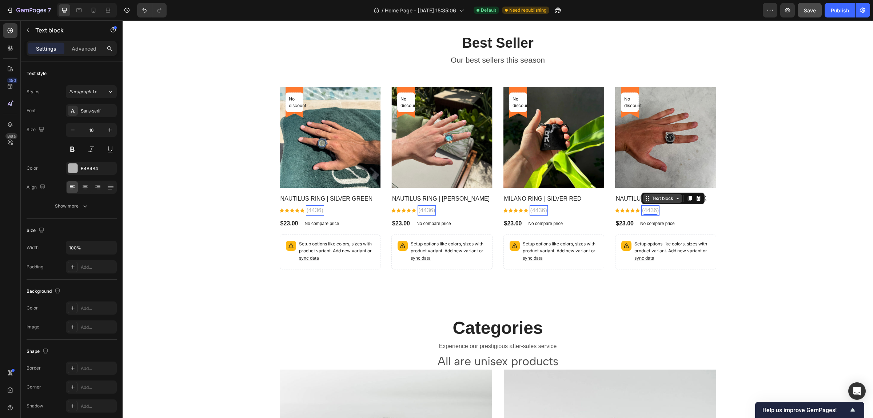
click at [663, 201] on div "Text block" at bounding box center [663, 198] width 24 height 7
click at [668, 199] on div "Text block" at bounding box center [663, 198] width 24 height 7
click at [653, 209] on div "(436)" at bounding box center [649, 210] width 15 height 10
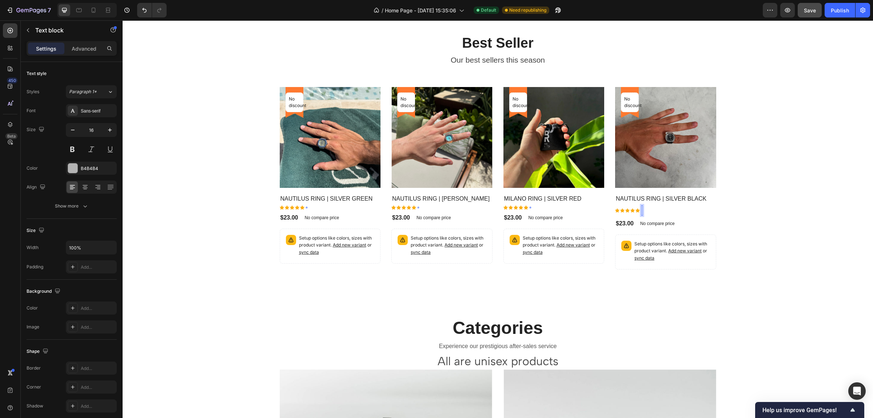
click at [803, 11] on button "Save" at bounding box center [810, 10] width 24 height 15
click at [407, 96] on p "No discount" at bounding box center [406, 102] width 11 height 13
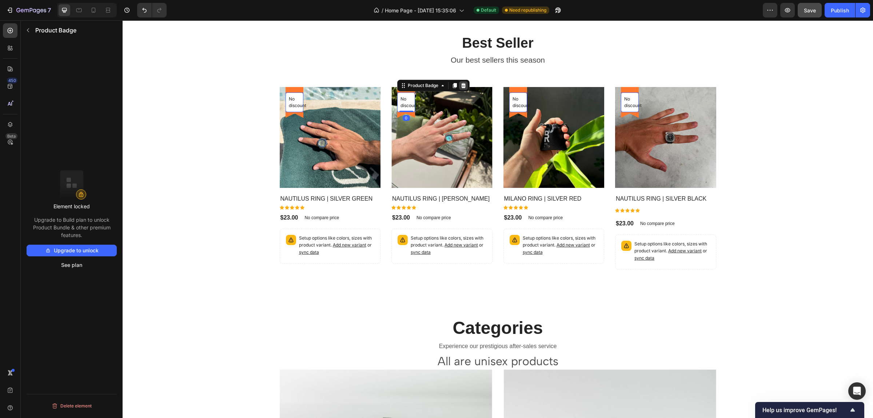
click at [461, 86] on icon at bounding box center [463, 85] width 5 height 5
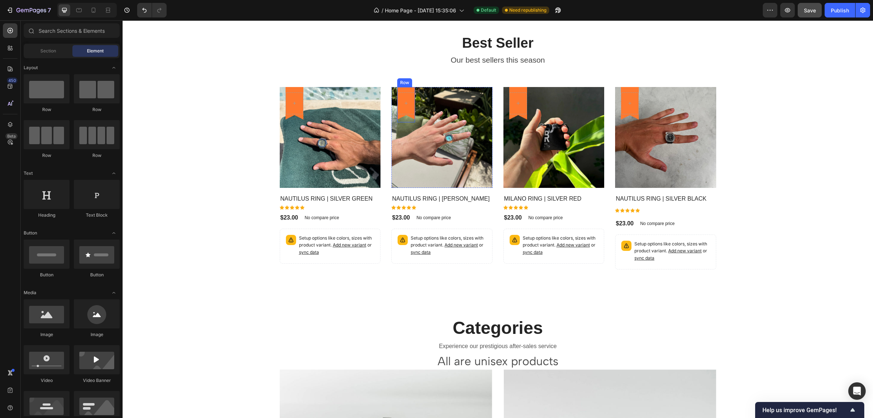
click at [406, 90] on div "Row" at bounding box center [406, 104] width 18 height 35
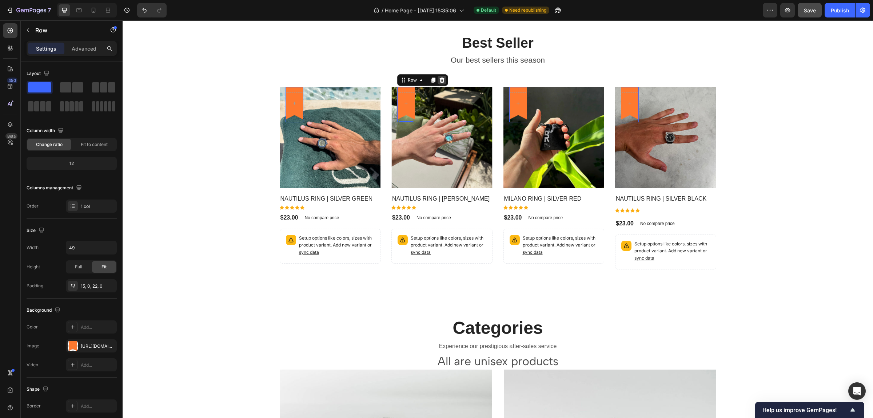
click at [439, 79] on icon at bounding box center [442, 80] width 6 height 6
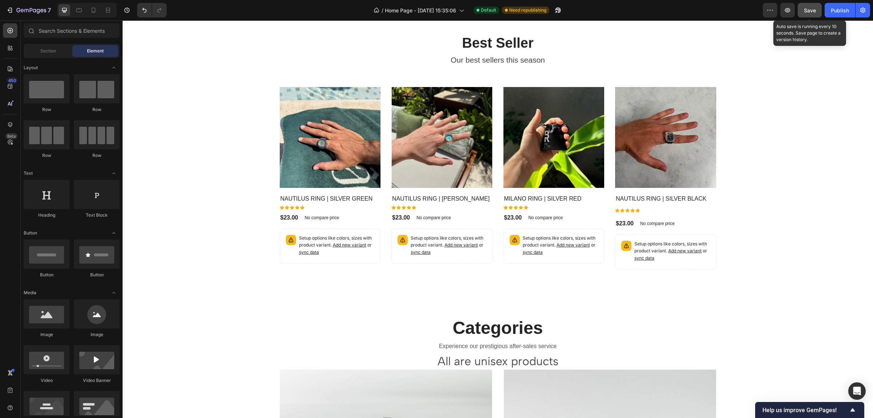
click at [806, 8] on span "Save" at bounding box center [810, 10] width 12 height 6
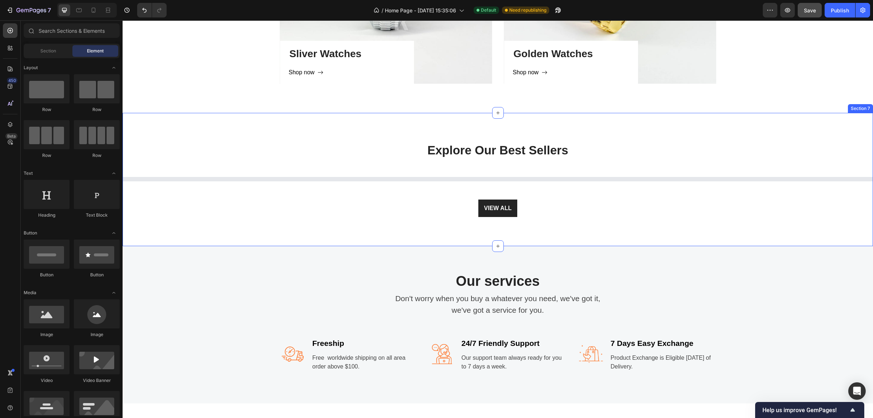
scroll to position [1137, 0]
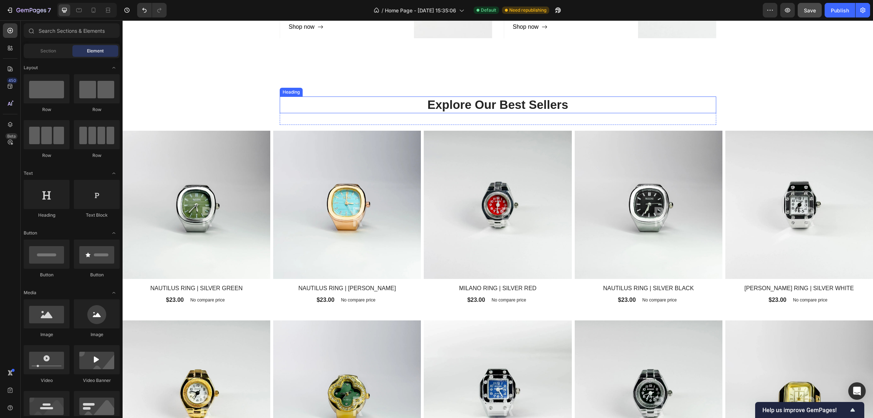
click at [555, 103] on h2 "Explore Our Best Sellers" at bounding box center [498, 104] width 437 height 17
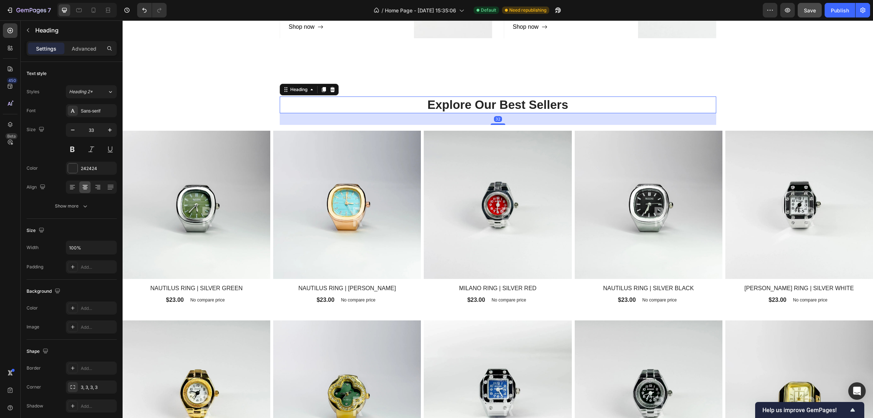
click at [522, 106] on h2 "Explore Our Best Sellers" at bounding box center [498, 104] width 437 height 17
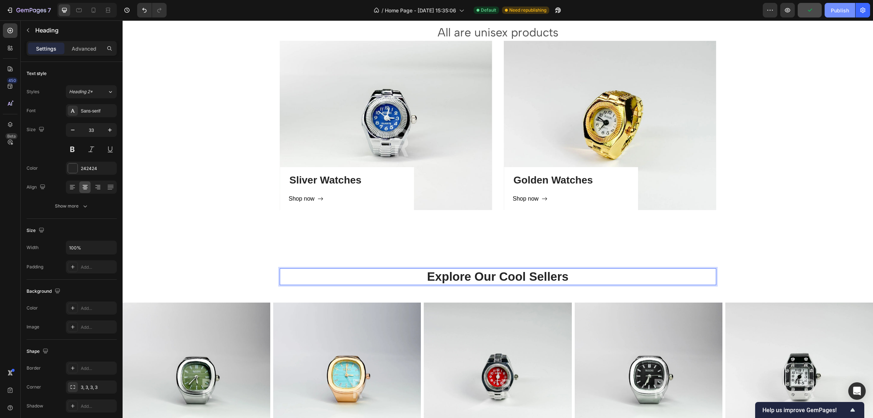
scroll to position [864, 0]
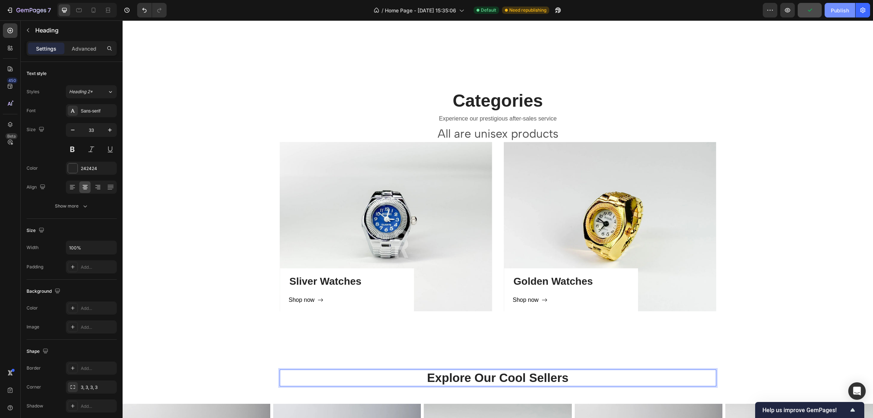
click at [838, 8] on div "Publish" at bounding box center [840, 11] width 18 height 8
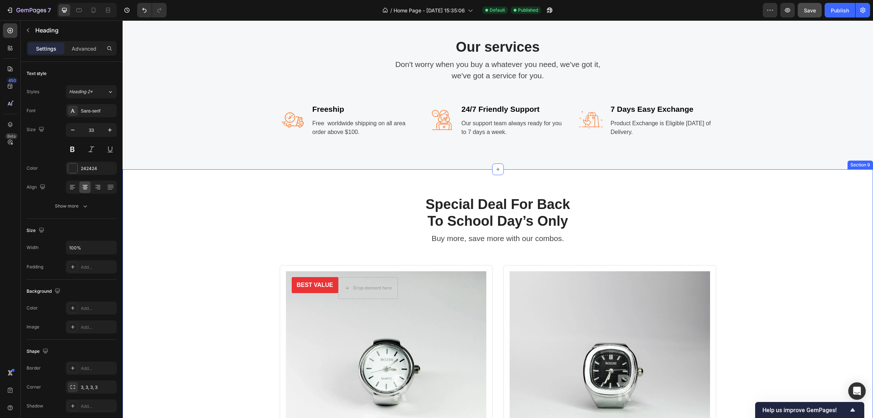
scroll to position [1319, 0]
click at [530, 213] on p "Special Deal For Back To School Day’s Only" at bounding box center [498, 213] width 162 height 33
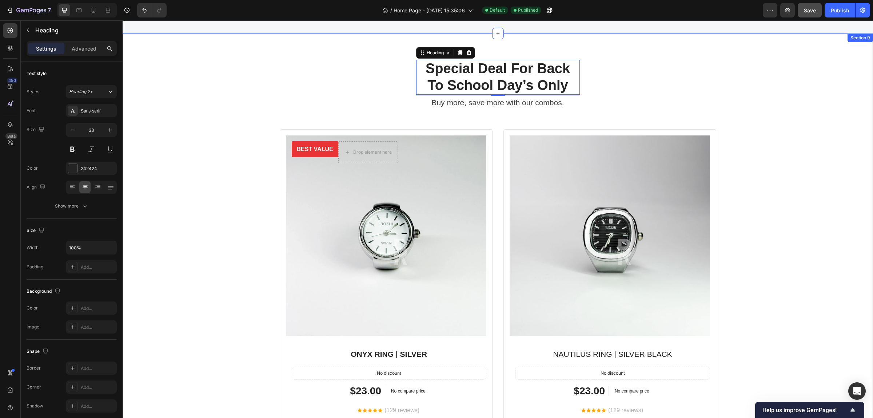
scroll to position [1547, 0]
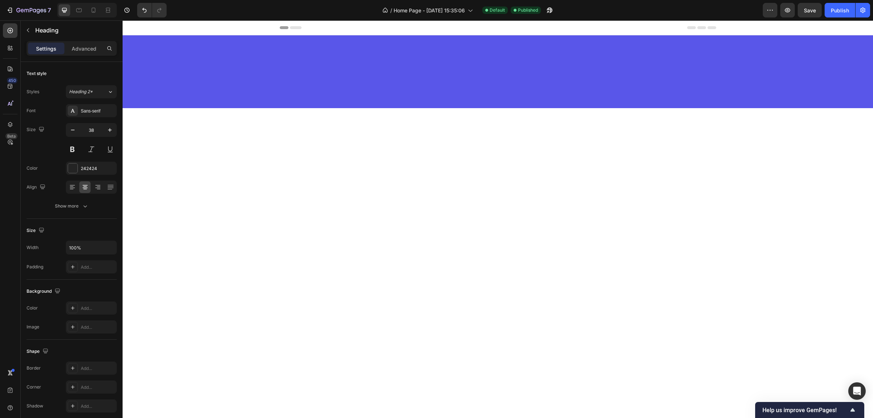
scroll to position [1547, 0]
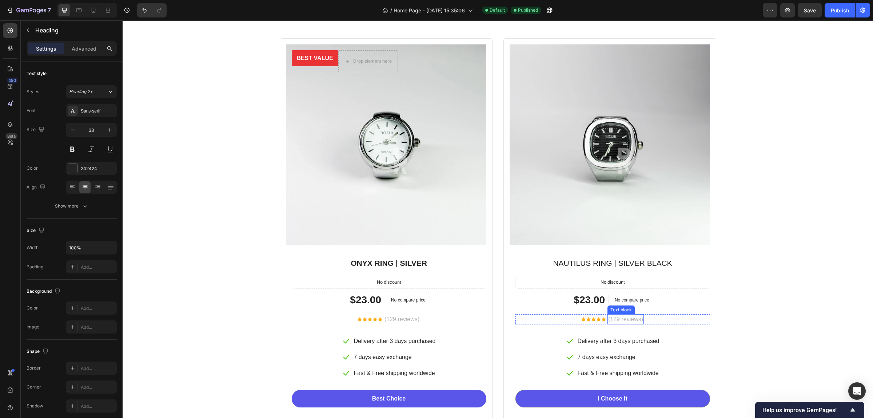
click at [622, 317] on p "(129 reviews)" at bounding box center [626, 319] width 35 height 9
click at [615, 319] on p "(129 reviews)" at bounding box center [626, 319] width 35 height 9
click at [388, 320] on p "(129 reviews)" at bounding box center [402, 319] width 35 height 9
click at [388, 318] on p "(129 reviews)" at bounding box center [402, 319] width 35 height 9
click at [387, 318] on p "(129 reviews)" at bounding box center [402, 319] width 35 height 9
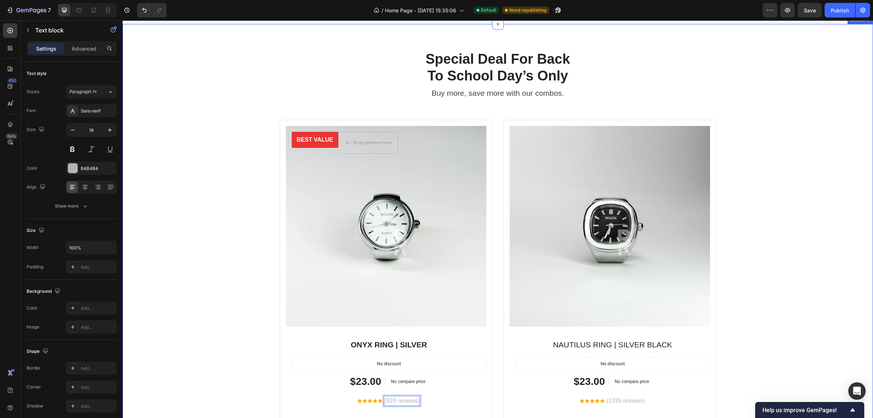
scroll to position [1410, 0]
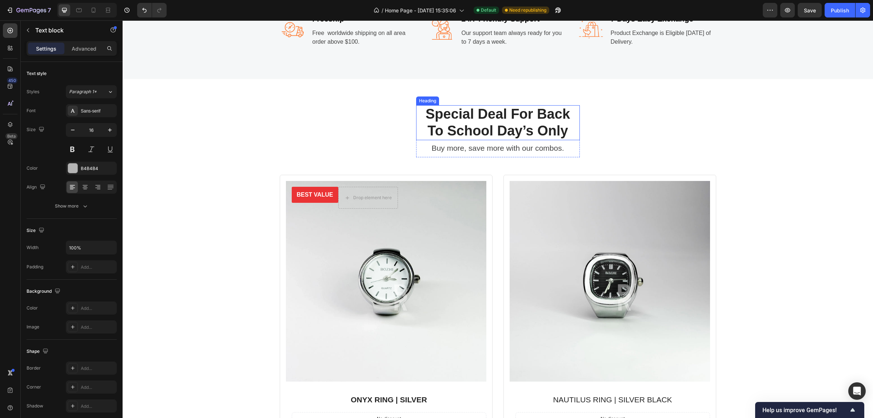
click at [562, 114] on p "Special Deal For Back To School Day’s Only" at bounding box center [498, 122] width 162 height 33
click at [467, 98] on icon at bounding box center [469, 98] width 5 height 5
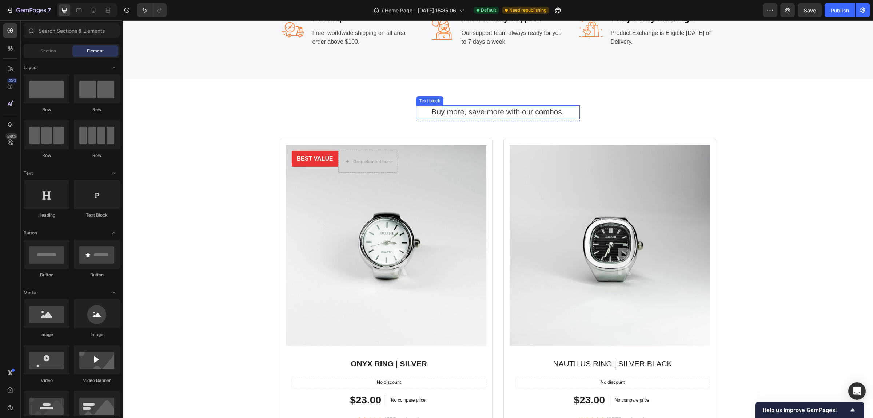
click at [497, 113] on p "Buy more, save more with our combos." at bounding box center [498, 112] width 162 height 12
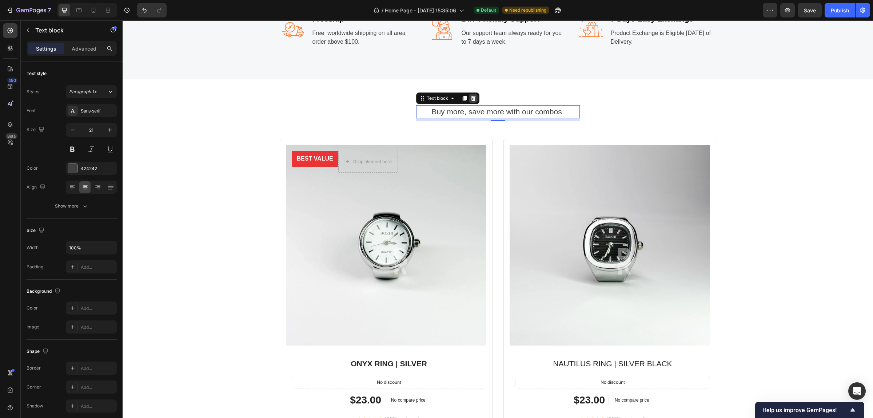
click at [472, 100] on icon at bounding box center [474, 98] width 6 height 6
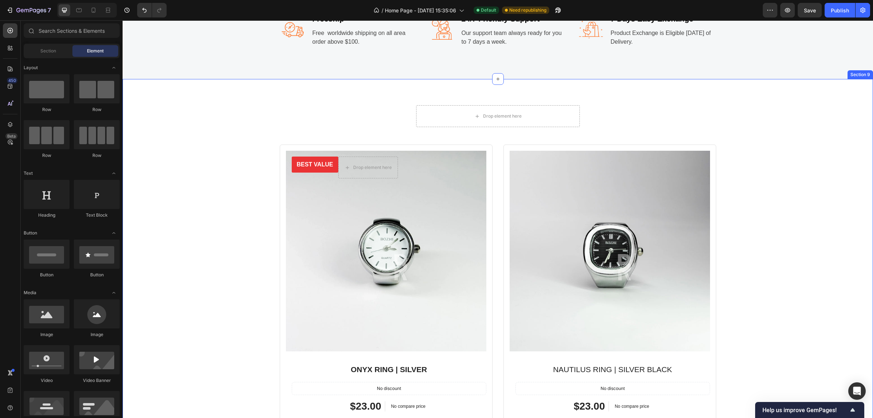
click at [606, 104] on div "Drop element here Row BEST VALUE Text block Row Drop element here Row Product I…" at bounding box center [498, 321] width 751 height 484
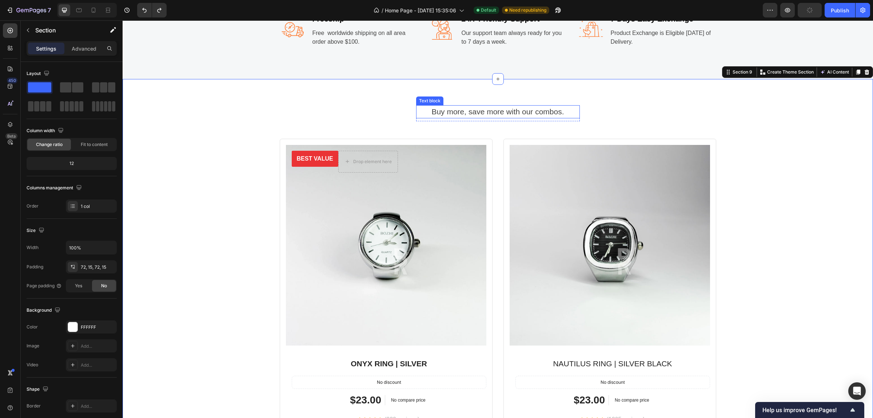
click at [526, 111] on p "Buy more, save more with our combos." at bounding box center [498, 112] width 162 height 12
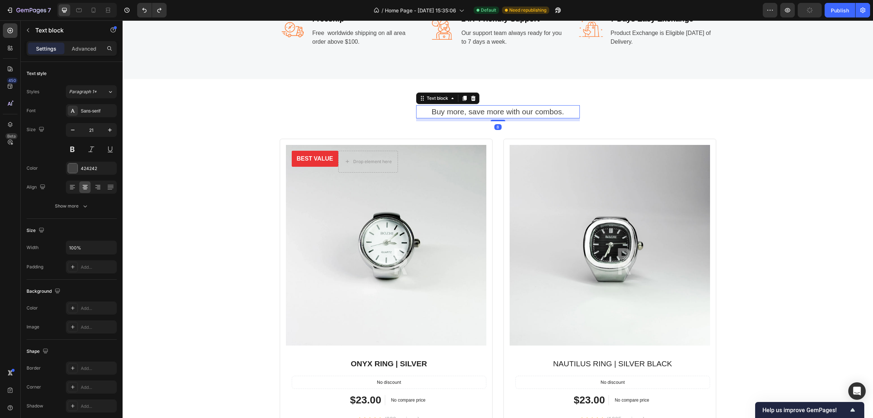
click at [505, 111] on p "Buy more, save more with our combos." at bounding box center [498, 112] width 162 height 12
drag, startPoint x: 502, startPoint y: 111, endPoint x: 567, endPoint y: 111, distance: 64.8
click at [567, 111] on p "Buy more, save more with our combos." at bounding box center [498, 112] width 162 height 12
click at [500, 113] on p "Buy more, save more" at bounding box center [498, 112] width 162 height 12
click at [543, 113] on p "Buy more, Save more" at bounding box center [498, 112] width 162 height 12
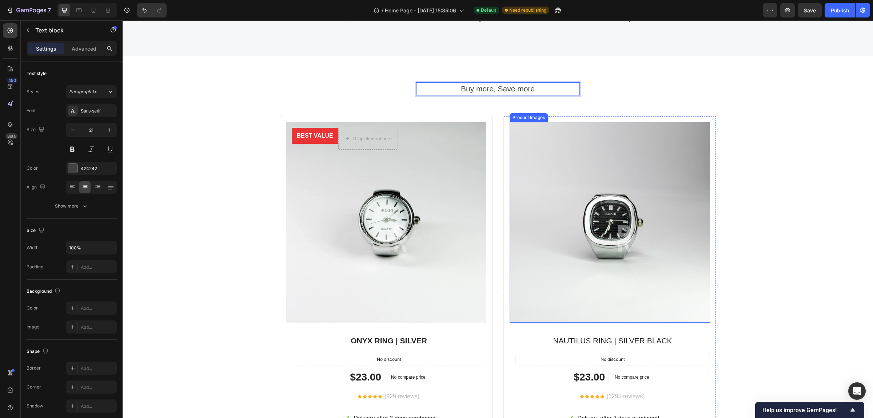
scroll to position [1456, 0]
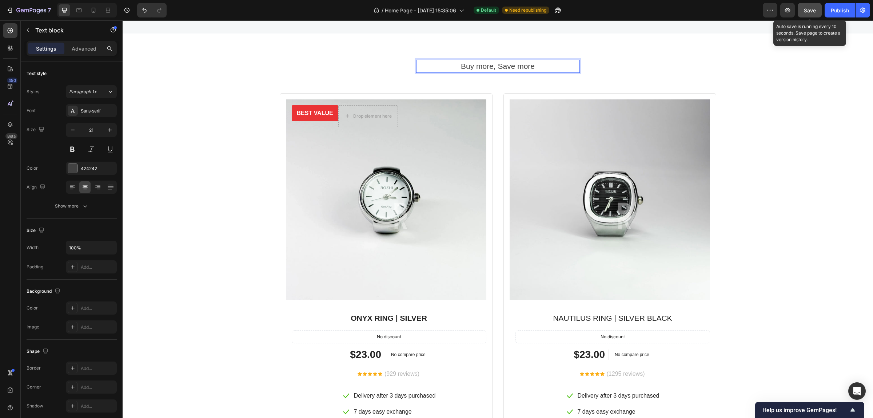
click at [818, 11] on button "Save" at bounding box center [810, 10] width 24 height 15
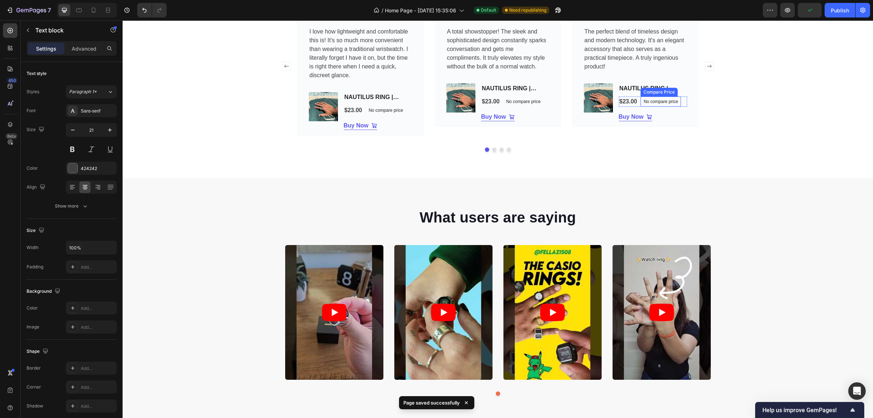
scroll to position [2093, 0]
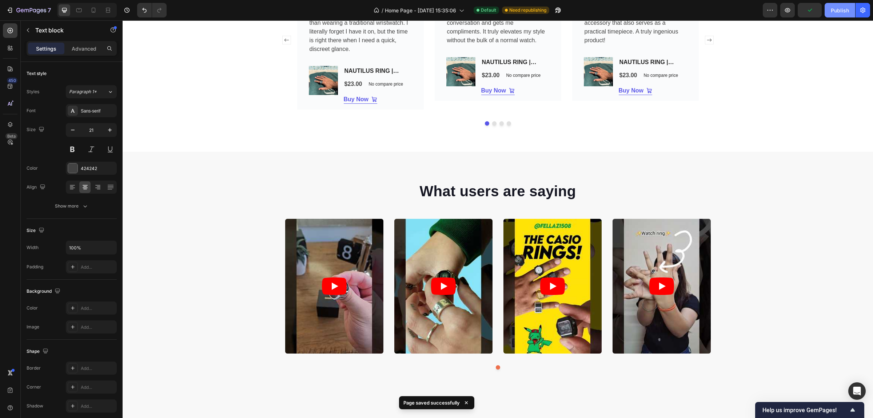
click at [841, 11] on div "Publish" at bounding box center [840, 11] width 18 height 8
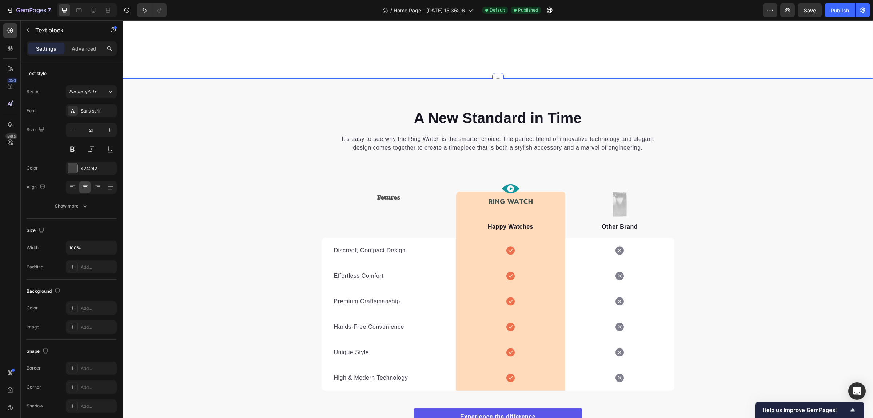
scroll to position [3134, 0]
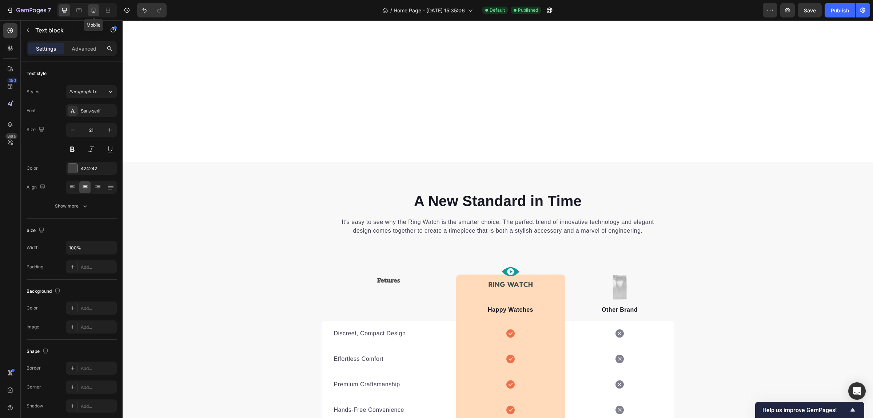
drag, startPoint x: 94, startPoint y: 8, endPoint x: 1, endPoint y: 11, distance: 92.1
click at [94, 8] on icon at bounding box center [93, 10] width 7 height 7
type input "14"
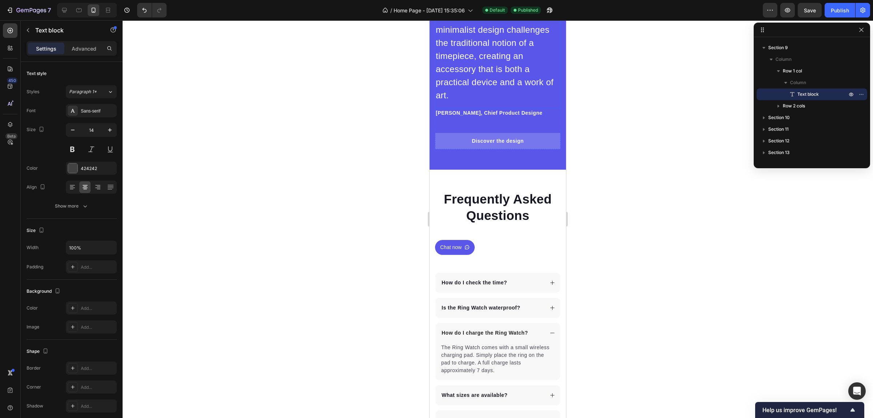
scroll to position [3811, 0]
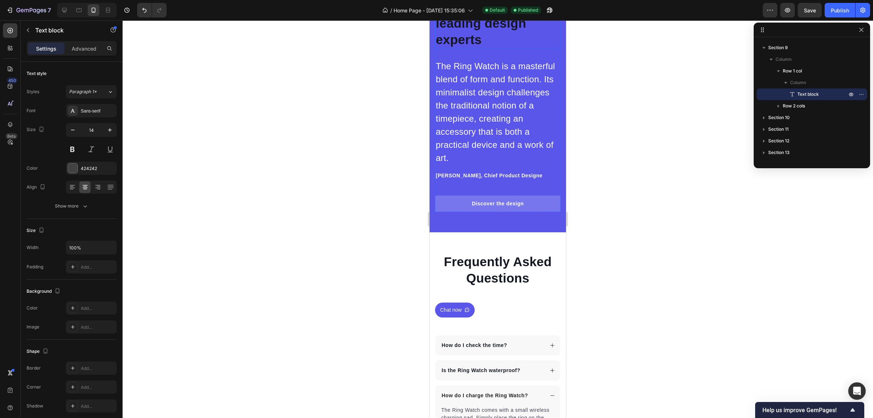
click at [478, 49] on h2 "Endorsed by leading design experts" at bounding box center [498, 22] width 126 height 51
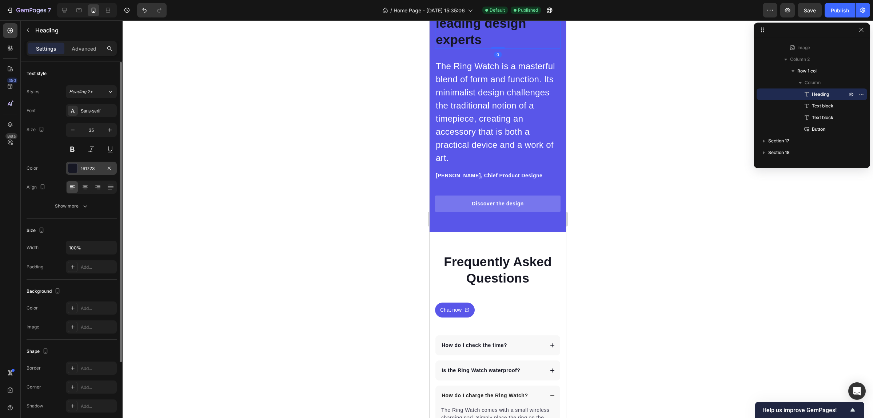
click at [79, 170] on div "161723" at bounding box center [91, 168] width 51 height 13
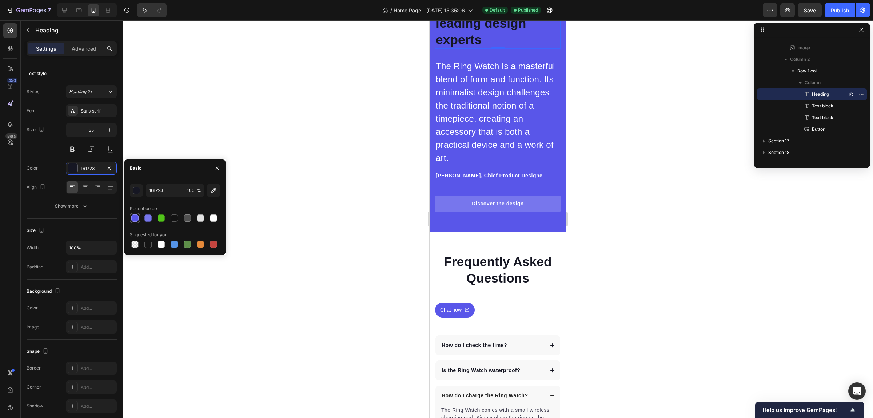
click at [133, 215] on div at bounding box center [134, 217] width 7 height 7
drag, startPoint x: 190, startPoint y: 218, endPoint x: 177, endPoint y: 215, distance: 13.5
click at [190, 218] on div at bounding box center [187, 217] width 7 height 7
click at [177, 215] on div at bounding box center [174, 217] width 7 height 7
click at [171, 244] on div at bounding box center [174, 244] width 7 height 7
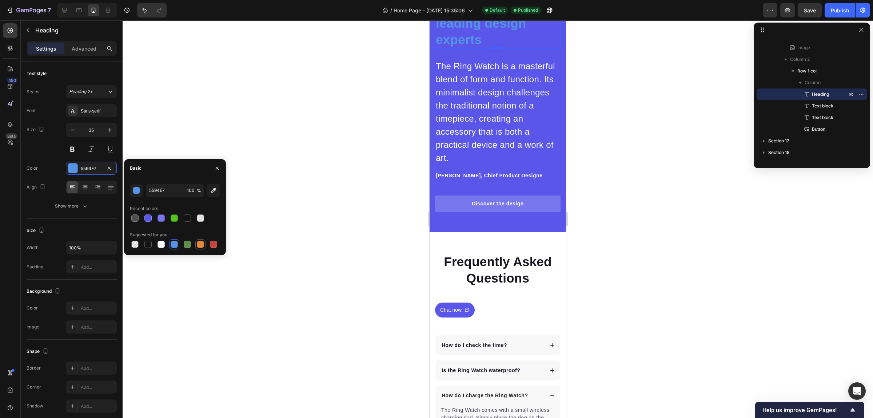
click at [199, 244] on div at bounding box center [200, 244] width 7 height 7
type input "E4893A"
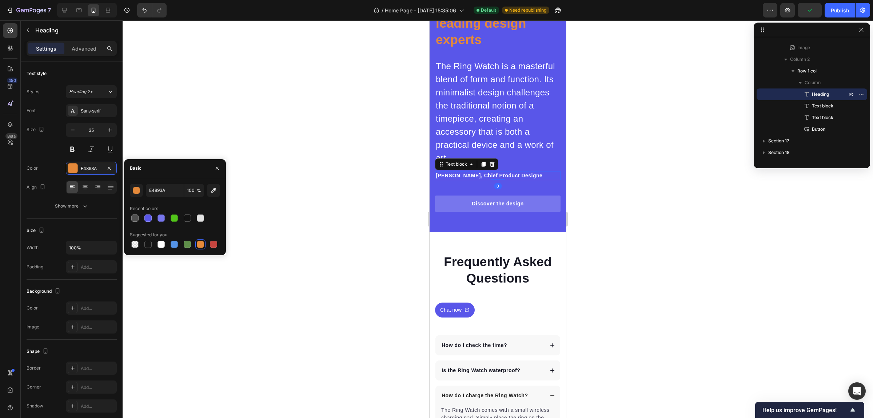
click at [470, 179] on p "[PERSON_NAME], Chief Product Designe" at bounding box center [498, 176] width 124 height 8
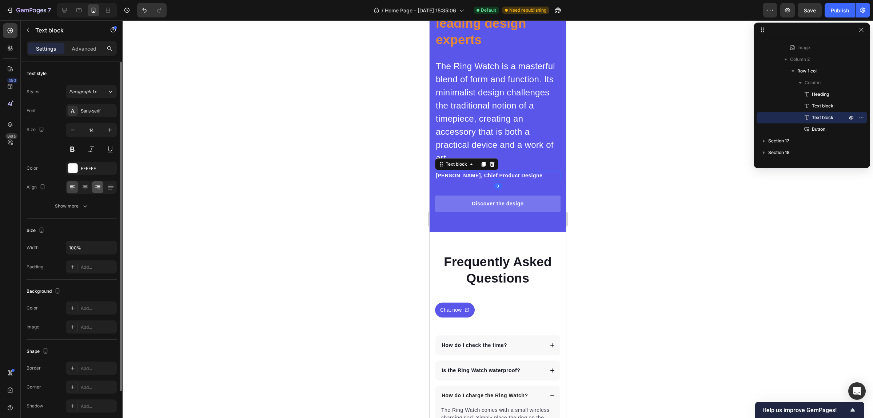
click at [79, 162] on div "FFFFFF" at bounding box center [91, 168] width 51 height 13
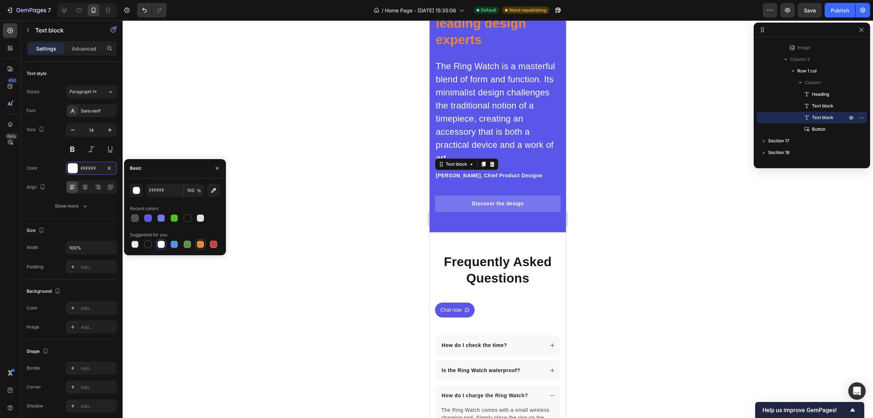
click at [204, 244] on div at bounding box center [200, 244] width 7 height 7
type input "E4893A"
click at [814, 10] on span "Save" at bounding box center [810, 10] width 12 height 6
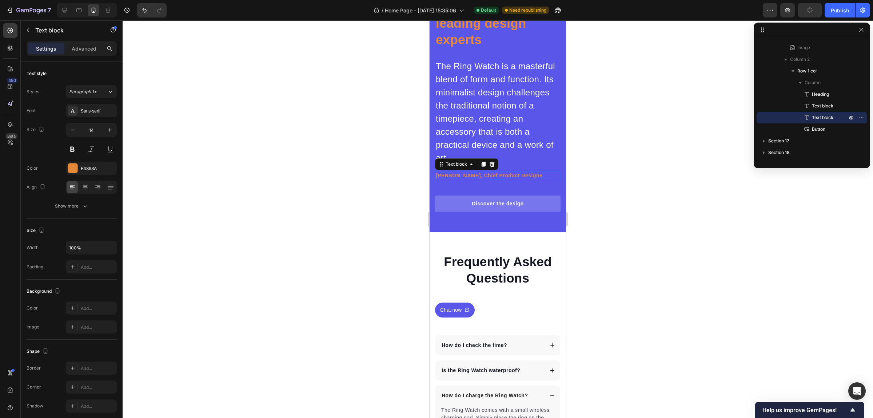
click at [834, 10] on div "Publish" at bounding box center [840, 11] width 18 height 8
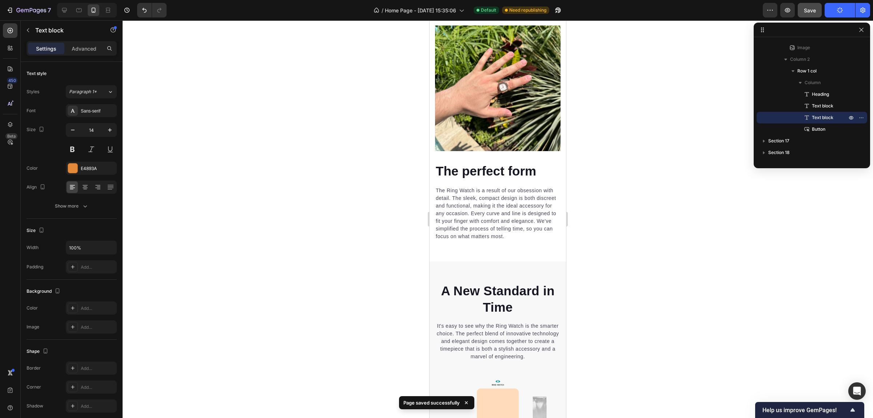
scroll to position [3174, 0]
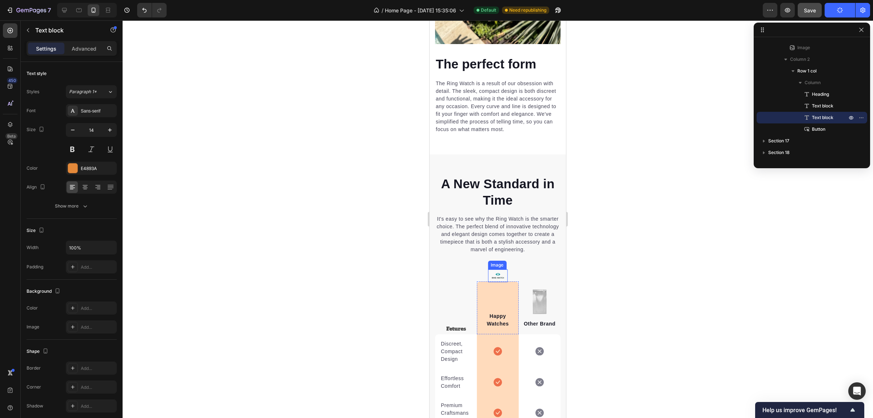
click at [489, 269] on img at bounding box center [498, 275] width 20 height 13
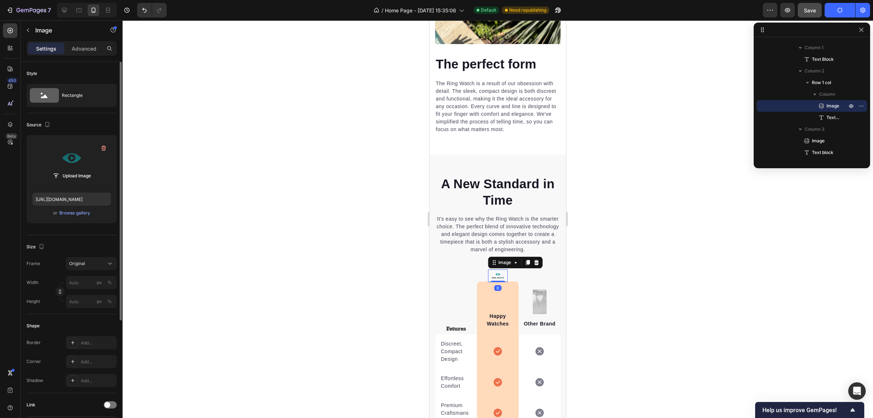
click at [61, 165] on label at bounding box center [71, 164] width 79 height 46
click at [61, 170] on input "file" at bounding box center [72, 176] width 50 height 12
type input "https://cdn.shopify.com/s/files/1/0780/3430/5245/files/gempages_586105156295197…"
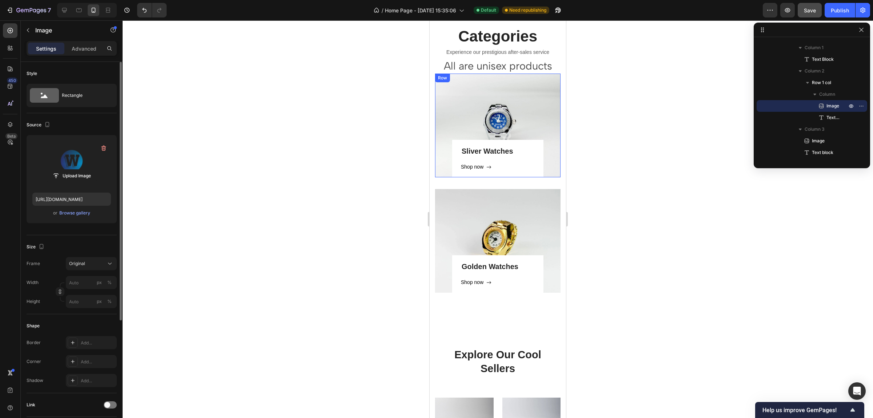
scroll to position [967, 0]
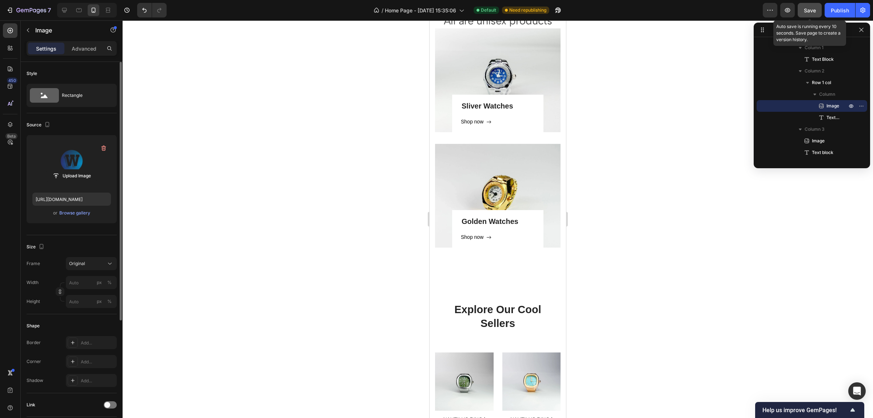
click at [805, 12] on span "Save" at bounding box center [810, 10] width 12 height 6
click at [843, 9] on div "Publish" at bounding box center [840, 11] width 18 height 8
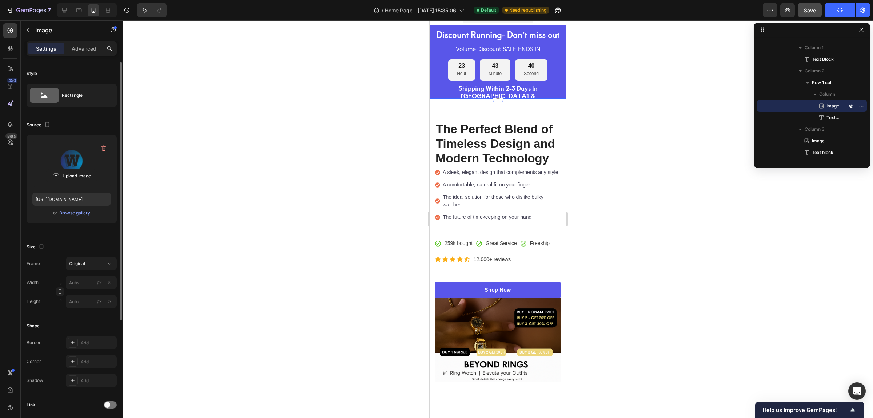
scroll to position [0, 0]
